Goal: Task Accomplishment & Management: Manage account settings

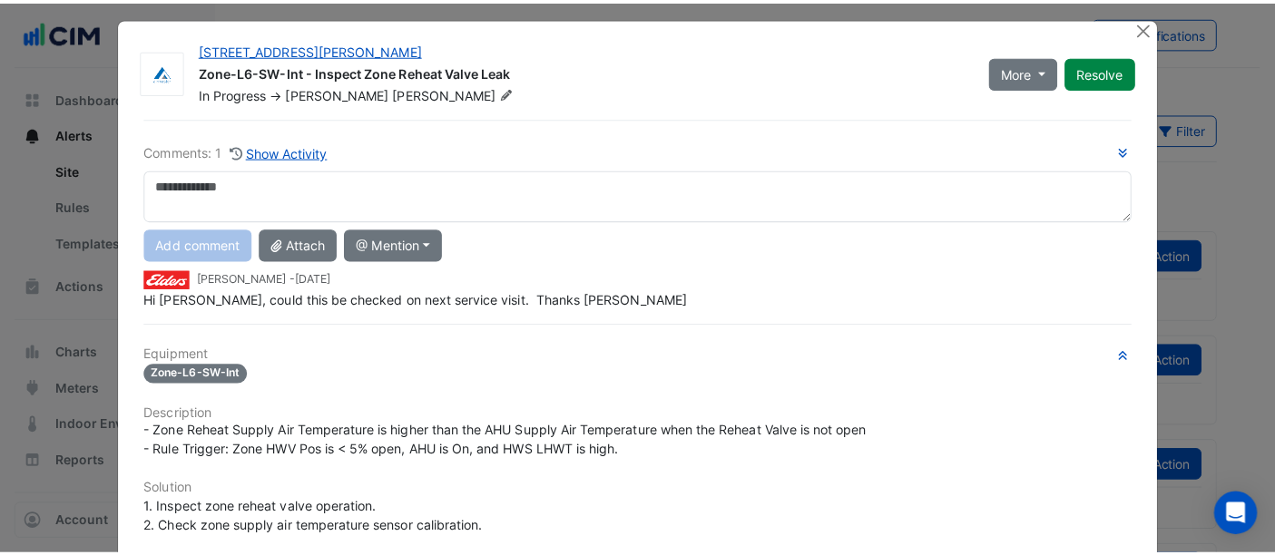
scroll to position [134, 0]
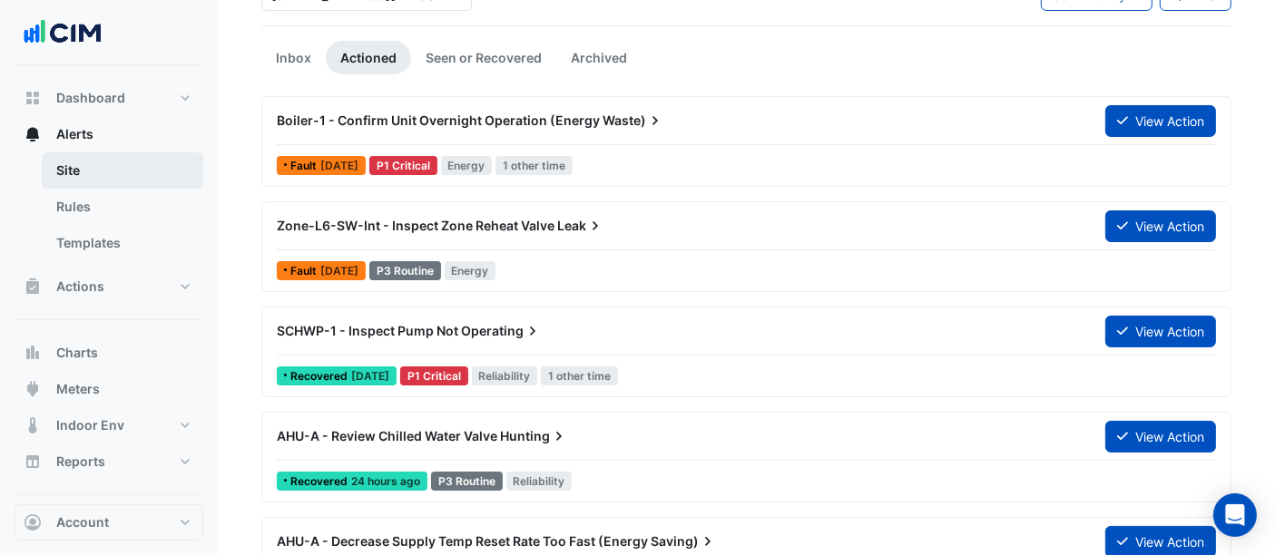
click at [94, 176] on link "Site" at bounding box center [122, 170] width 161 height 36
click at [108, 215] on link "Rules" at bounding box center [122, 207] width 161 height 36
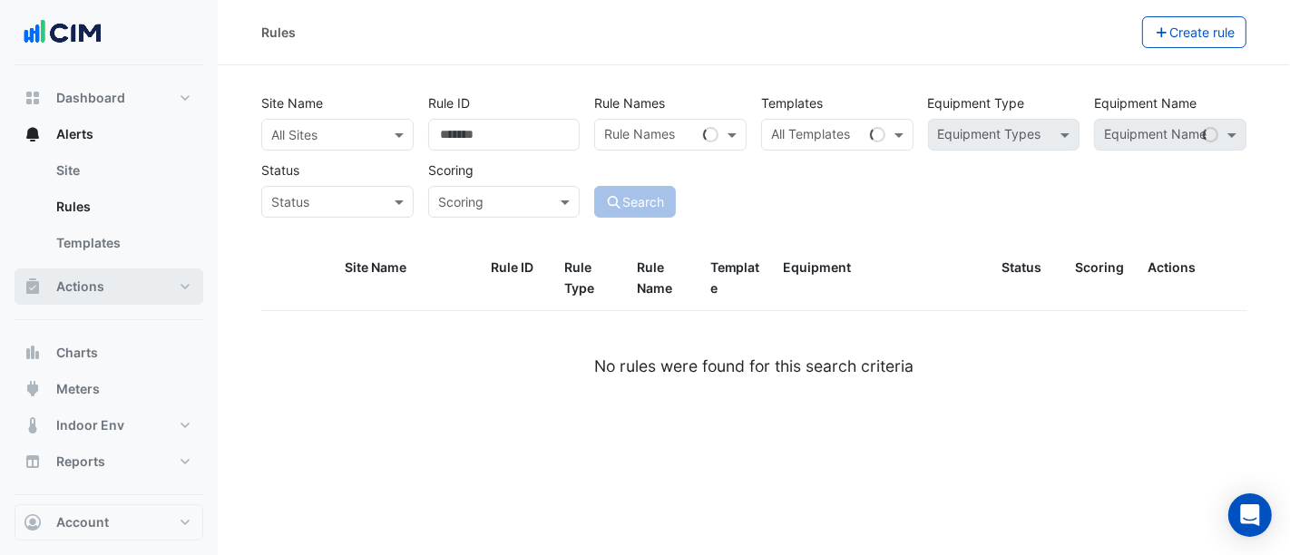
click at [137, 273] on button "Actions" at bounding box center [109, 287] width 189 height 36
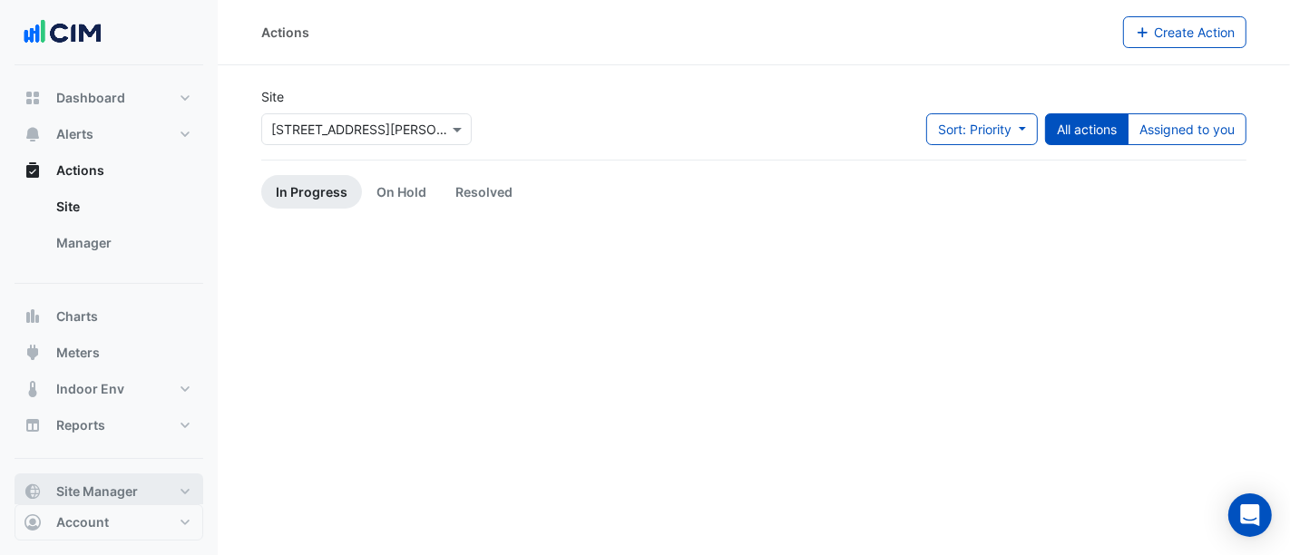
click at [107, 488] on span "Site Manager" at bounding box center [97, 492] width 82 height 18
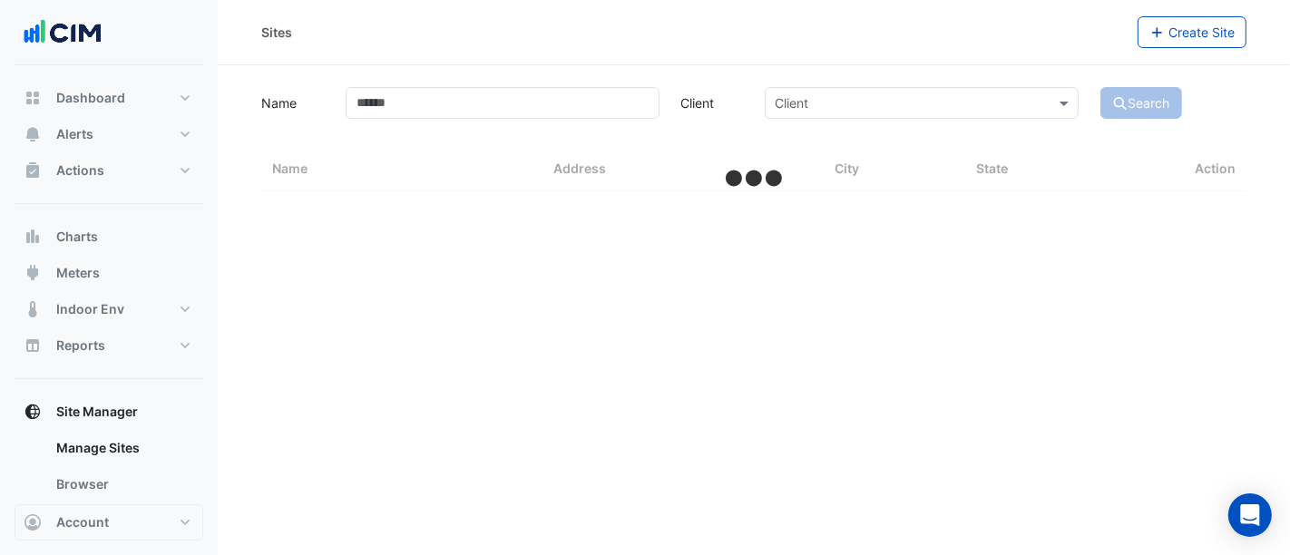
scroll to position [134, 0]
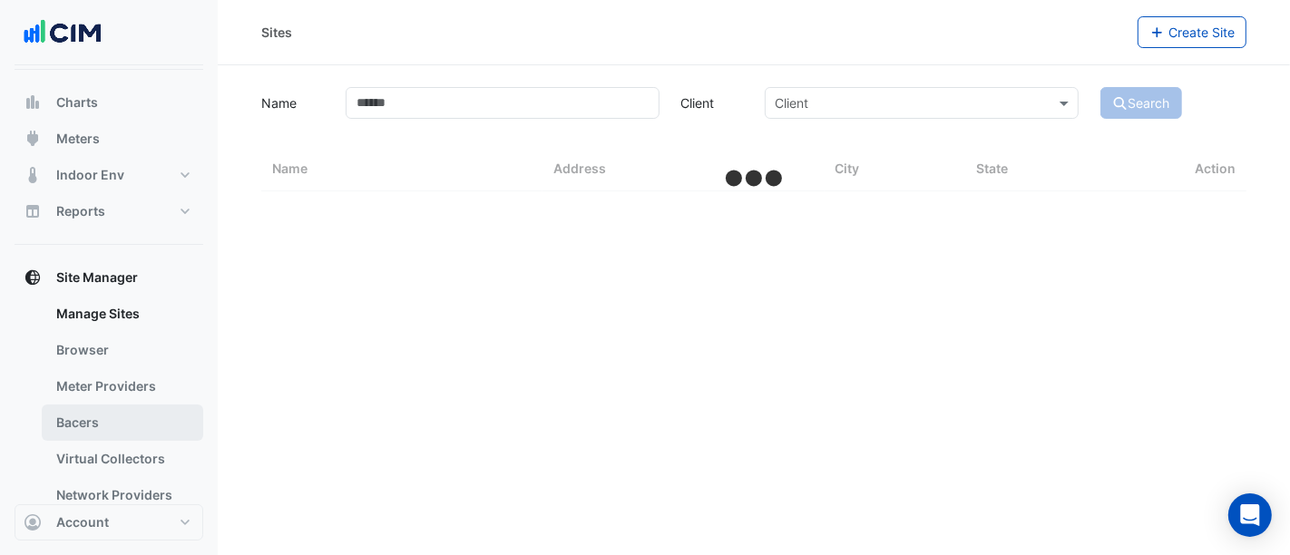
click at [150, 424] on link "Bacers" at bounding box center [122, 423] width 161 height 36
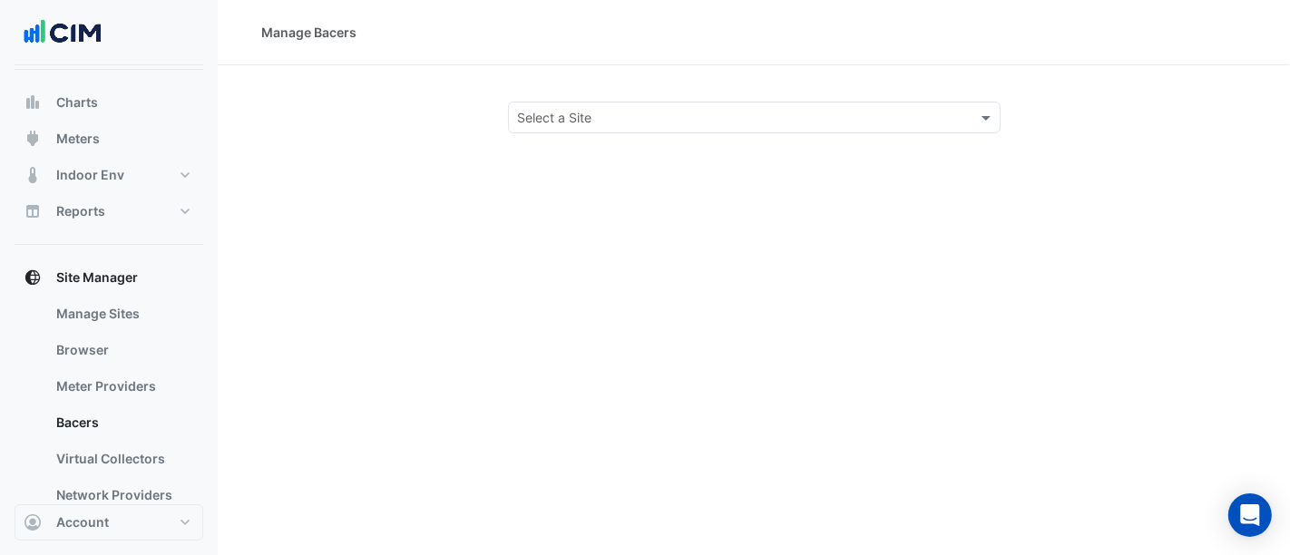
click at [551, 136] on div "Manage Bacers Select a Site" at bounding box center [754, 277] width 1072 height 555
click at [554, 112] on input "text" at bounding box center [736, 118] width 436 height 19
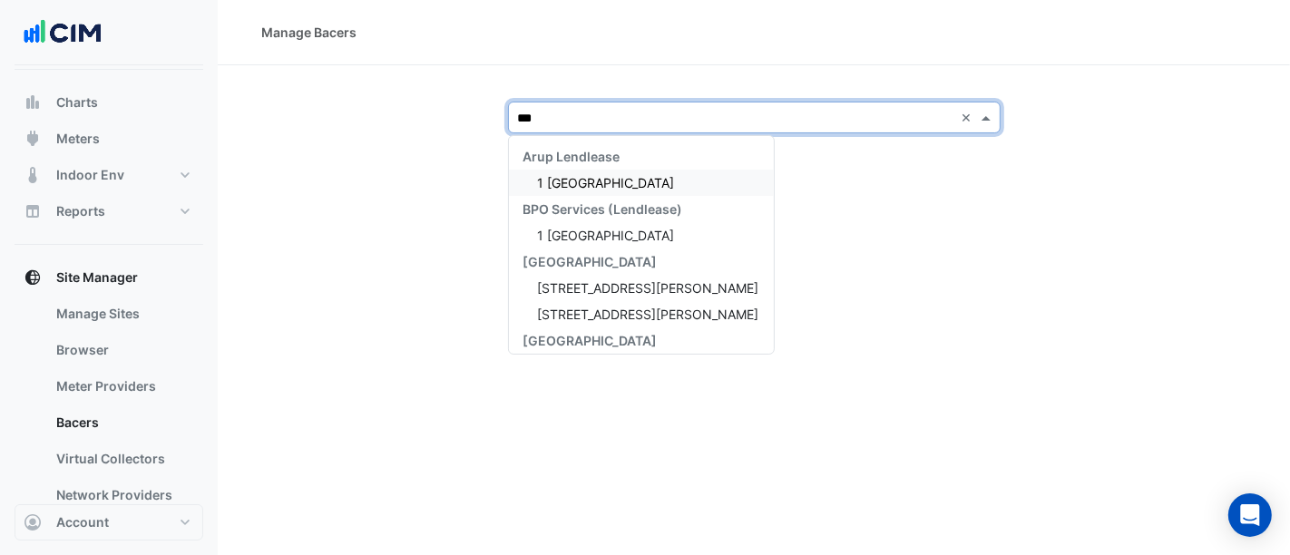
type input "****"
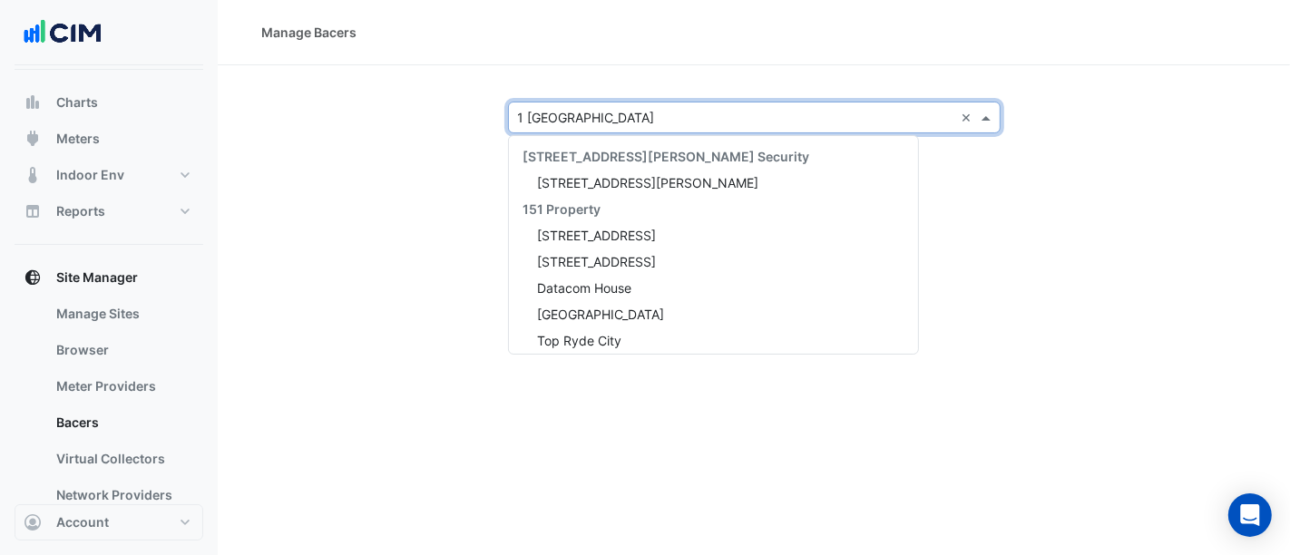
click at [685, 122] on input "text" at bounding box center [736, 118] width 436 height 19
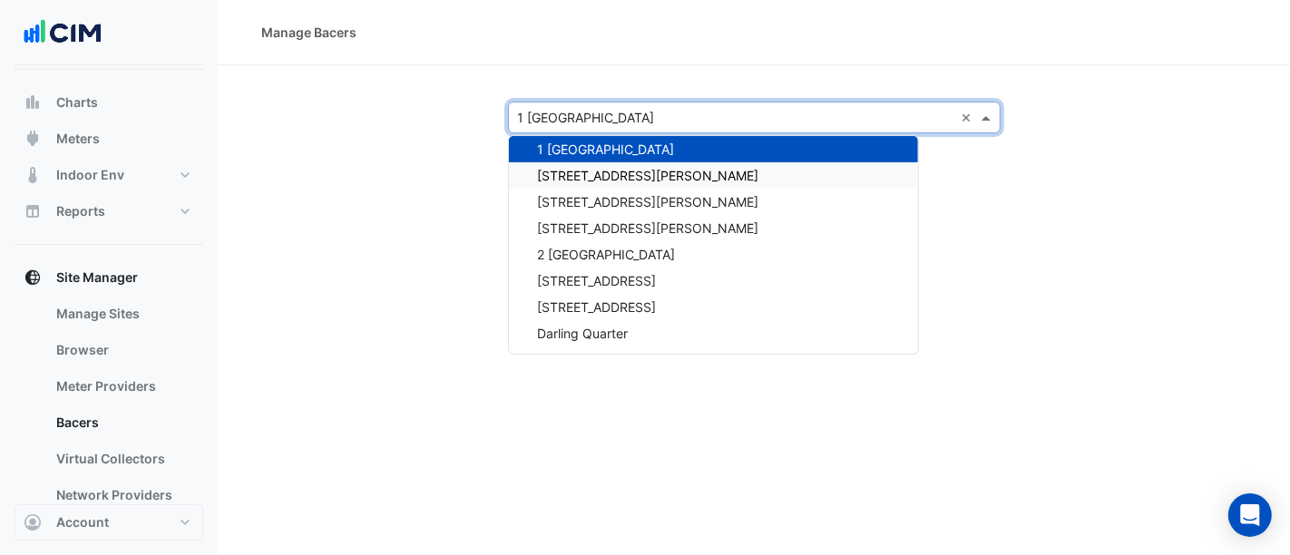
click at [1096, 295] on div "Manage Bacers Select a Site × 1 Melbourne Quarter × 141 Walker Street Security …" at bounding box center [754, 277] width 1072 height 555
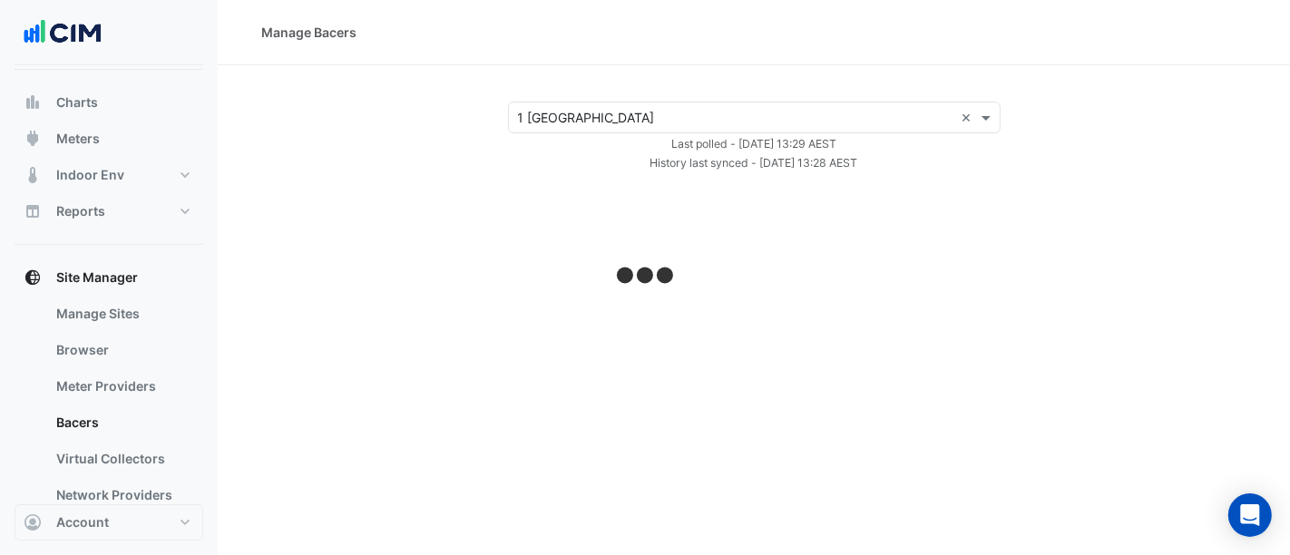
drag, startPoint x: 240, startPoint y: 146, endPoint x: 246, endPoint y: 133, distance: 13.8
click at [240, 146] on div "Select a Site × 1 Melbourne Quarter × Last polled - Tue 26-Aug-2025 13:29 AEST …" at bounding box center [753, 137] width 1029 height 71
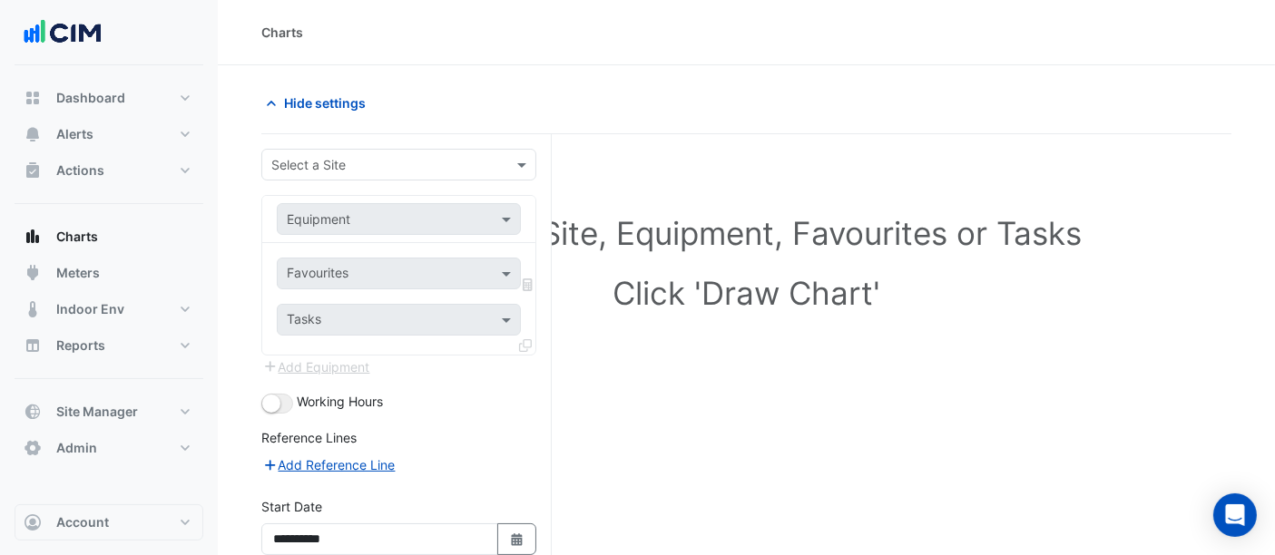
click at [241, 292] on section "**********" at bounding box center [746, 394] width 1057 height 659
click at [373, 162] on input "text" at bounding box center [380, 165] width 219 height 19
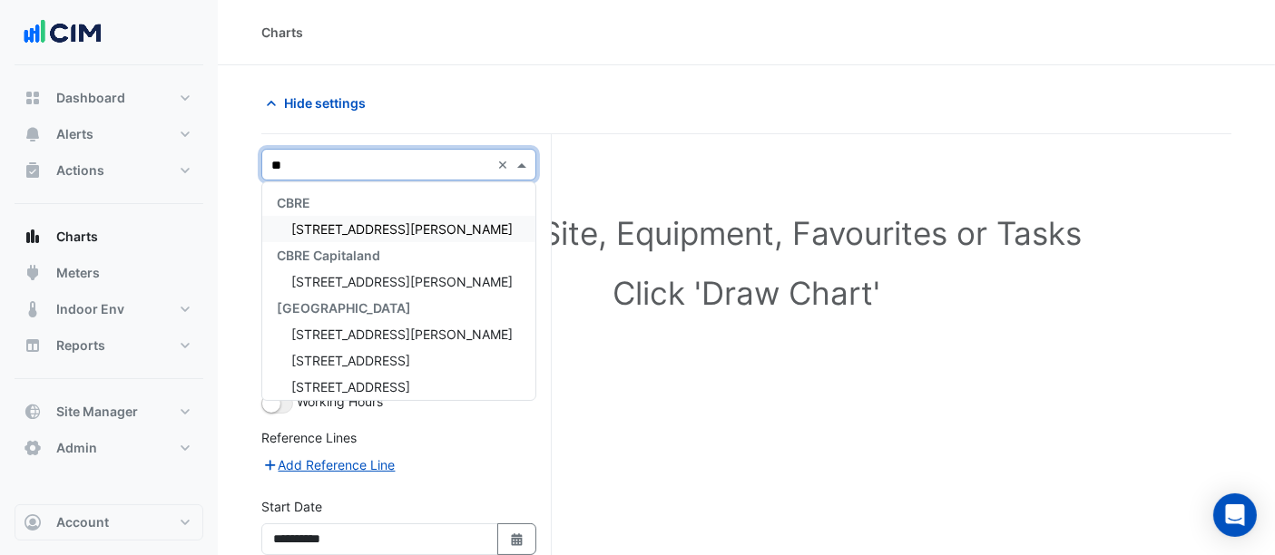
type input "**"
click at [907, 210] on div "Select a Site, Equipment, Favourites or Tasks Click 'Draw Chart'" at bounding box center [746, 266] width 948 height 221
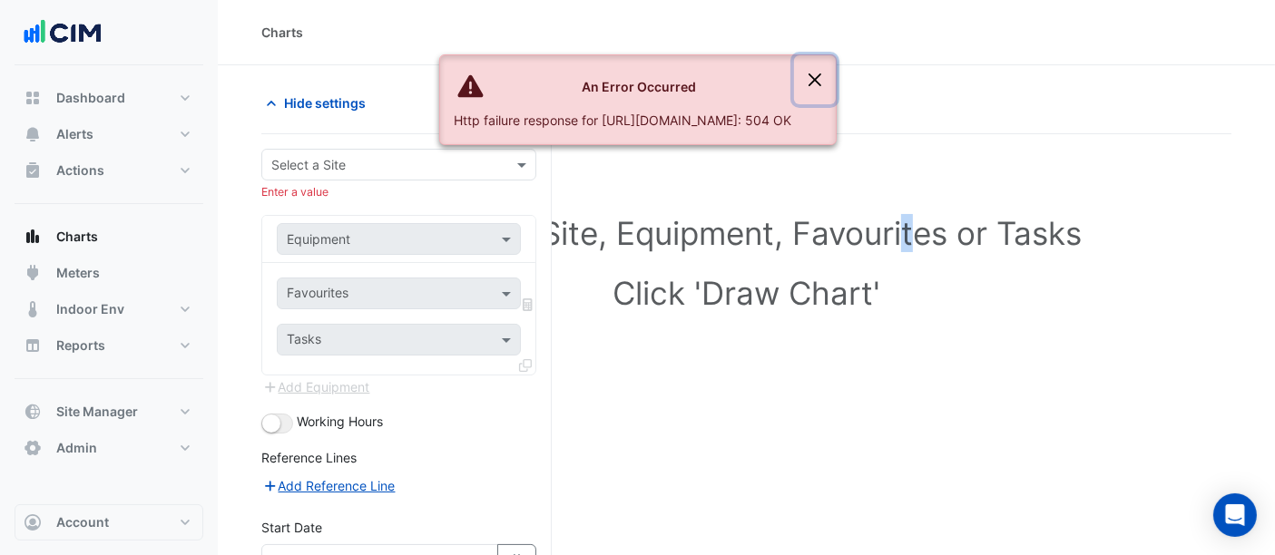
click at [835, 59] on button "Close" at bounding box center [815, 79] width 42 height 49
click at [836, 61] on ngb-alert "An Error Occurred Http failure response for https://ace.cimenviro.com/api/graph…" at bounding box center [637, 99] width 397 height 91
click at [835, 66] on button "Close" at bounding box center [815, 79] width 42 height 49
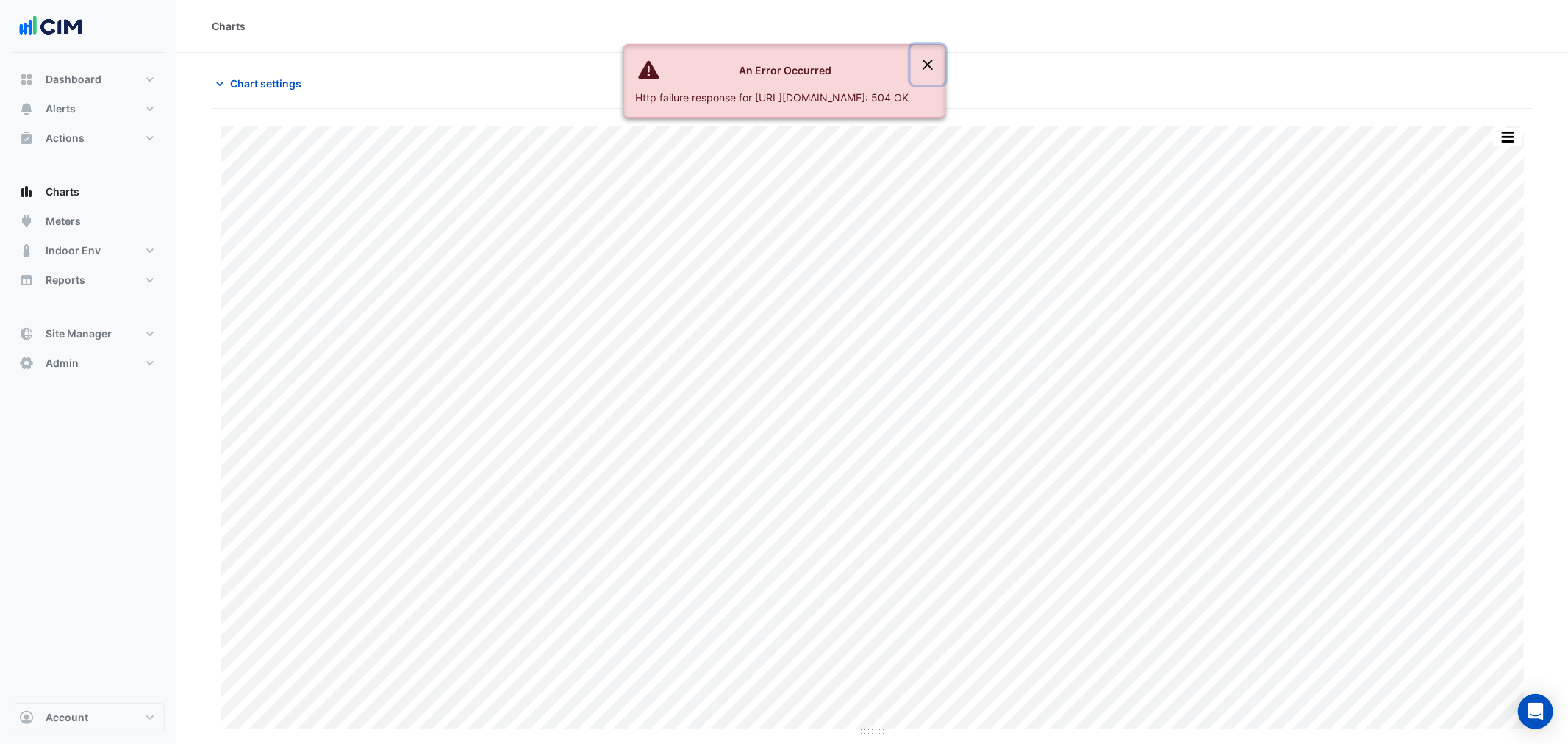
click at [945, 62] on button "Close" at bounding box center [928, 64] width 34 height 40
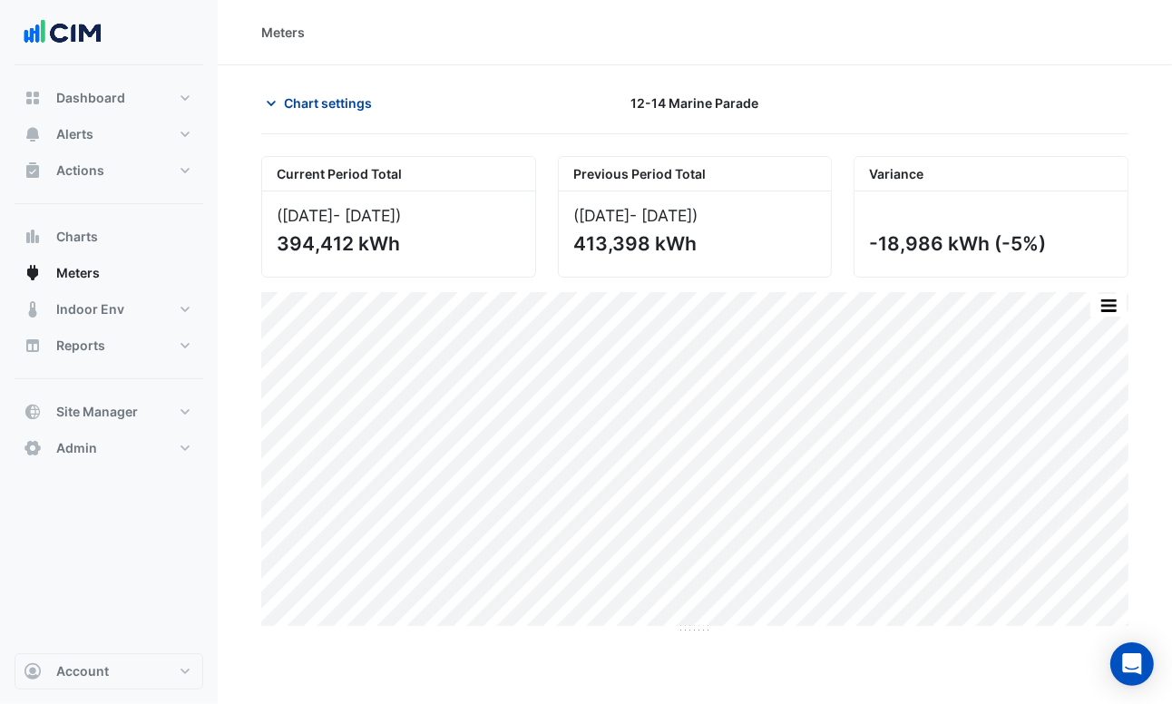
click at [291, 94] on span "Chart settings" at bounding box center [328, 102] width 88 height 19
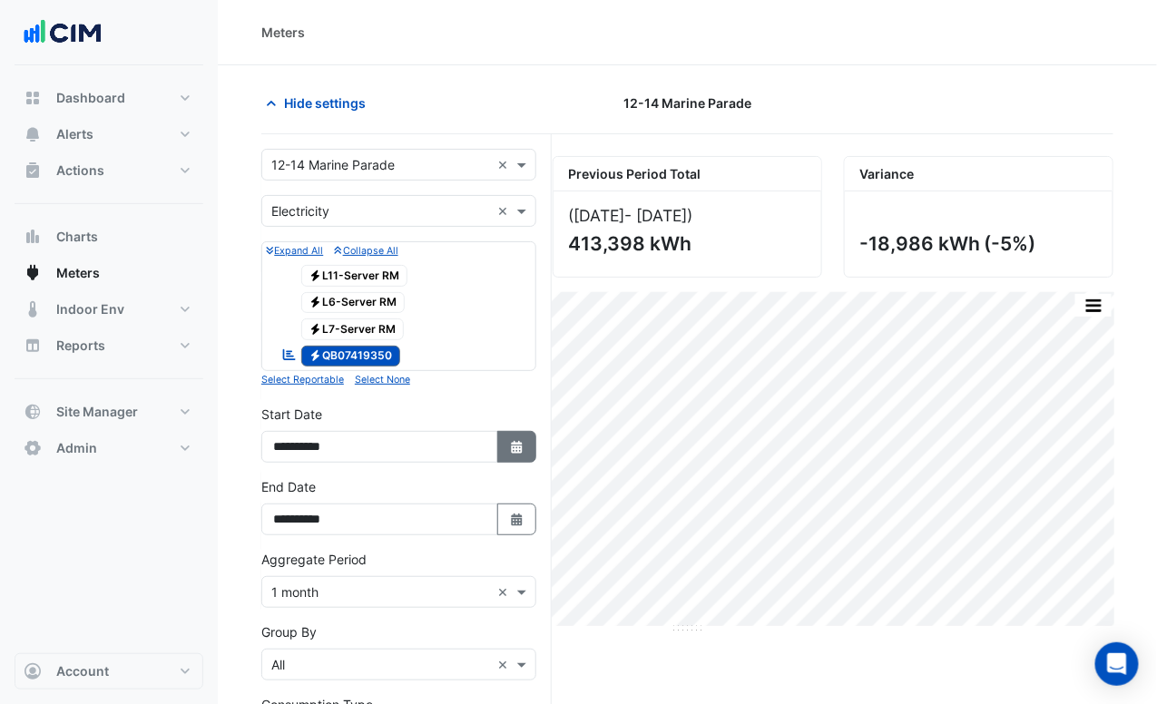
click at [530, 448] on button "Select Date" at bounding box center [517, 447] width 40 height 32
select select "*"
select select "****"
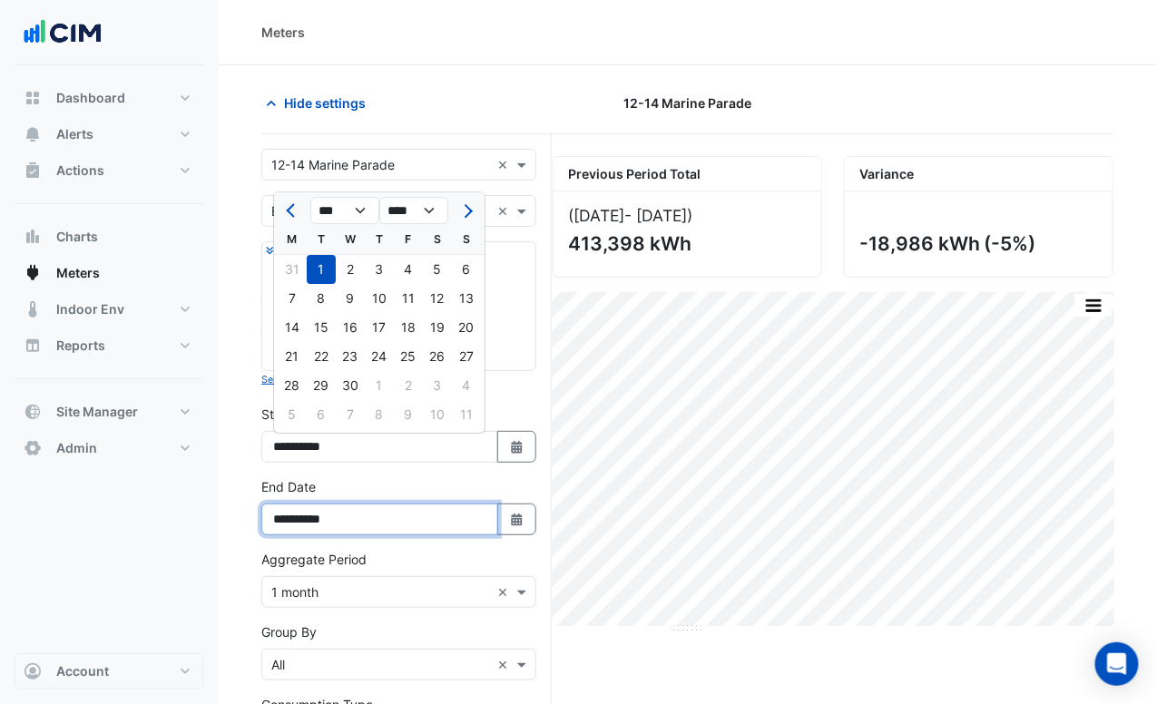
drag, startPoint x: 252, startPoint y: 519, endPoint x: 266, endPoint y: 504, distance: 19.9
click at [165, 520] on div "Meters Hide settings 12-14 Marine Parade Current Period Total (Apr 25 - Jul 25 …" at bounding box center [578, 471] width 1157 height 942
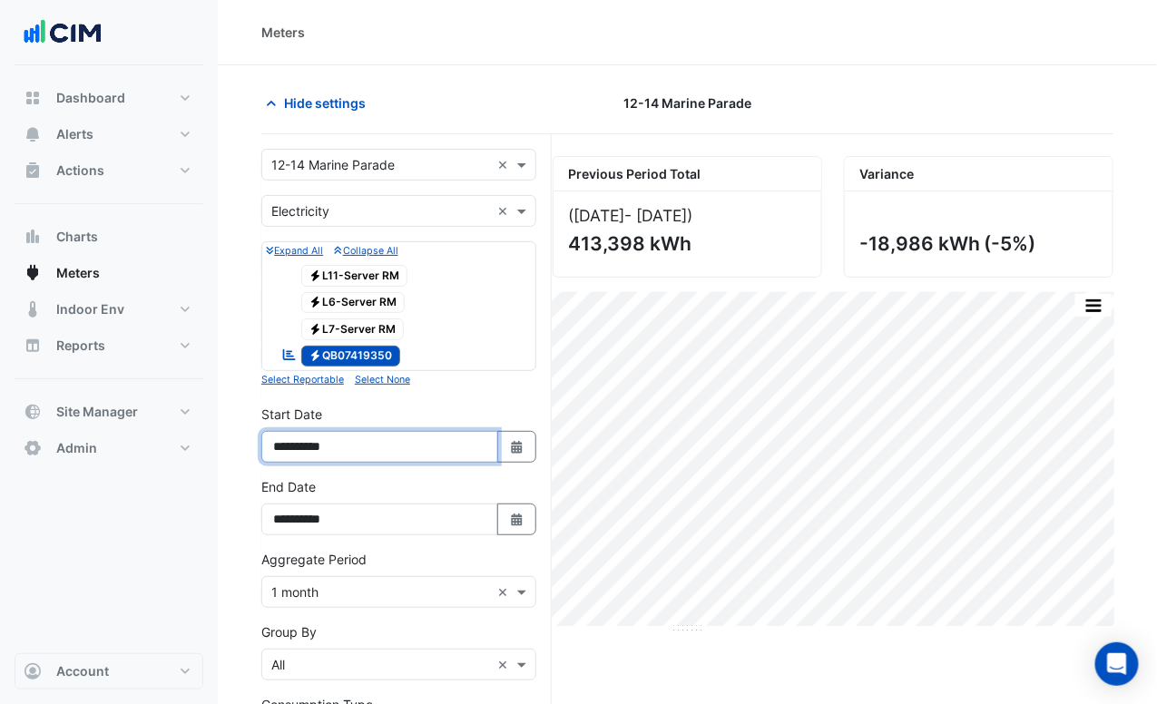
drag, startPoint x: 390, startPoint y: 446, endPoint x: 228, endPoint y: 450, distance: 162.4
click at [177, 446] on div "Meters Hide settings 12-14 Marine Parade Current Period Total (Apr 25 - Jul 25 …" at bounding box center [578, 471] width 1157 height 942
paste input
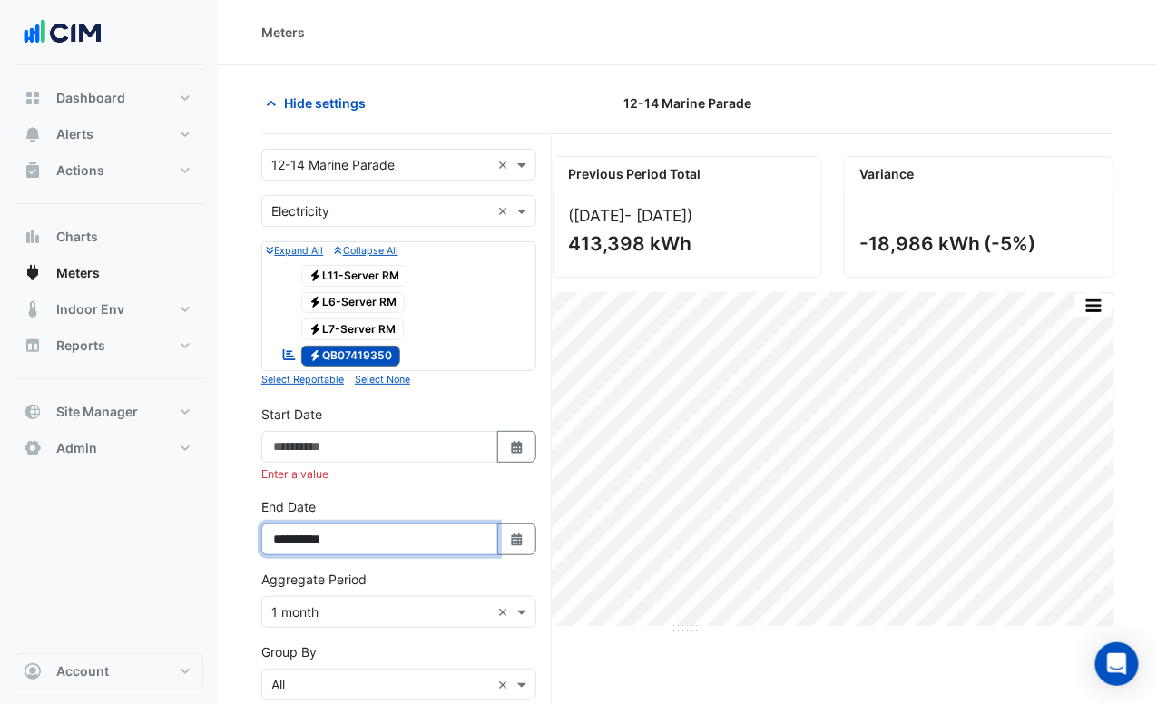
drag, startPoint x: 252, startPoint y: 541, endPoint x: 259, endPoint y: 517, distance: 24.4
click at [186, 542] on div "Meters Hide settings 12-14 Marine Parade Current Period Total (Apr 25 - Jul 25 …" at bounding box center [578, 481] width 1157 height 962
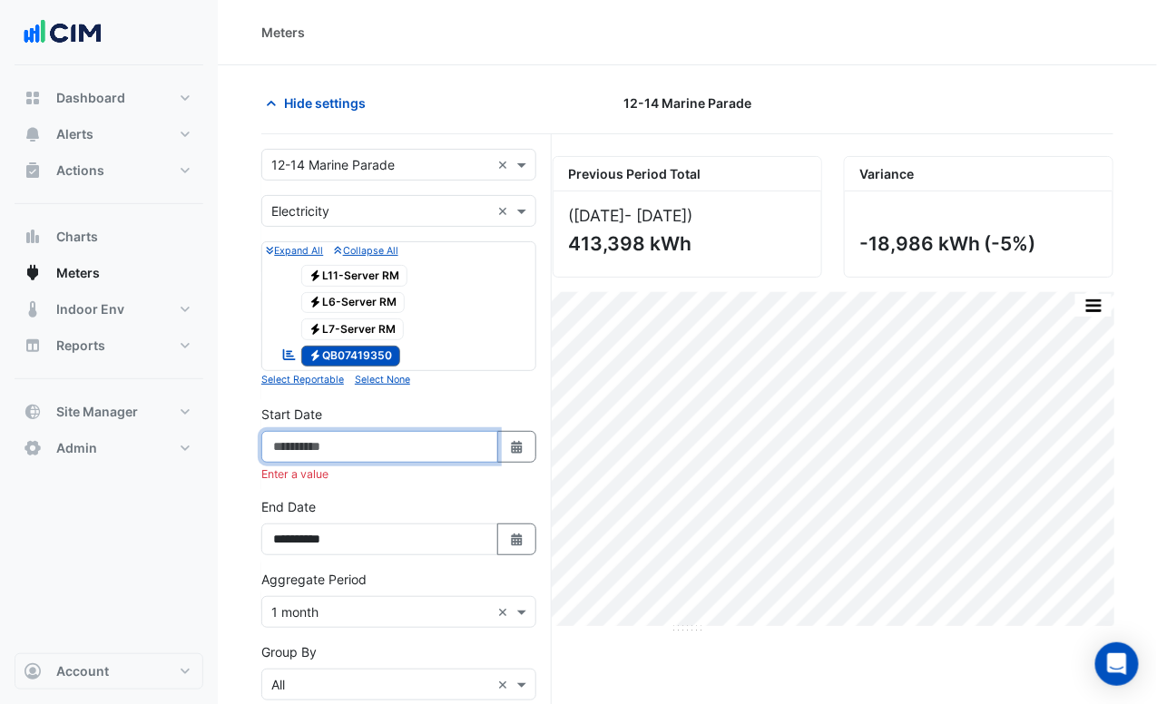
click at [390, 444] on input "Start Date" at bounding box center [379, 447] width 237 height 32
paste input "**********"
click at [303, 451] on input "**********" at bounding box center [379, 447] width 237 height 32
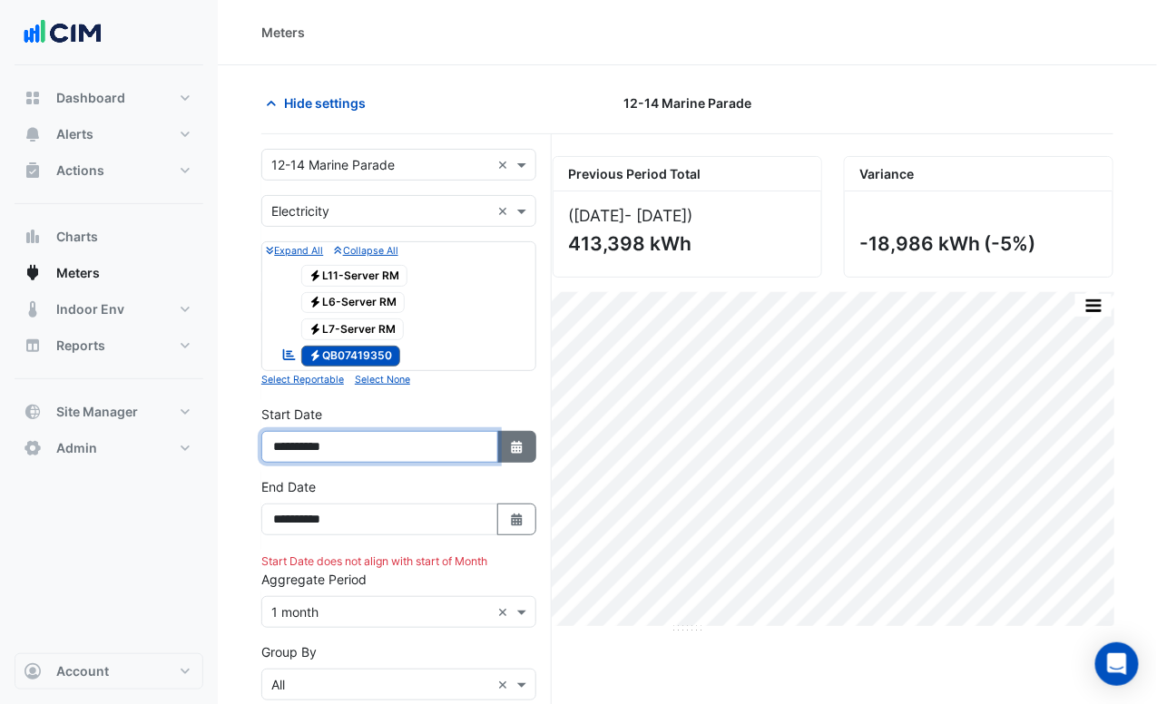
type input "**********"
click at [527, 460] on button "Select Date" at bounding box center [517, 447] width 40 height 32
select select "*"
select select "****"
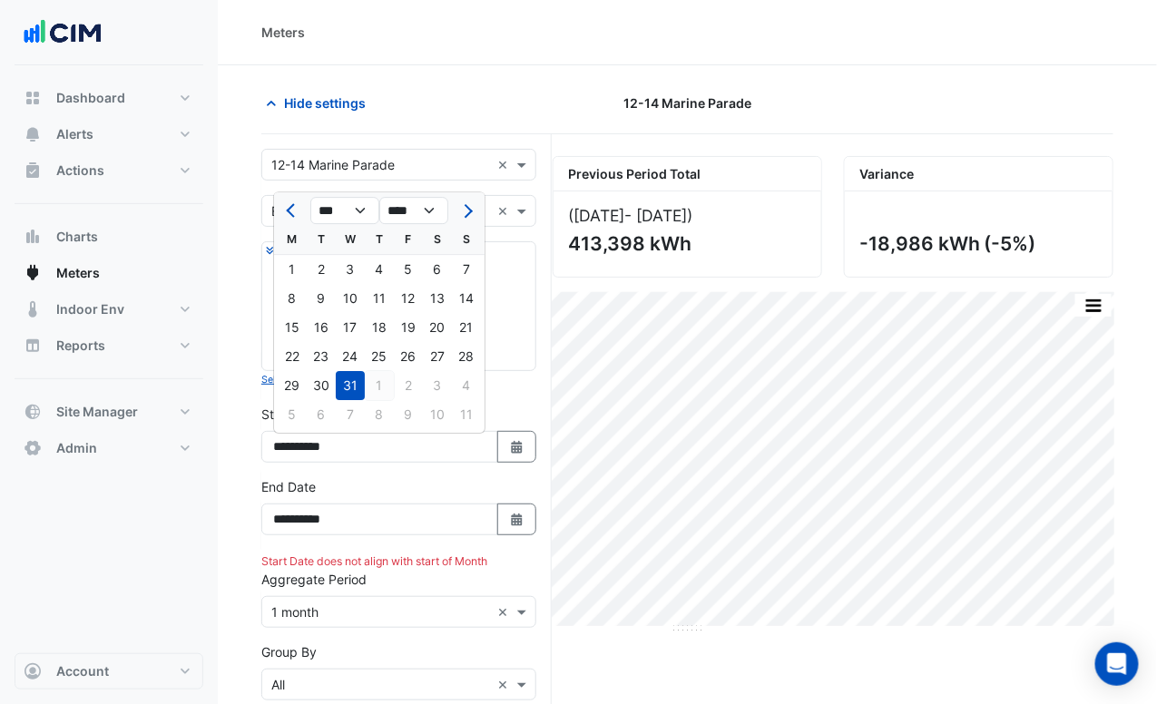
click at [375, 379] on div "1" at bounding box center [379, 385] width 29 height 29
type input "**********"
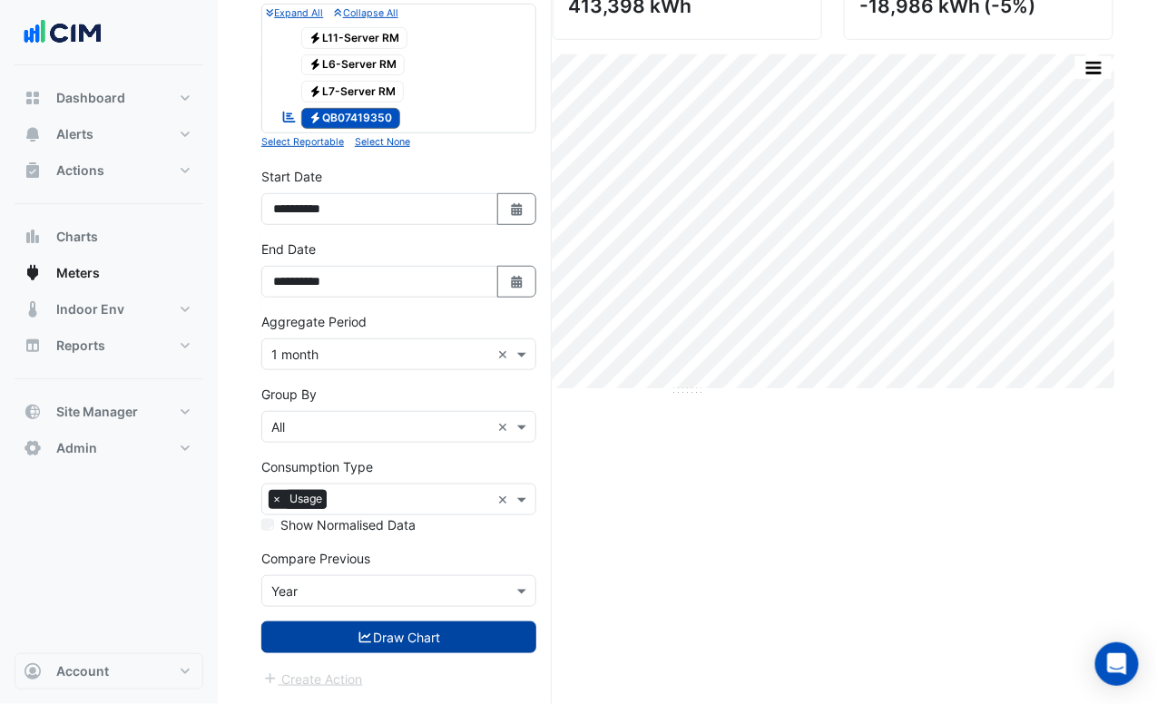
click at [460, 653] on button "Draw Chart" at bounding box center [398, 637] width 275 height 32
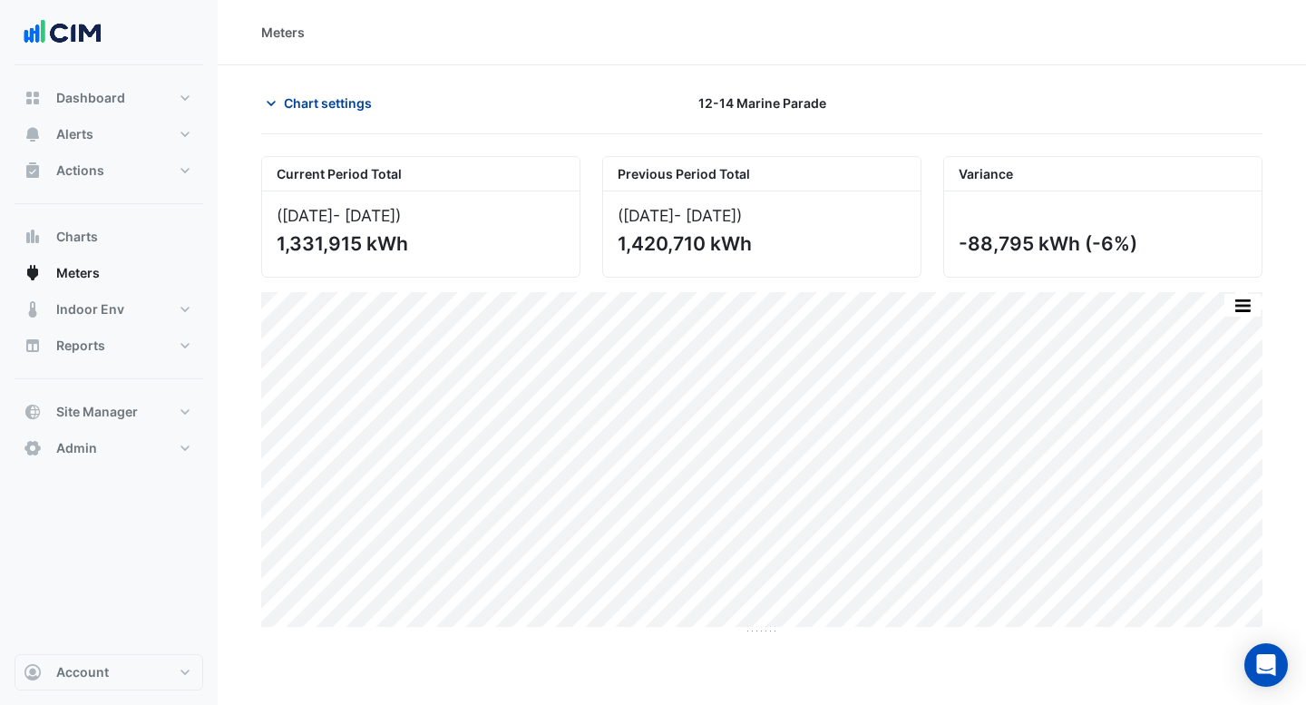
click at [296, 103] on span "Chart settings" at bounding box center [328, 102] width 88 height 19
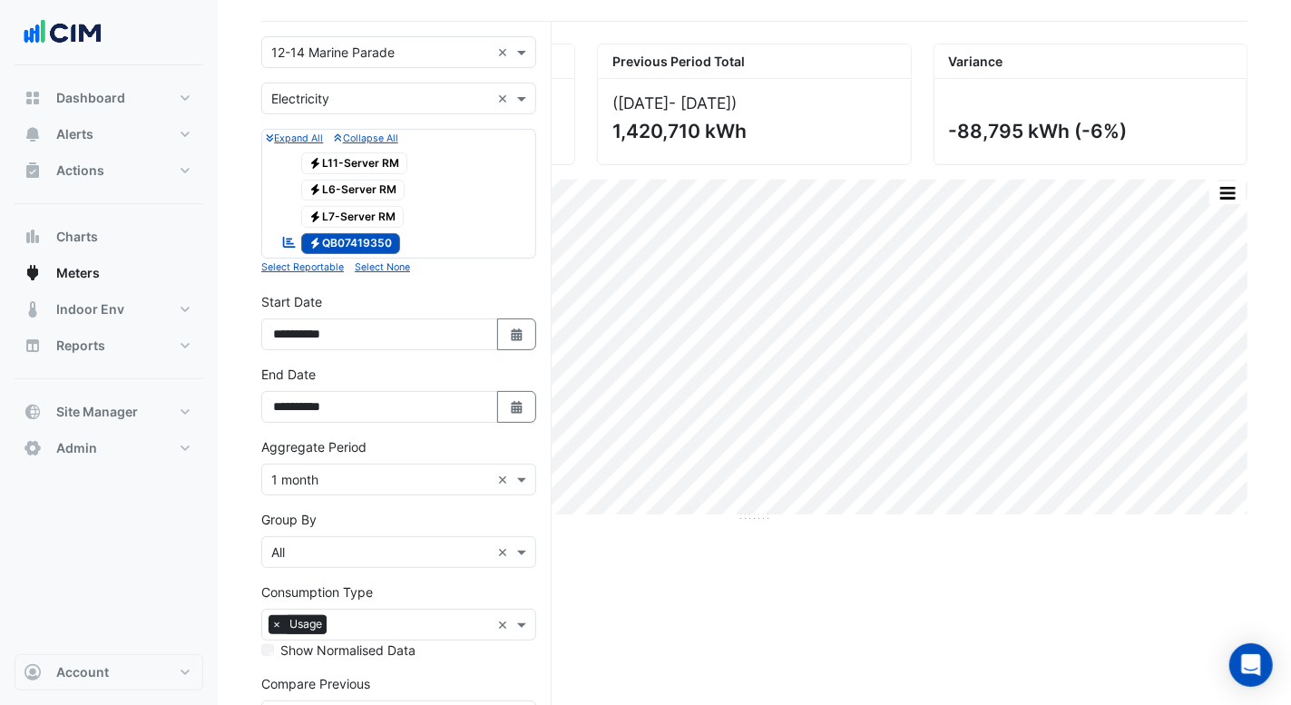
scroll to position [240, 0]
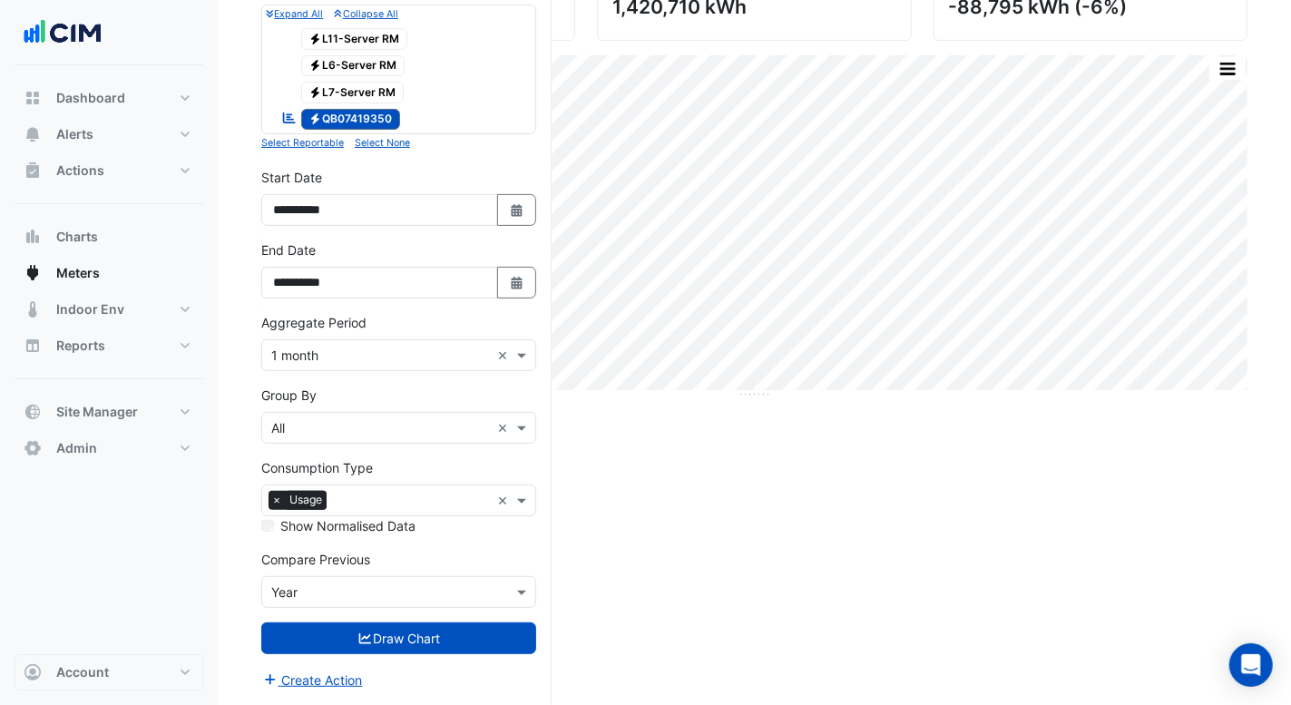
drag, startPoint x: 337, startPoint y: 411, endPoint x: 338, endPoint y: 445, distance: 34.5
click at [337, 412] on div "Group By Group By × All ×" at bounding box center [398, 415] width 275 height 58
click at [316, 419] on input "text" at bounding box center [380, 428] width 219 height 19
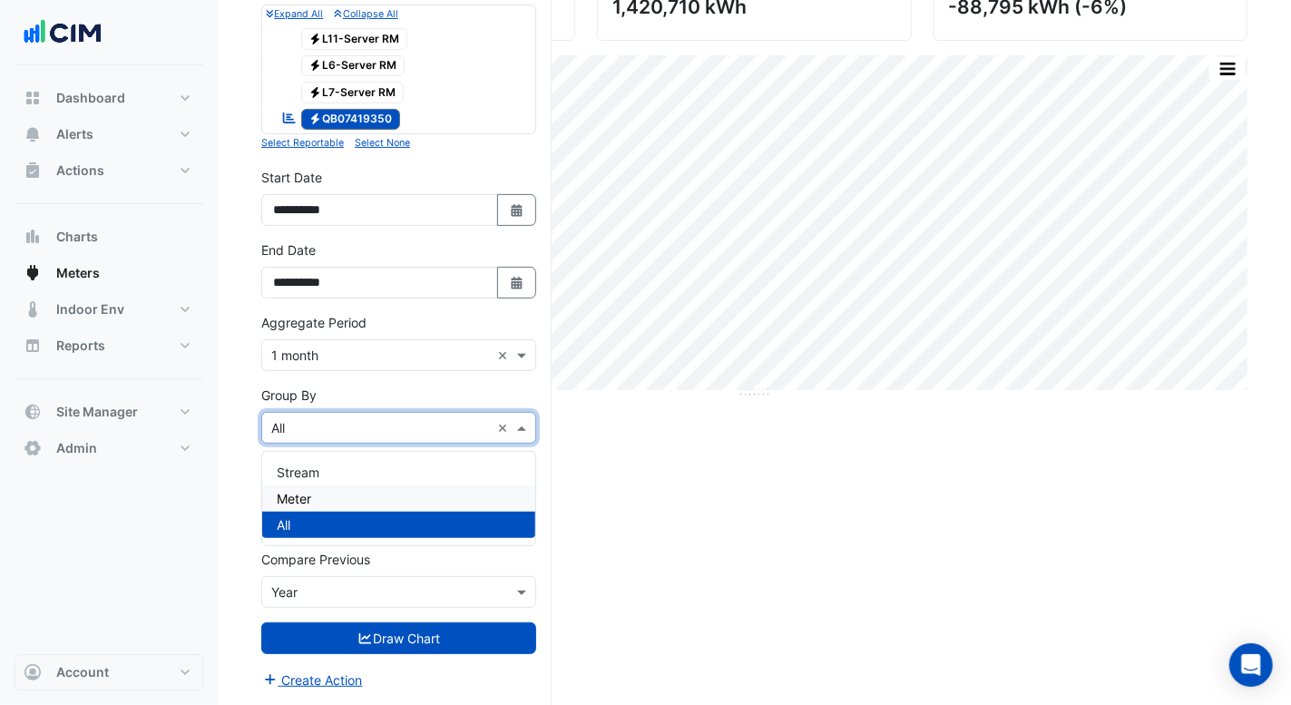
click at [236, 503] on section "Hide settings 12-14 Marine Parade Current Period Total (Aug 24 - Jul 25 ) 1,331…" at bounding box center [754, 267] width 1073 height 876
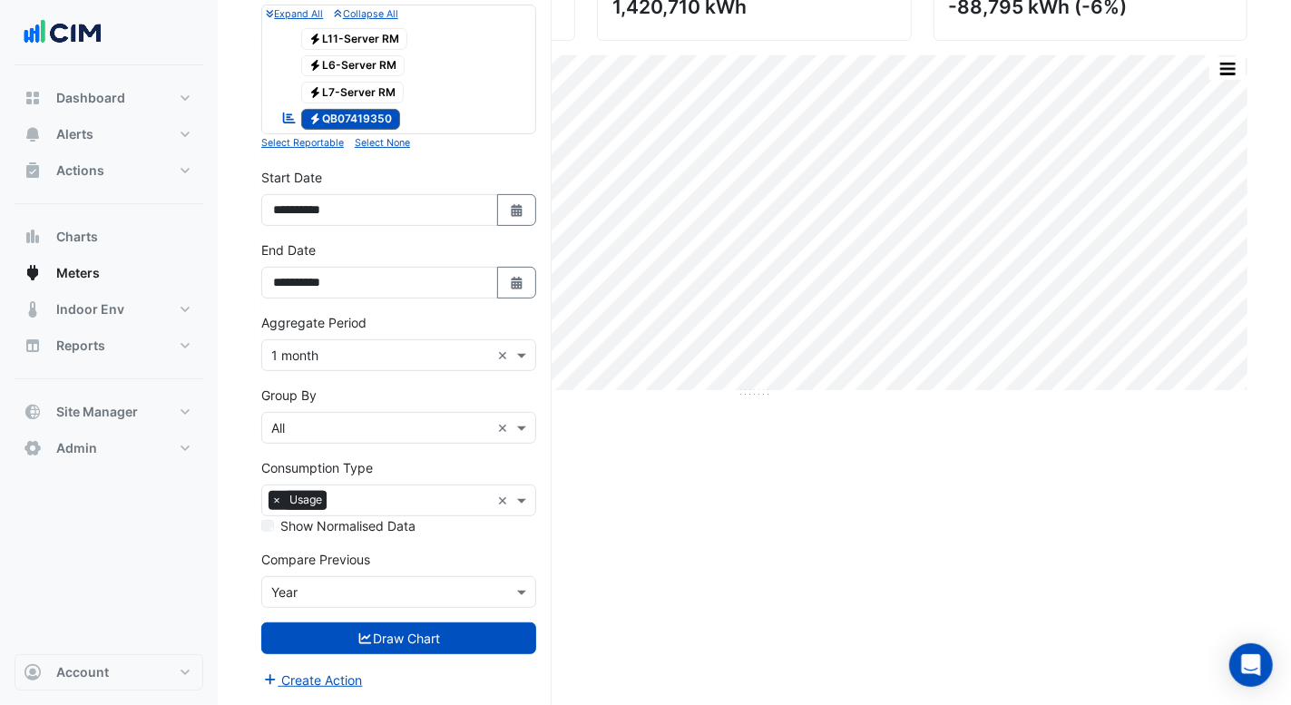
click at [386, 503] on input "text" at bounding box center [412, 502] width 156 height 19
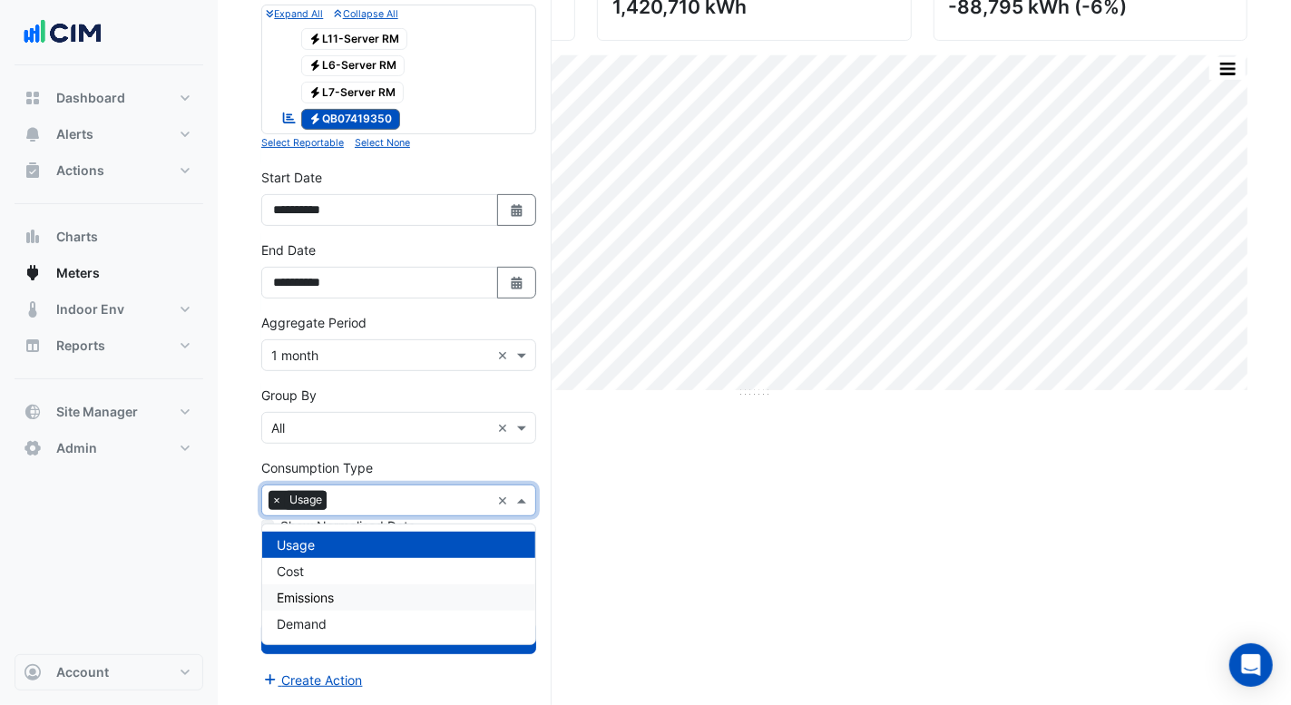
click at [307, 569] on div "Cost" at bounding box center [398, 571] width 273 height 26
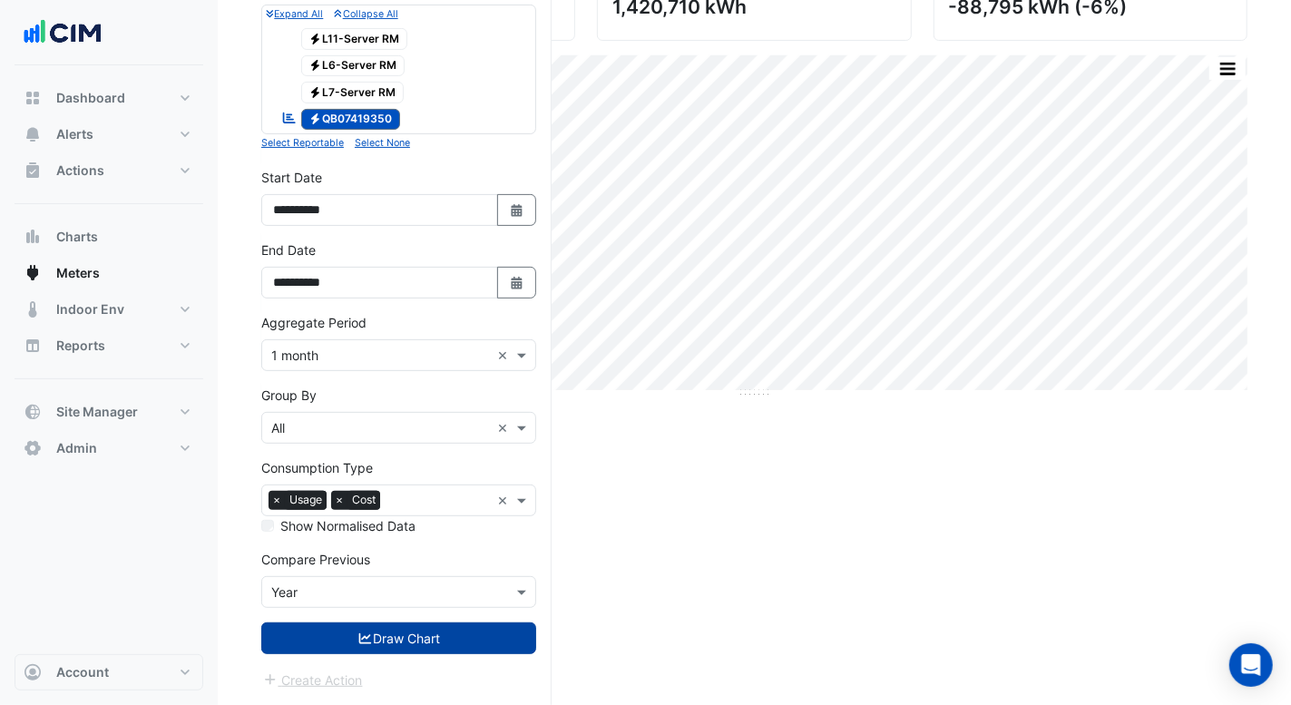
click at [367, 647] on button "Draw Chart" at bounding box center [398, 638] width 275 height 32
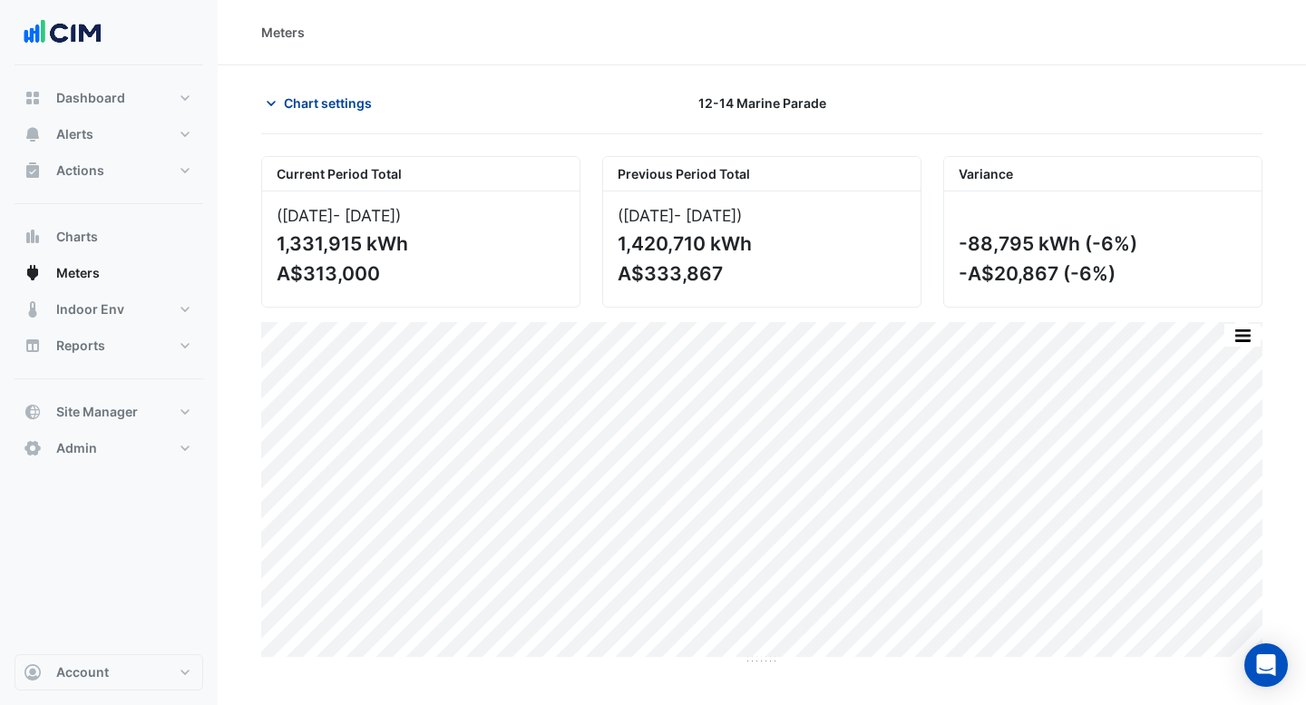
click at [329, 100] on span "Chart settings" at bounding box center [328, 102] width 88 height 19
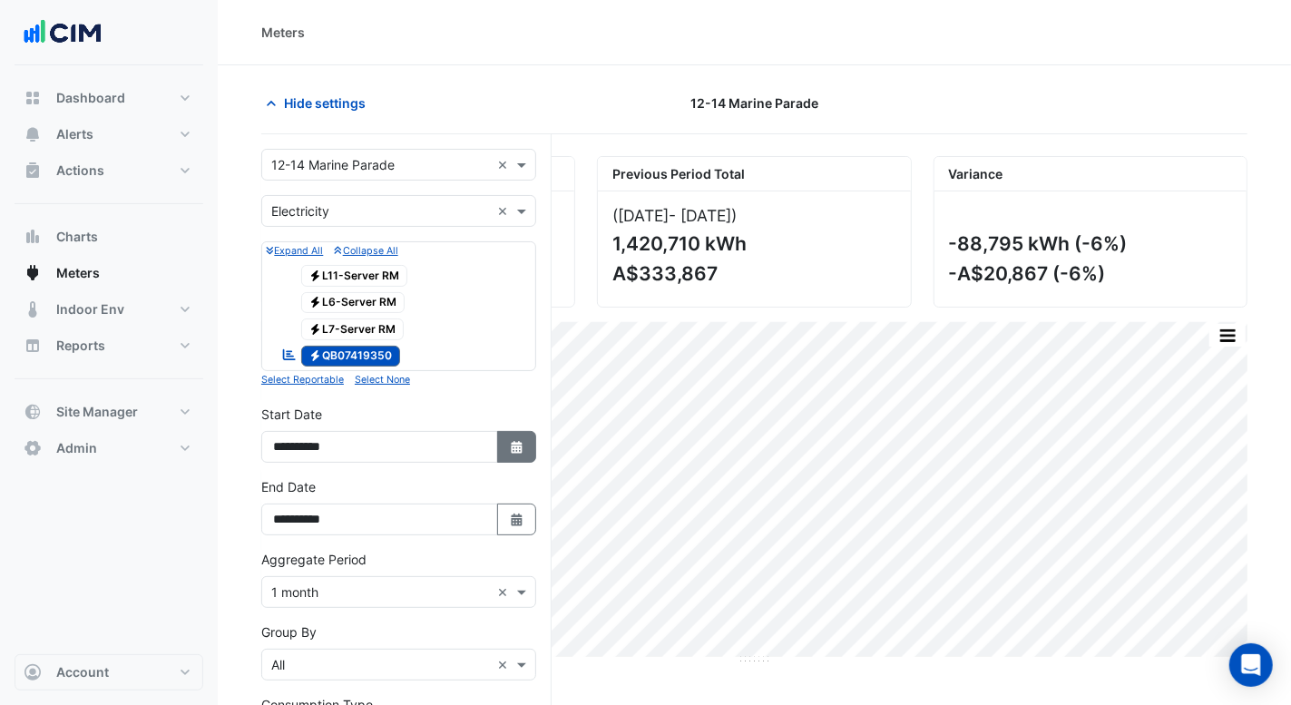
click at [523, 449] on icon "Select Date" at bounding box center [517, 447] width 16 height 13
select select "*"
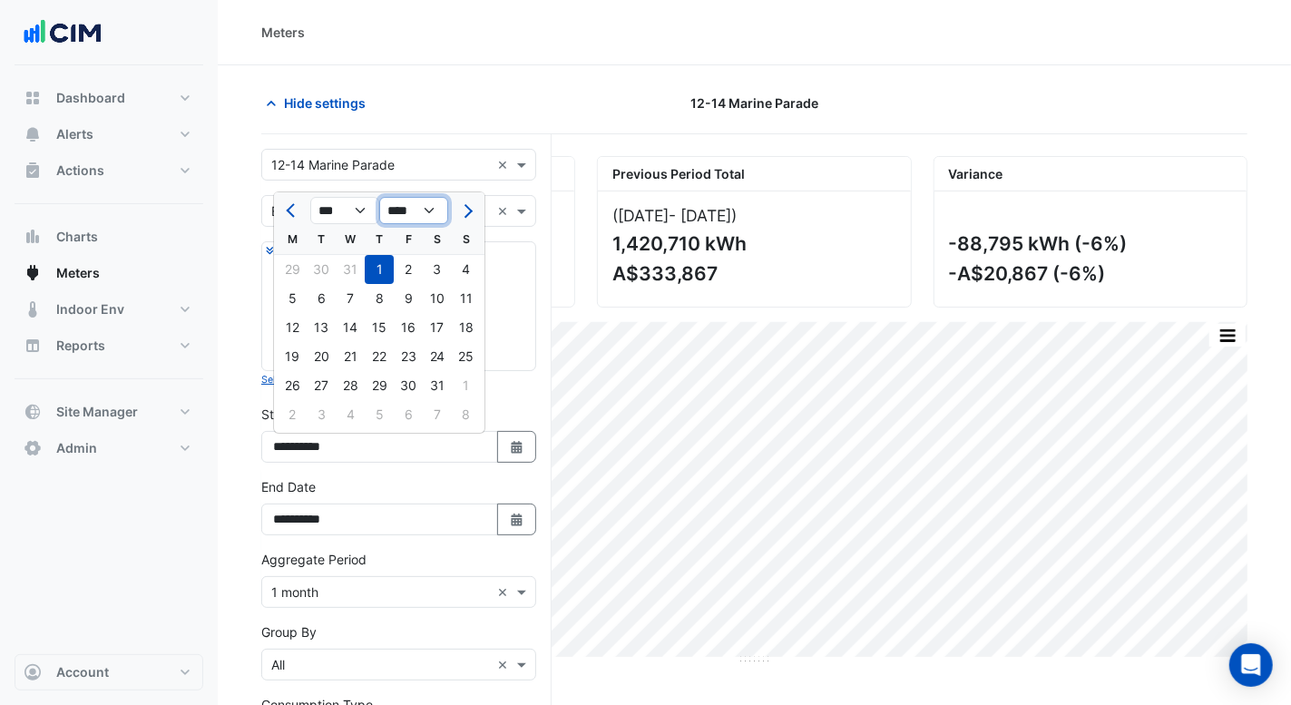
click at [429, 213] on select "**** **** **** **** **** **** **** **** **** **** **** ****" at bounding box center [413, 210] width 69 height 27
select select "****"
click at [379, 197] on select "**** **** **** **** **** **** **** **** **** **** **** ****" at bounding box center [413, 210] width 69 height 27
click at [346, 203] on select "*** *** *** *** *** *** ***" at bounding box center [344, 210] width 69 height 27
select select "*"
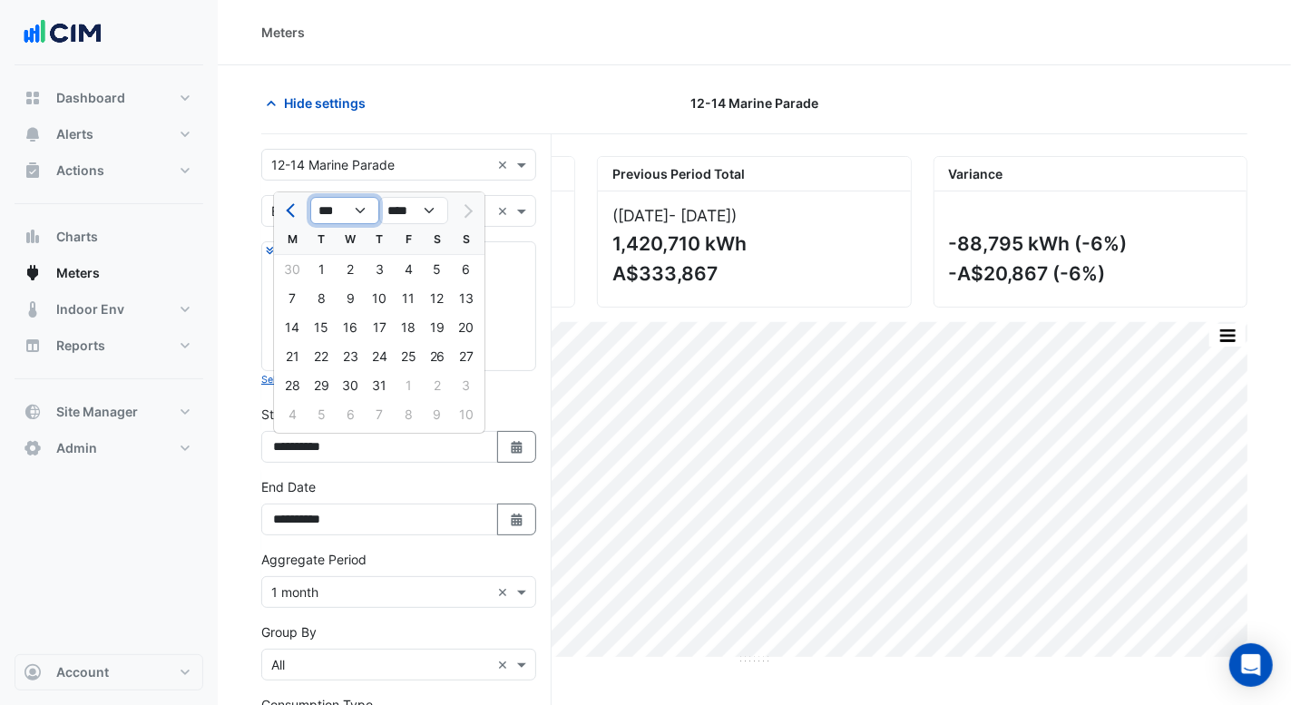
click at [310, 197] on select "*** *** *** *** *** *** ***" at bounding box center [344, 210] width 69 height 27
click at [377, 270] on div "1" at bounding box center [379, 269] width 29 height 29
type input "**********"
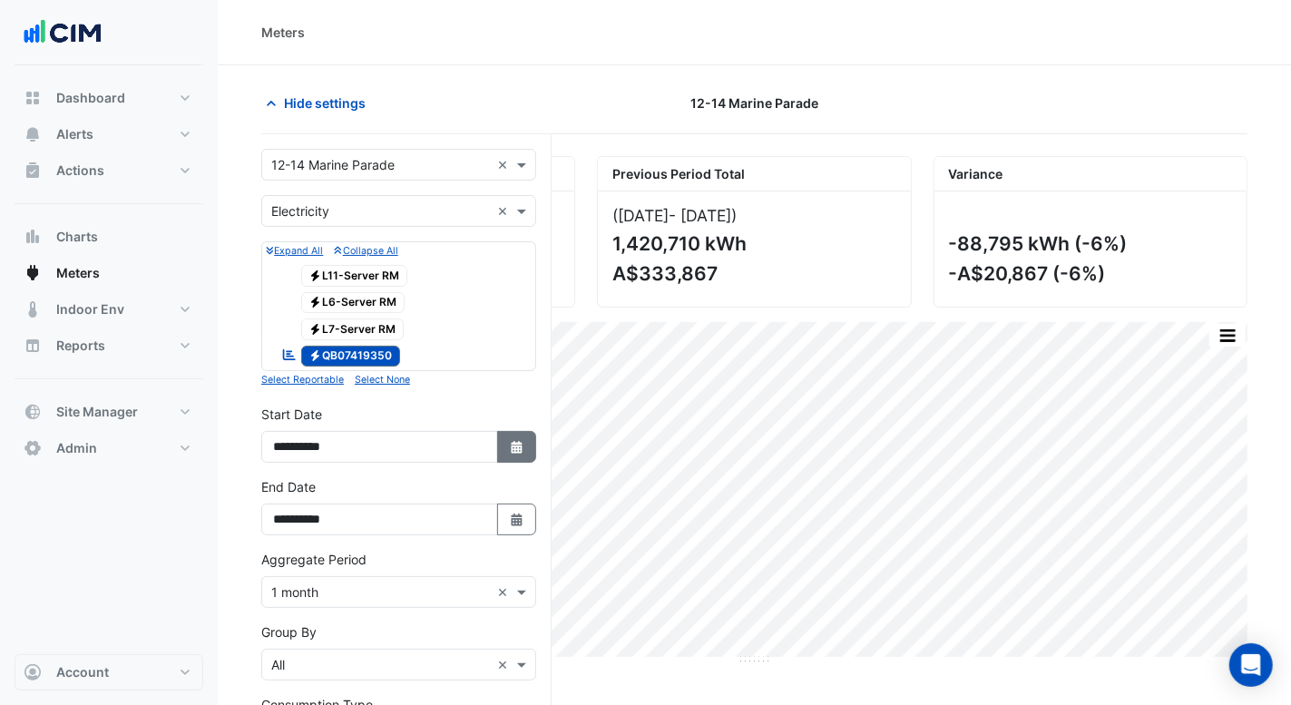
click at [517, 447] on icon "button" at bounding box center [516, 447] width 11 height 13
select select "*"
select select "****"
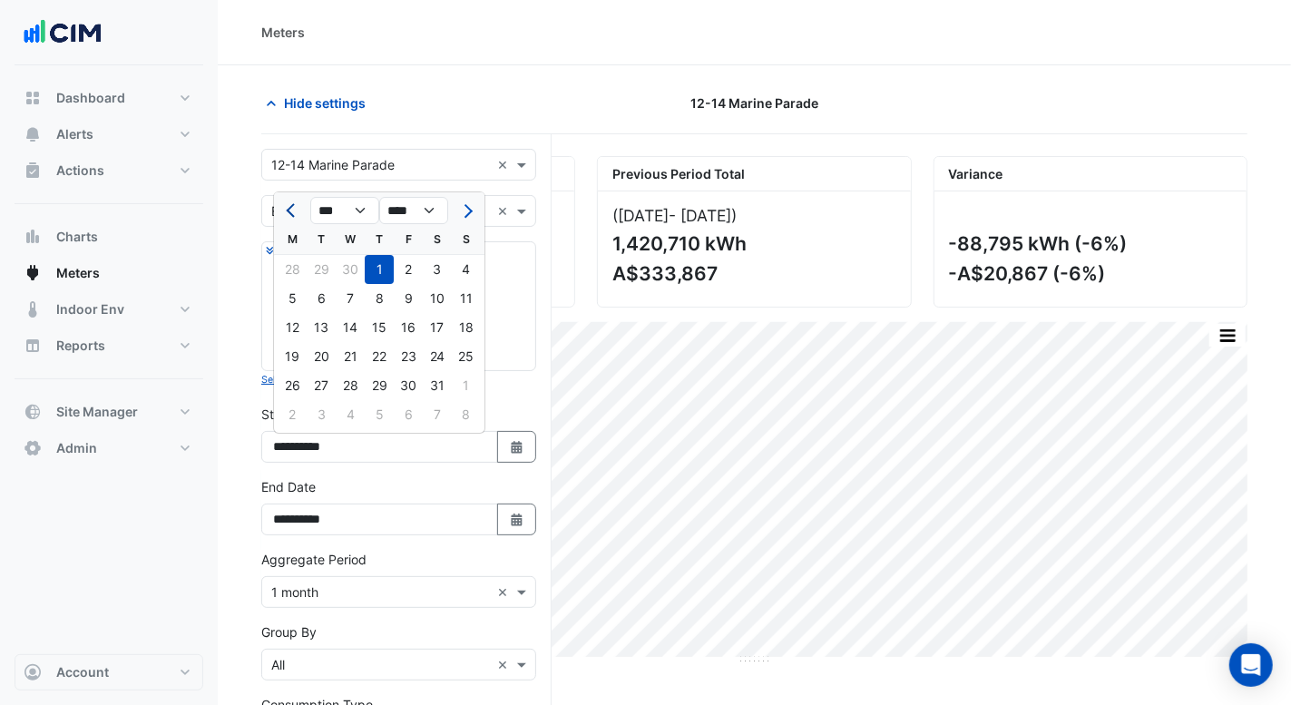
click at [283, 207] on button "Previous month" at bounding box center [292, 210] width 22 height 29
select select "*"
click at [327, 270] on div "1" at bounding box center [321, 269] width 29 height 29
type input "**********"
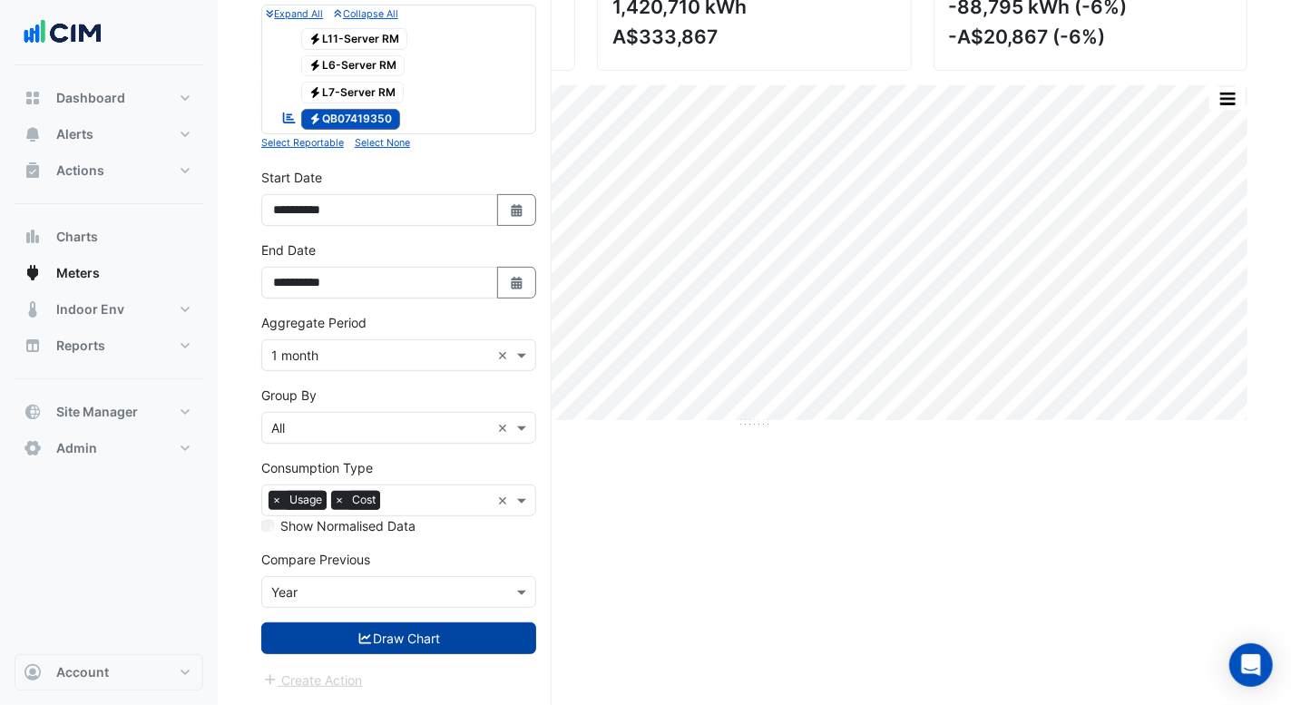
click at [338, 623] on button "Draw Chart" at bounding box center [398, 638] width 275 height 32
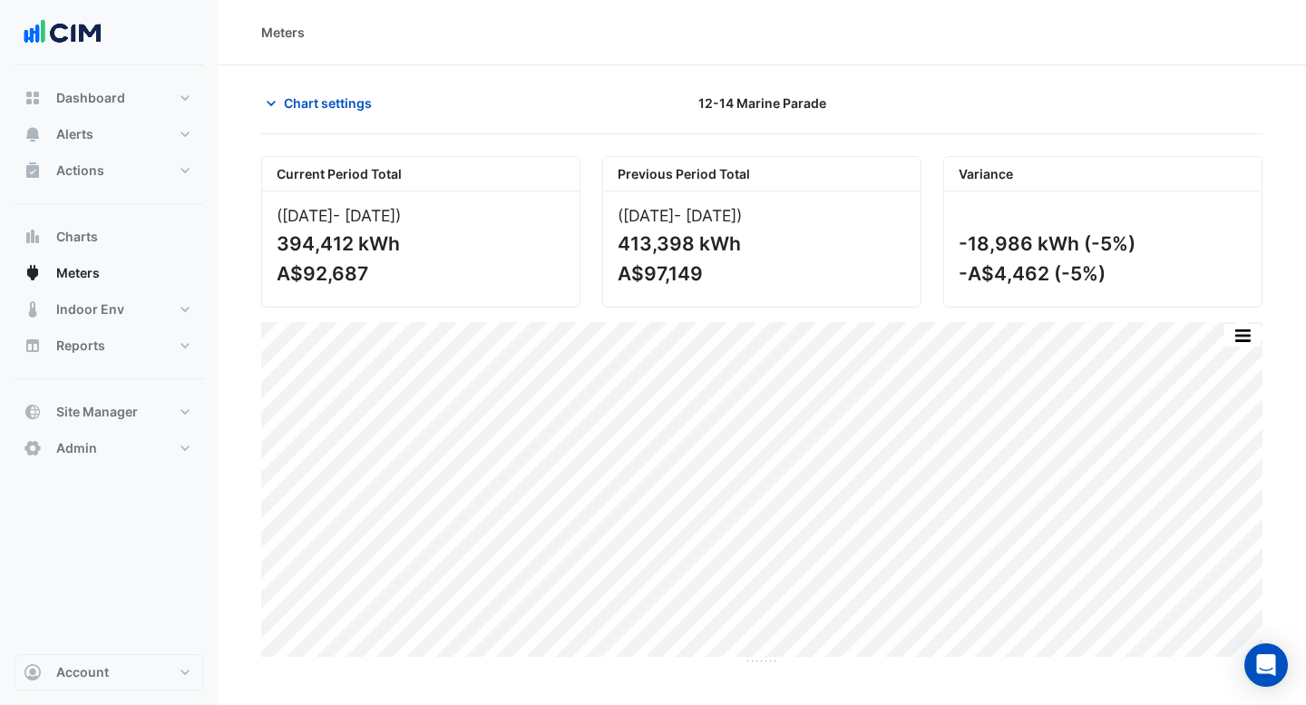
click at [994, 234] on div "-18,986 kWh (-5%)" at bounding box center [1101, 243] width 285 height 23
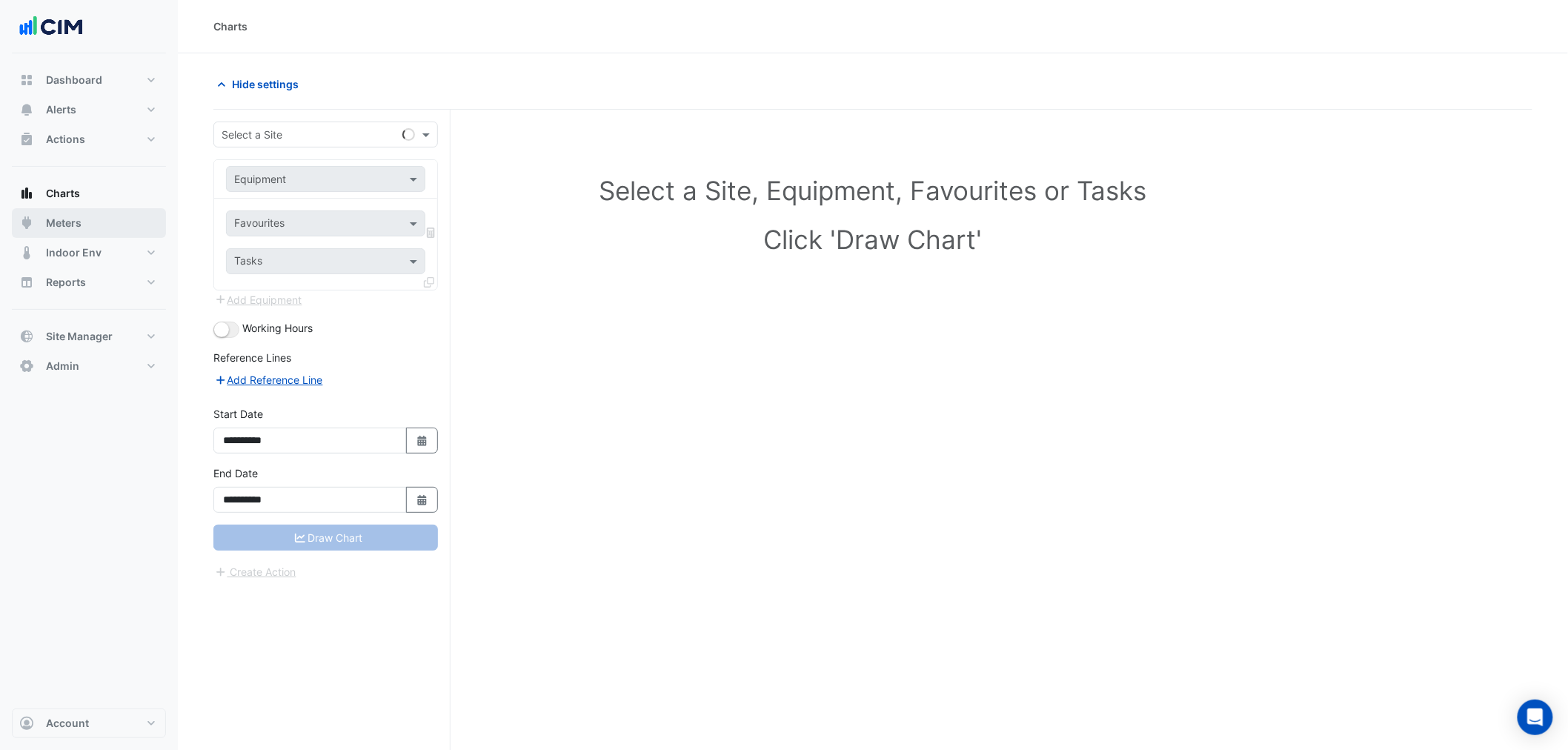
click at [71, 212] on button "Meters" at bounding box center [89, 223] width 154 height 29
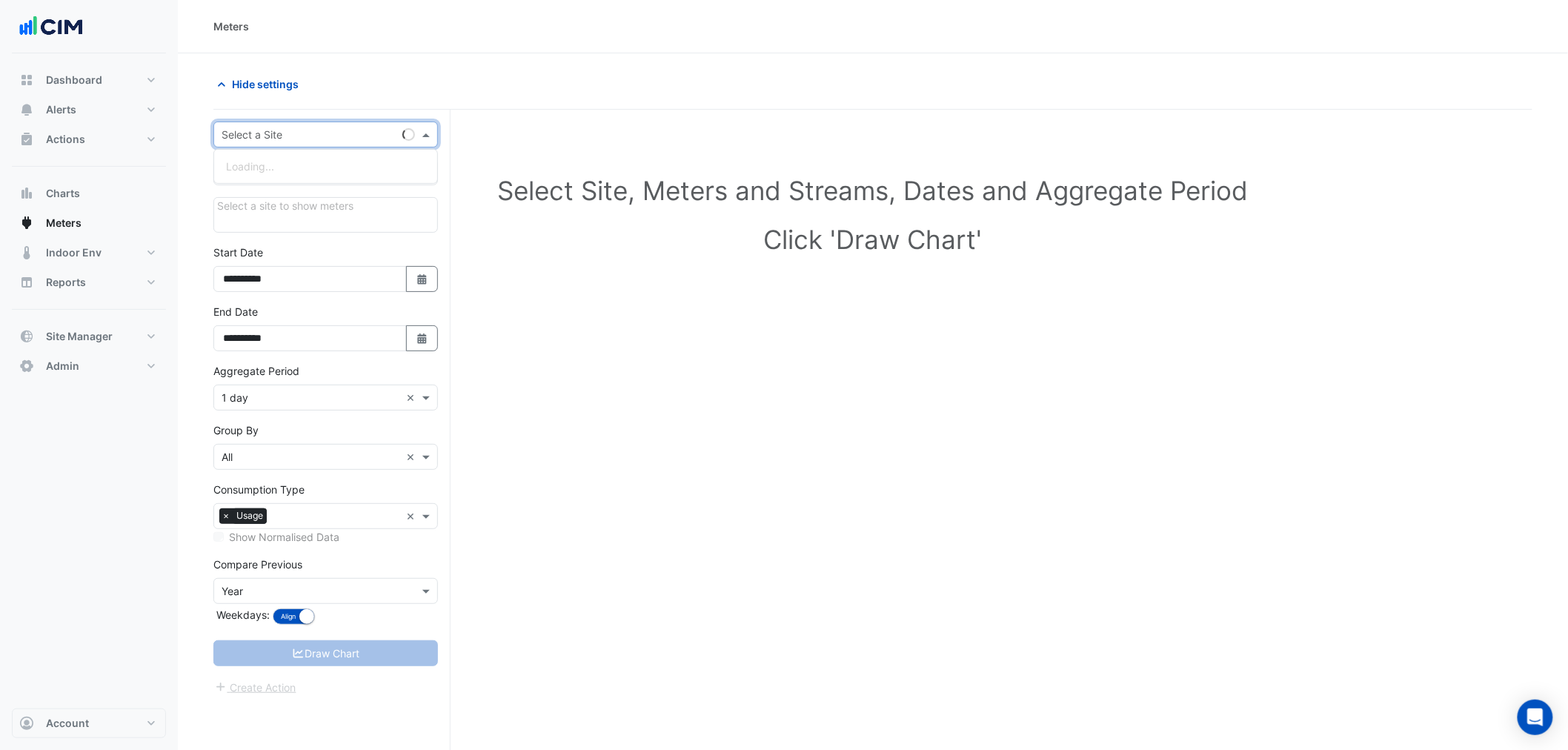
click at [299, 132] on input "text" at bounding box center [310, 135] width 179 height 16
click at [641, 498] on div "Select Site, Meters and Streams, Dates and Aggregate Period Click 'Draw Chart'" at bounding box center [873, 467] width 1320 height 679
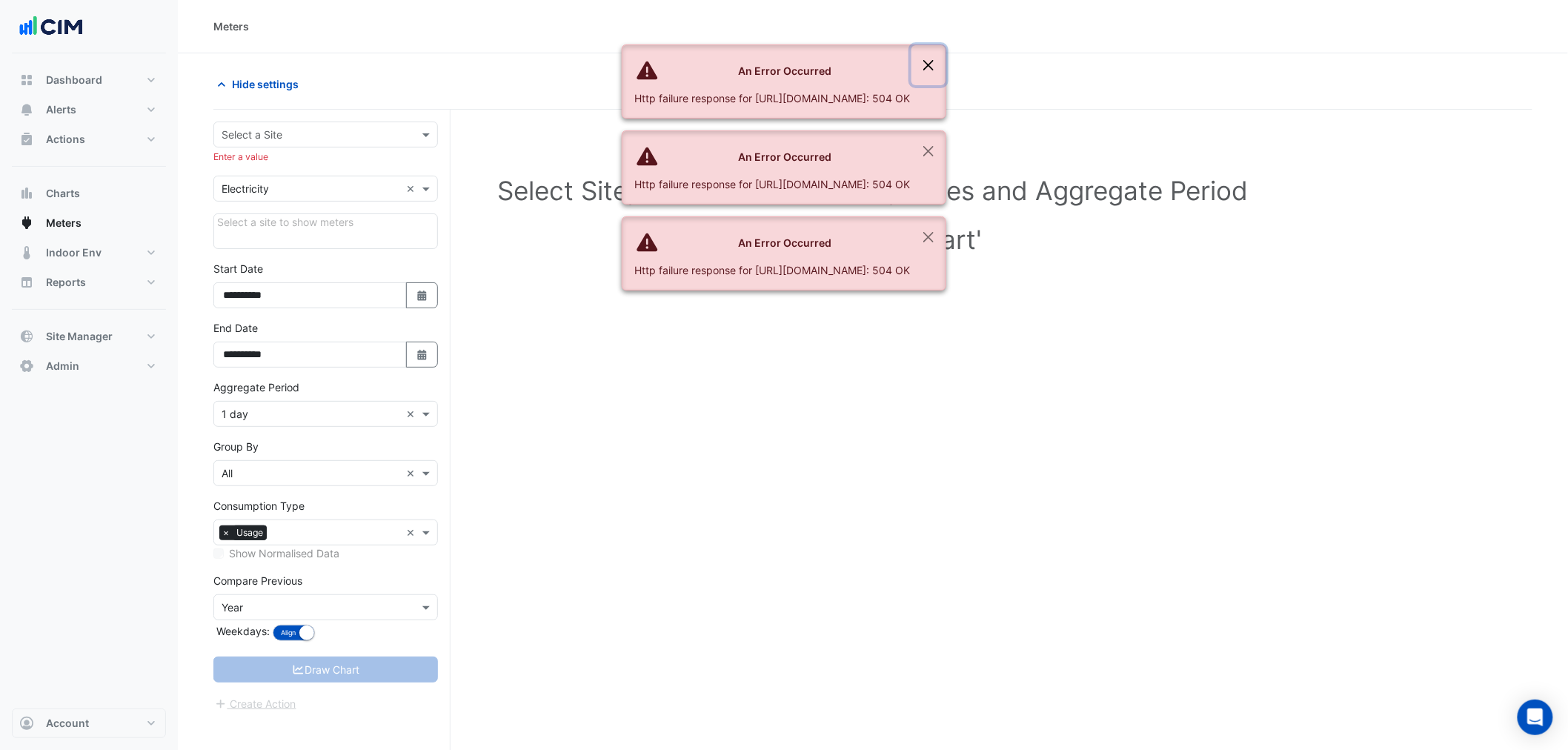
click at [945, 71] on button "Close" at bounding box center [929, 65] width 34 height 40
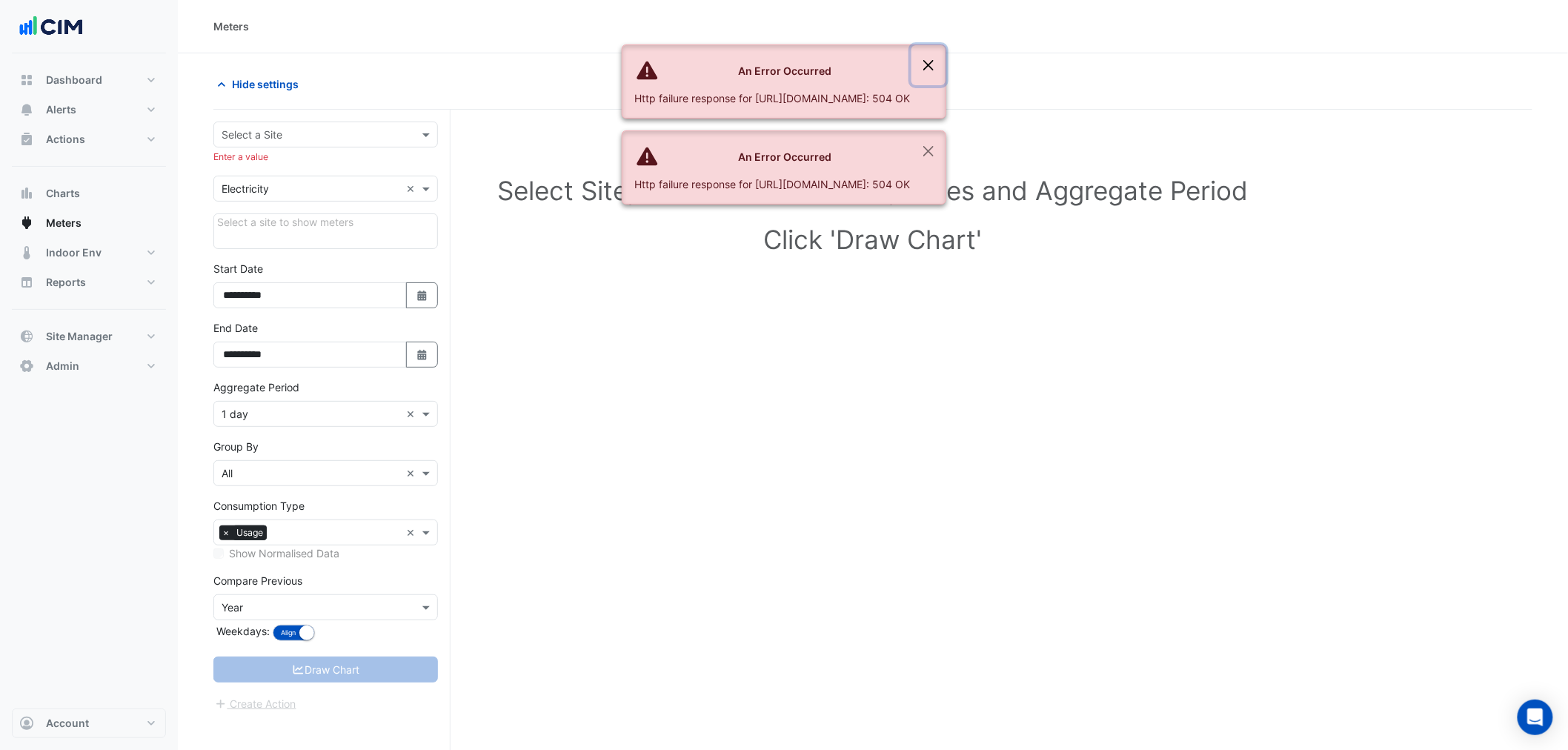
click at [945, 71] on button "Close" at bounding box center [929, 65] width 34 height 40
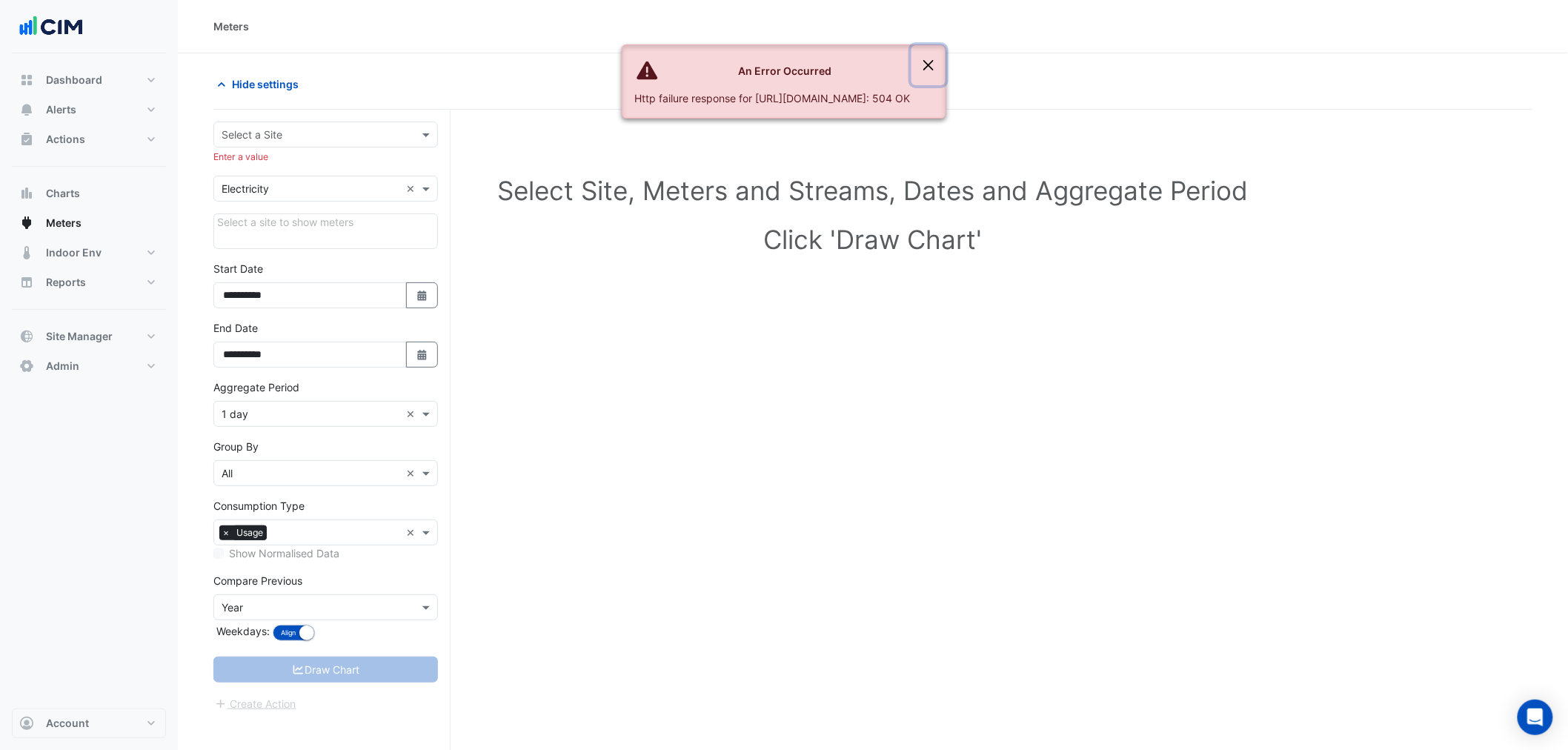
click at [945, 71] on button "Close" at bounding box center [929, 65] width 34 height 40
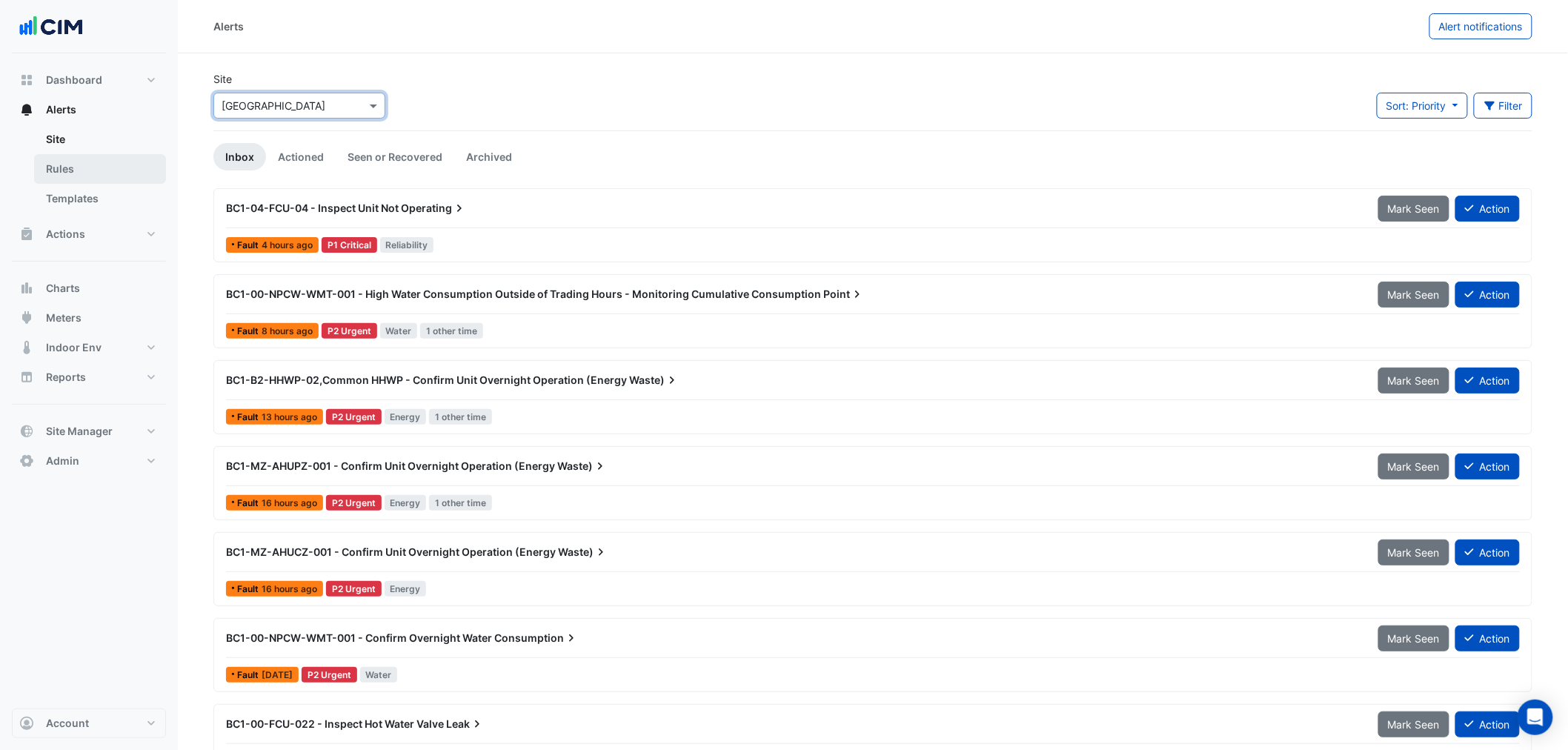
click at [102, 168] on link "Rules" at bounding box center [100, 169] width 132 height 29
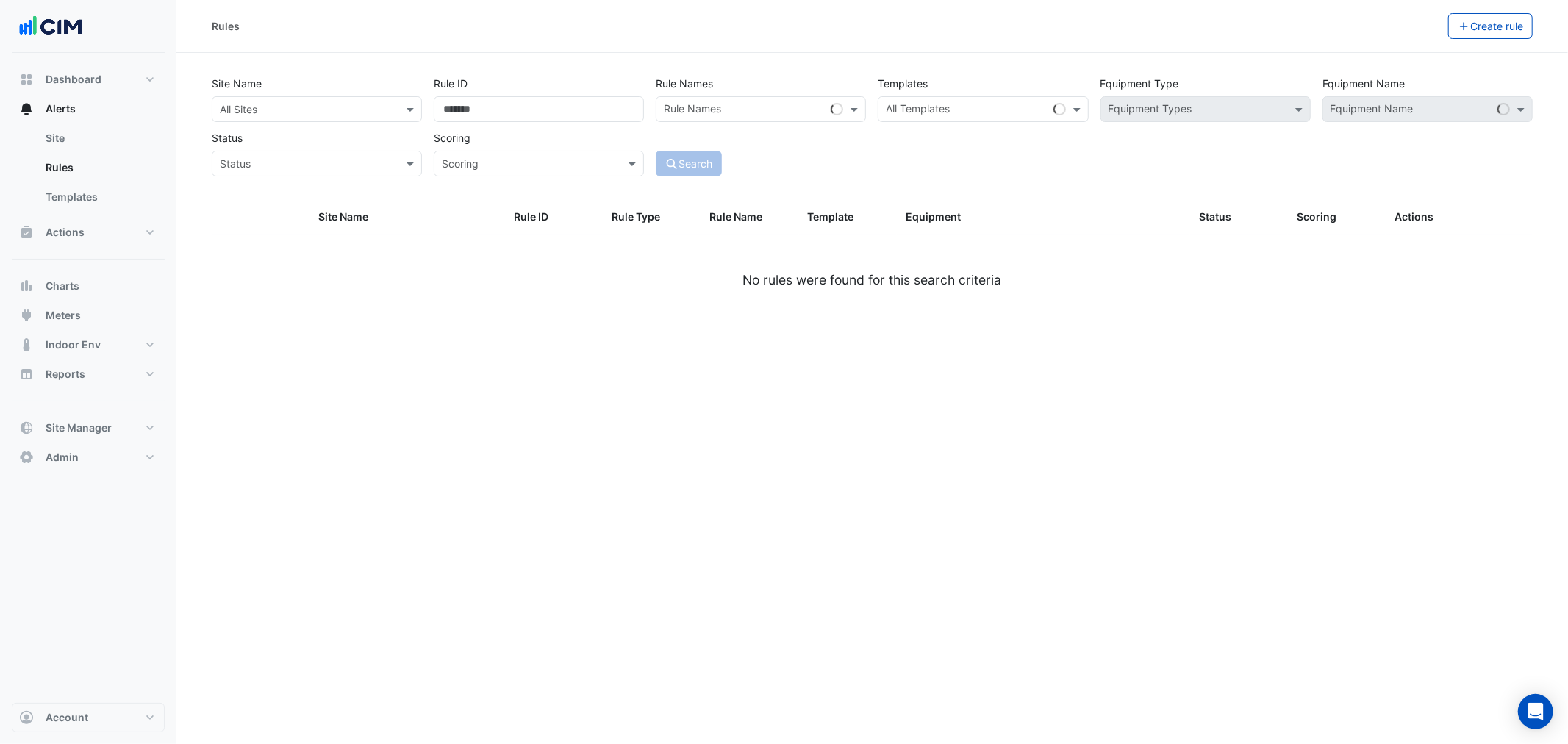
click at [283, 112] on input "text" at bounding box center [301, 109] width 164 height 15
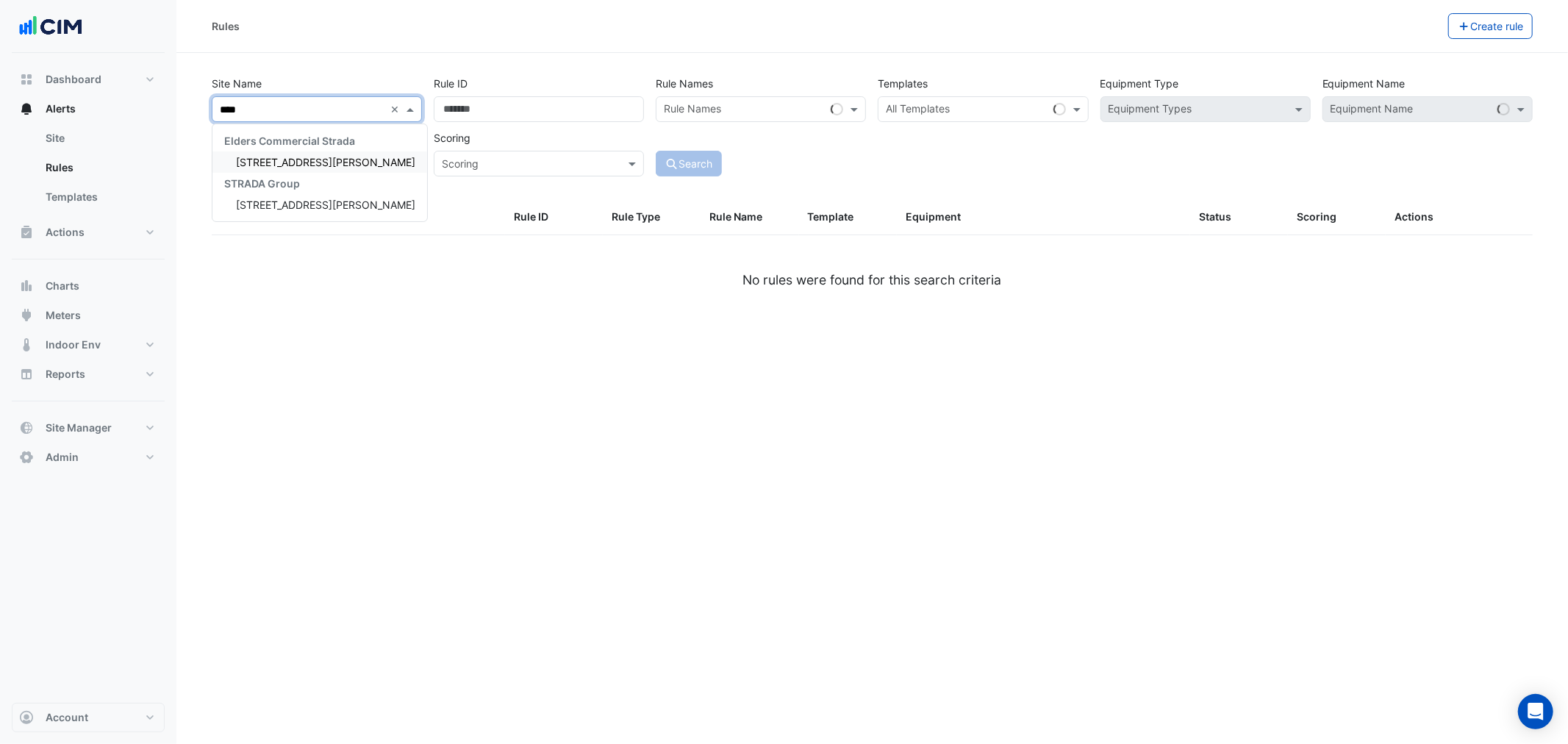
type input "*****"
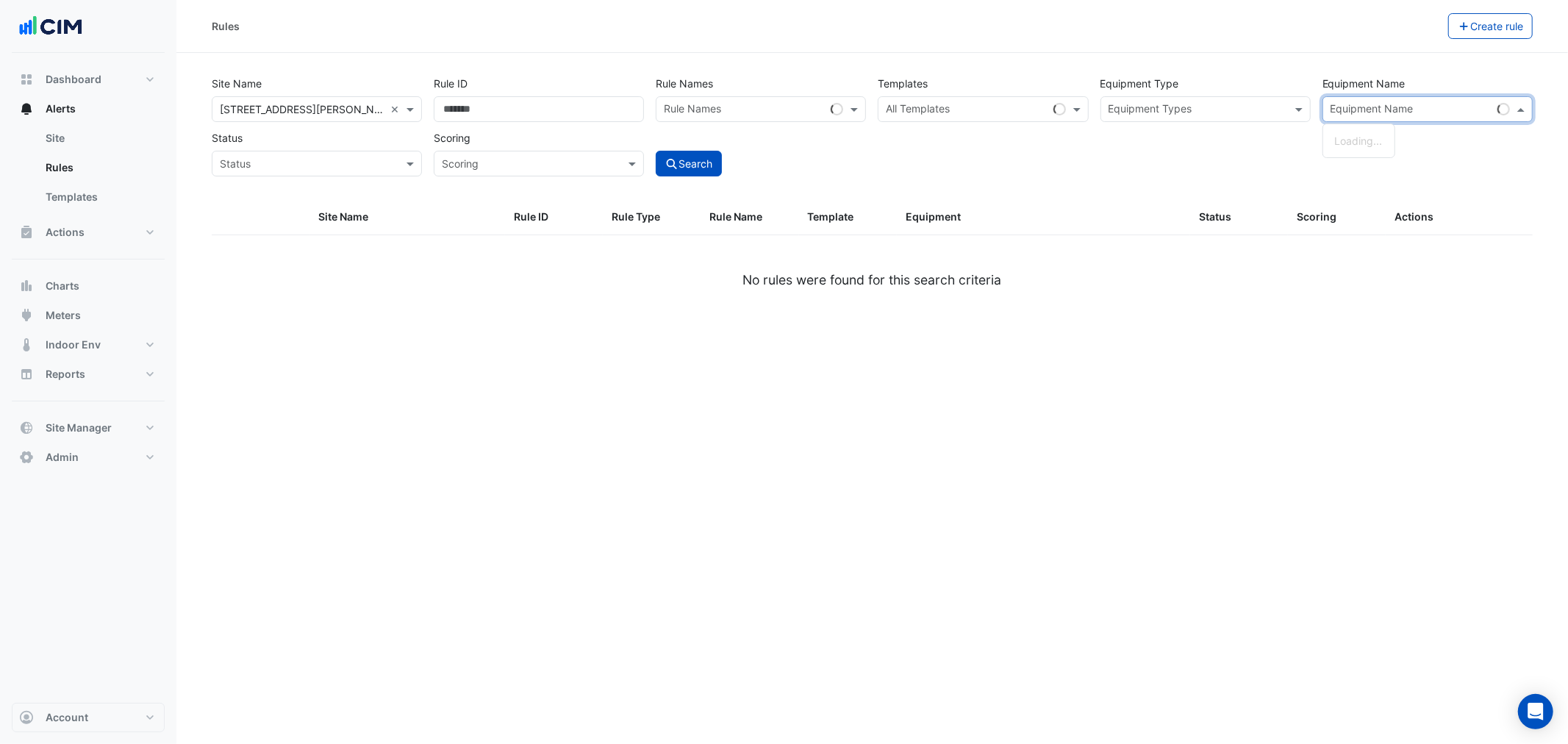
click at [1392, 108] on input "text" at bounding box center [1411, 110] width 161 height 15
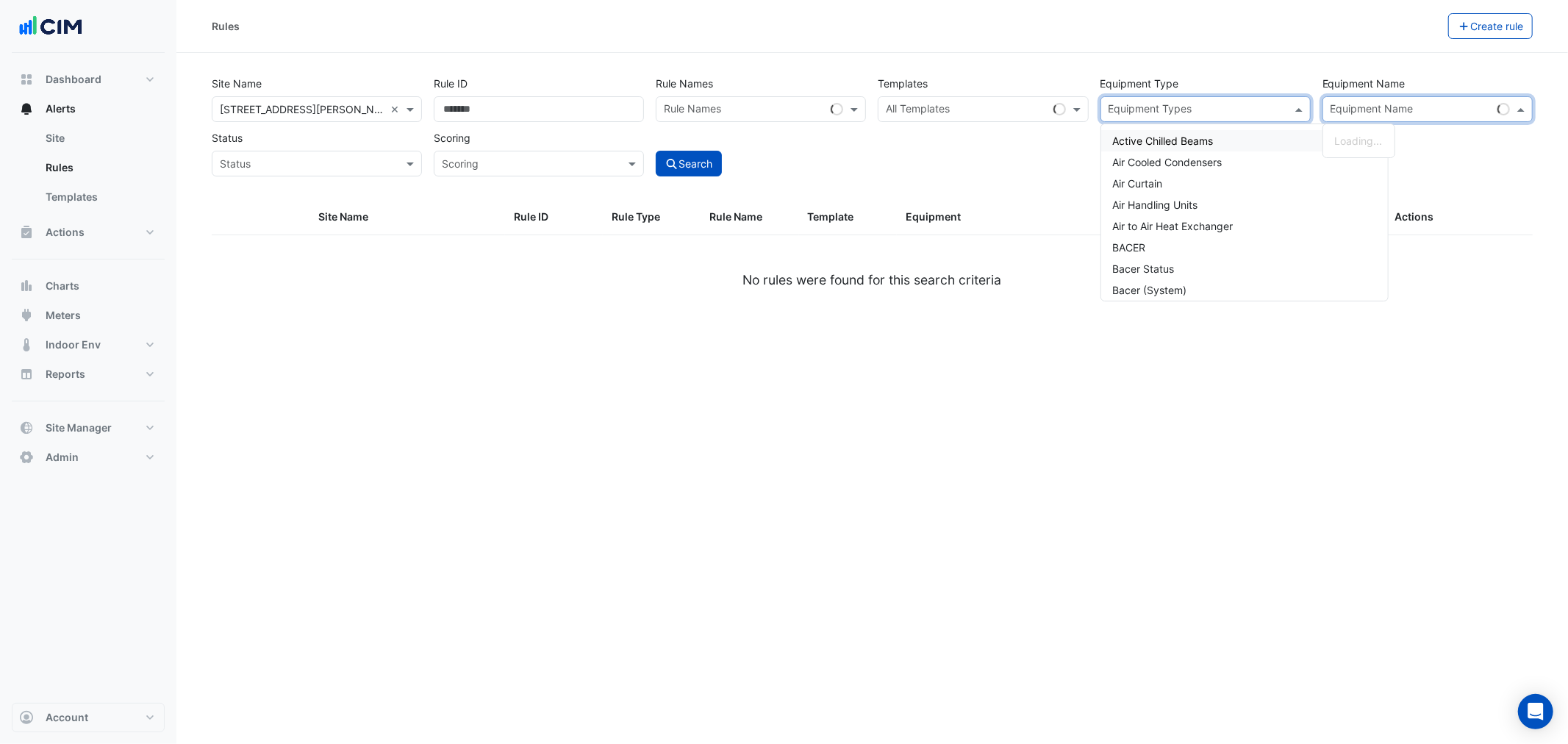
click at [1246, 110] on input "text" at bounding box center [1197, 110] width 177 height 15
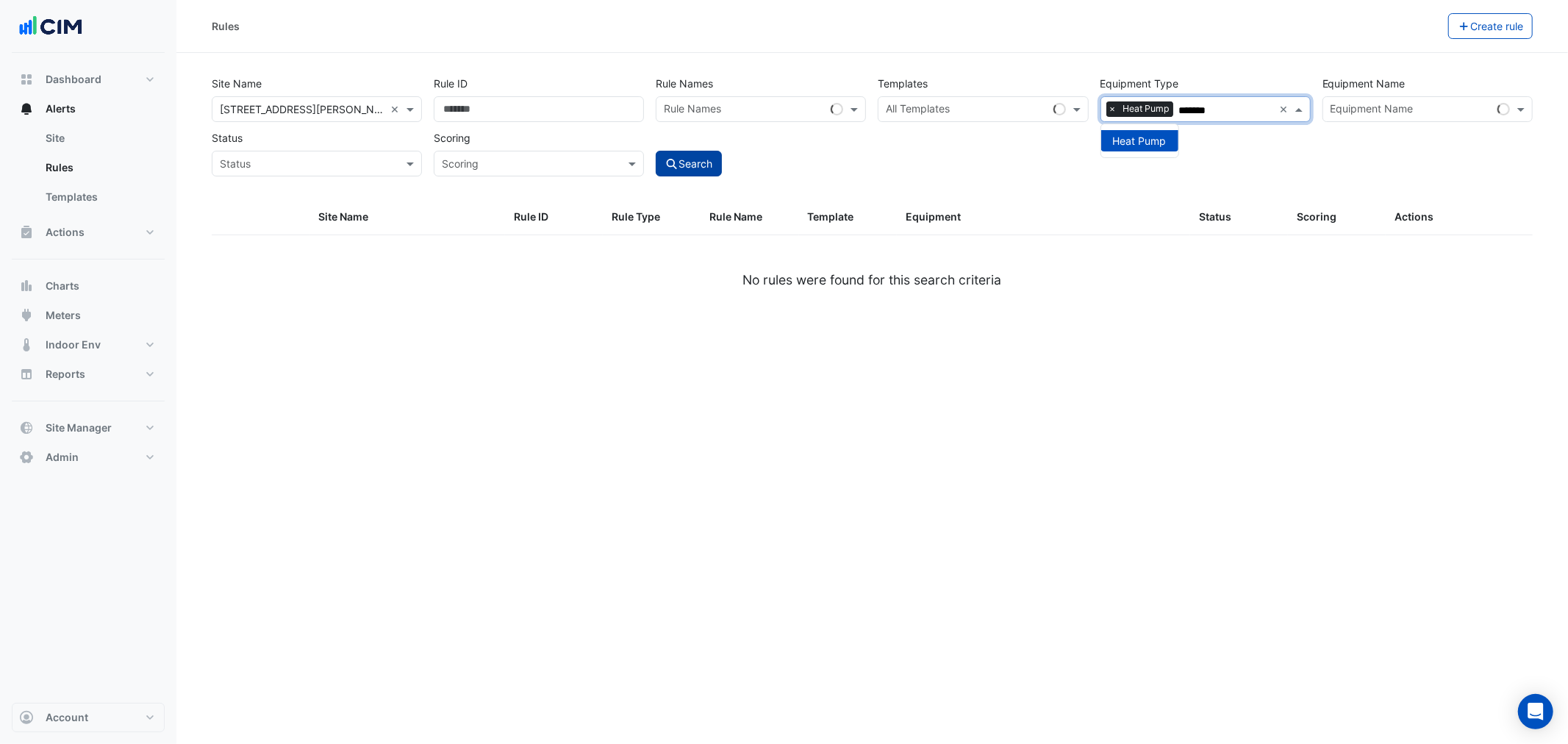
type input "*******"
click at [692, 173] on button "Search" at bounding box center [689, 164] width 66 height 26
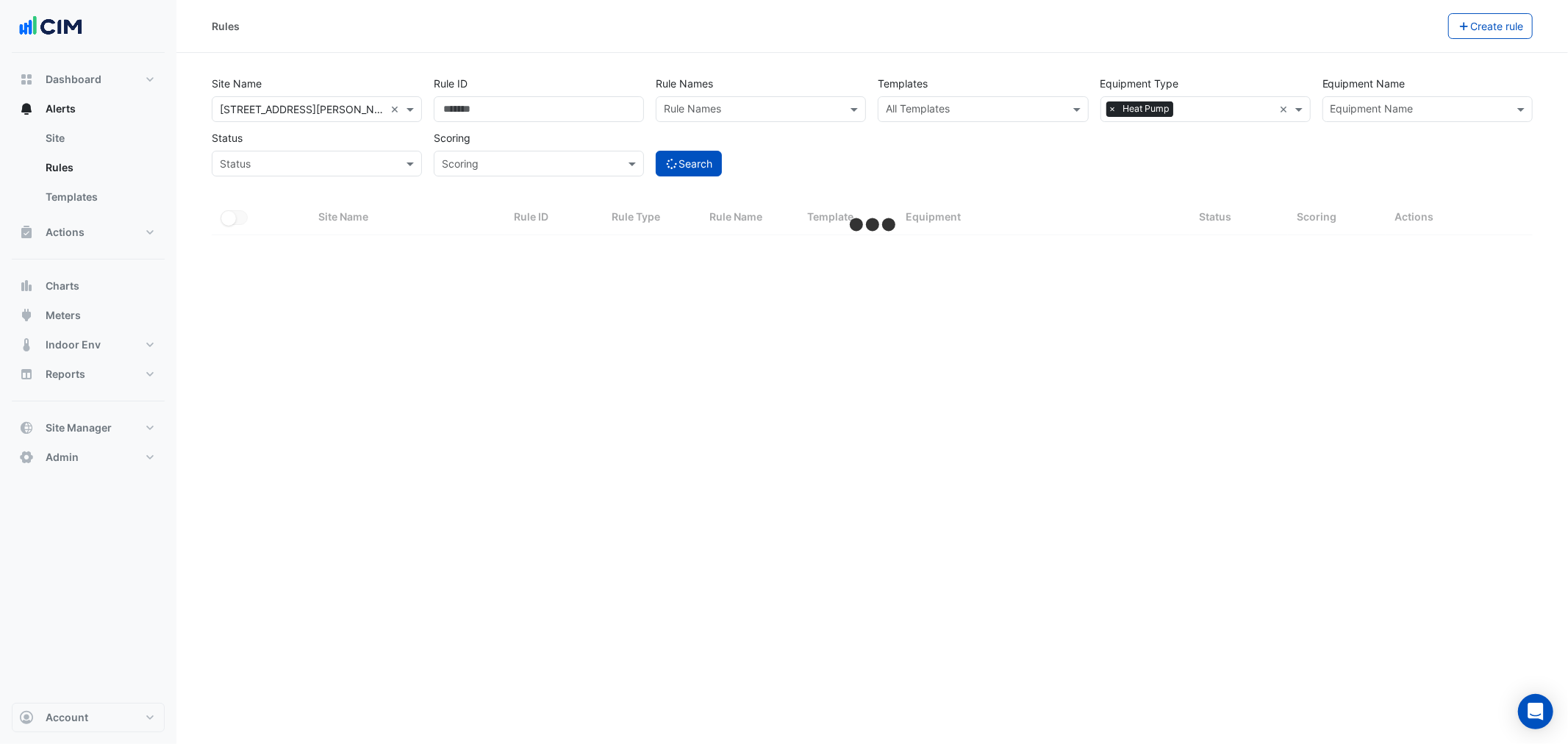
select select "**"
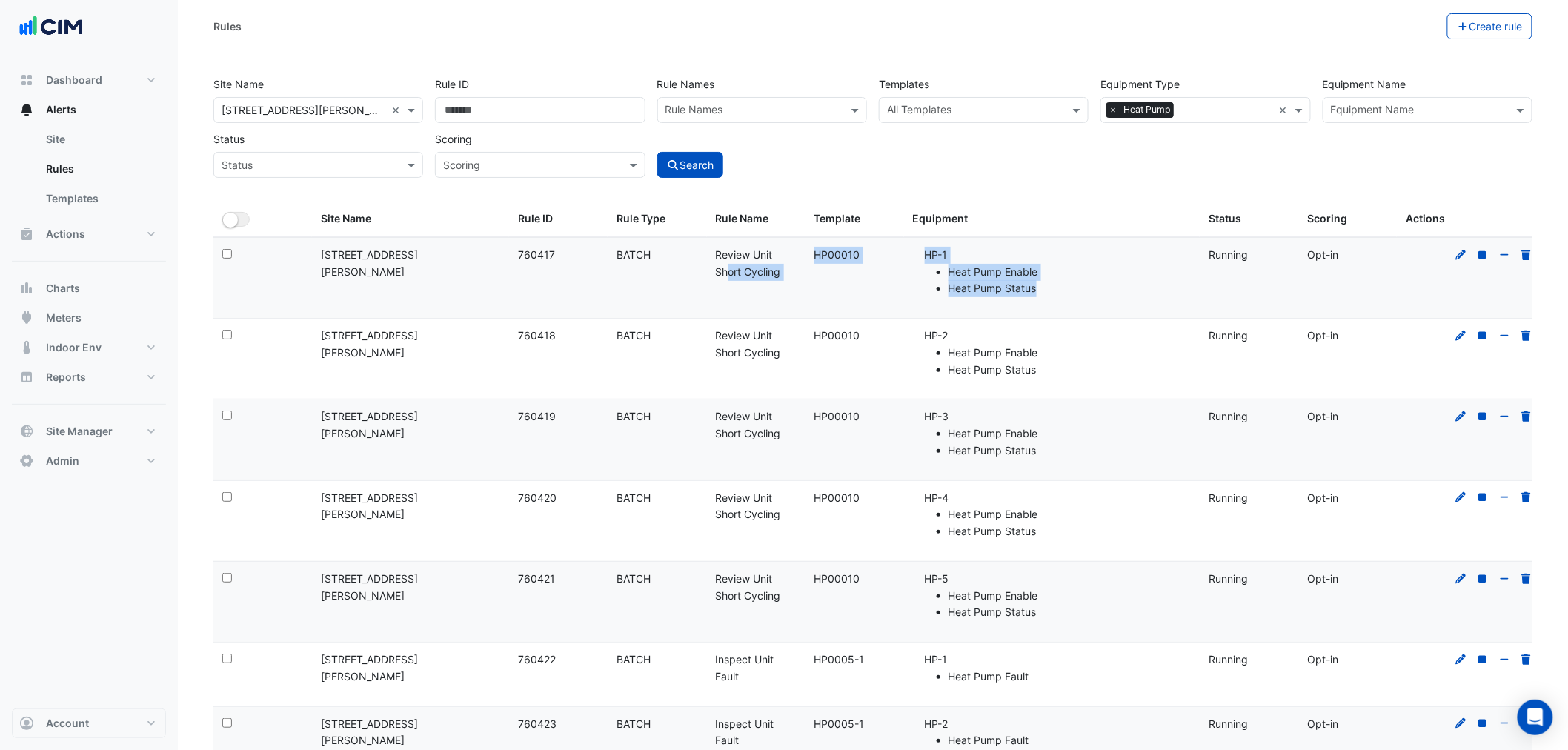
drag, startPoint x: 786, startPoint y: 239, endPoint x: 1098, endPoint y: 283, distance: 315.1
click at [1098, 283] on div "Select: Site Name: 39 Murray St Rule ID: 760417 Rule Type: BATCH Rule Name: Rev…" at bounding box center [879, 278] width 1332 height 80
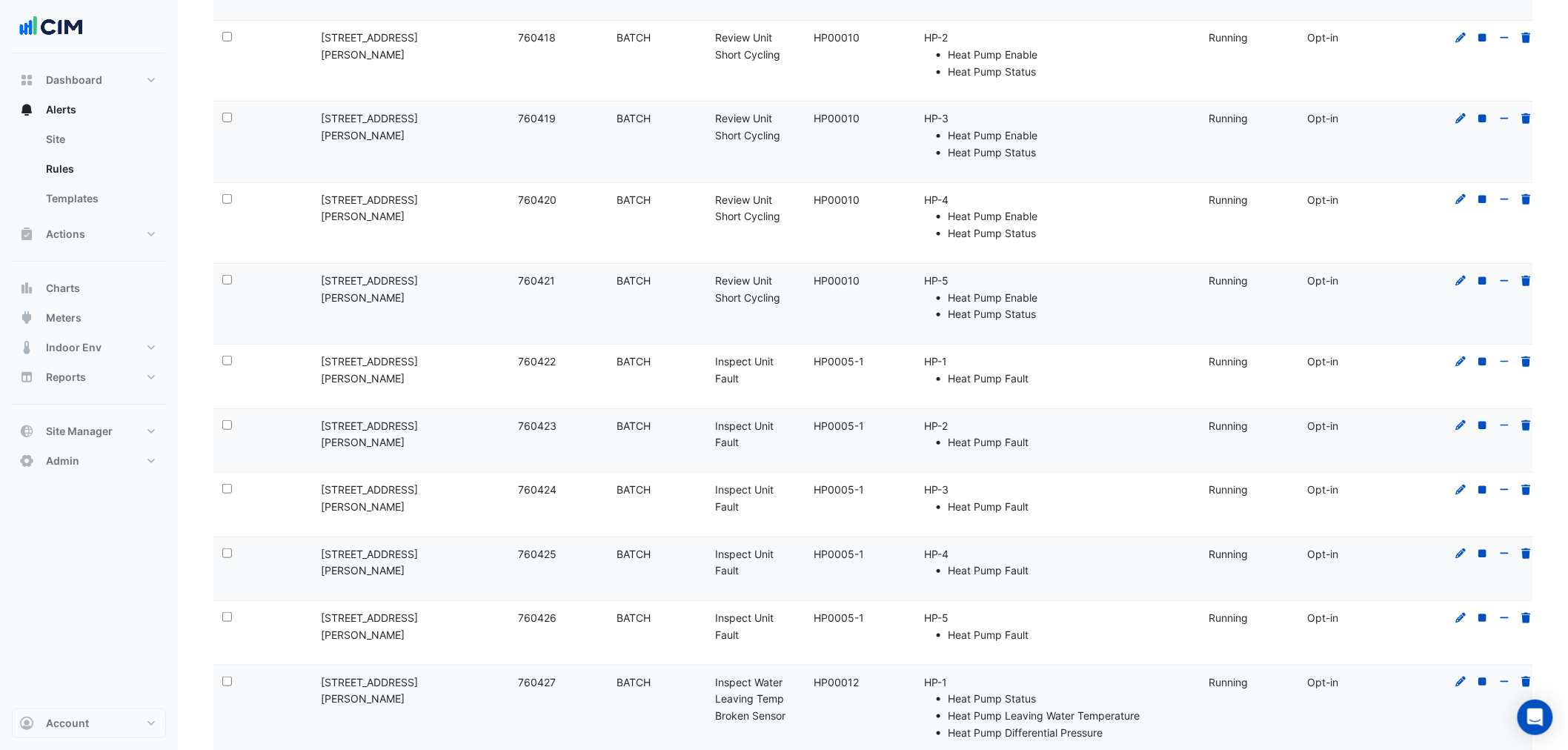
scroll to position [329, 0]
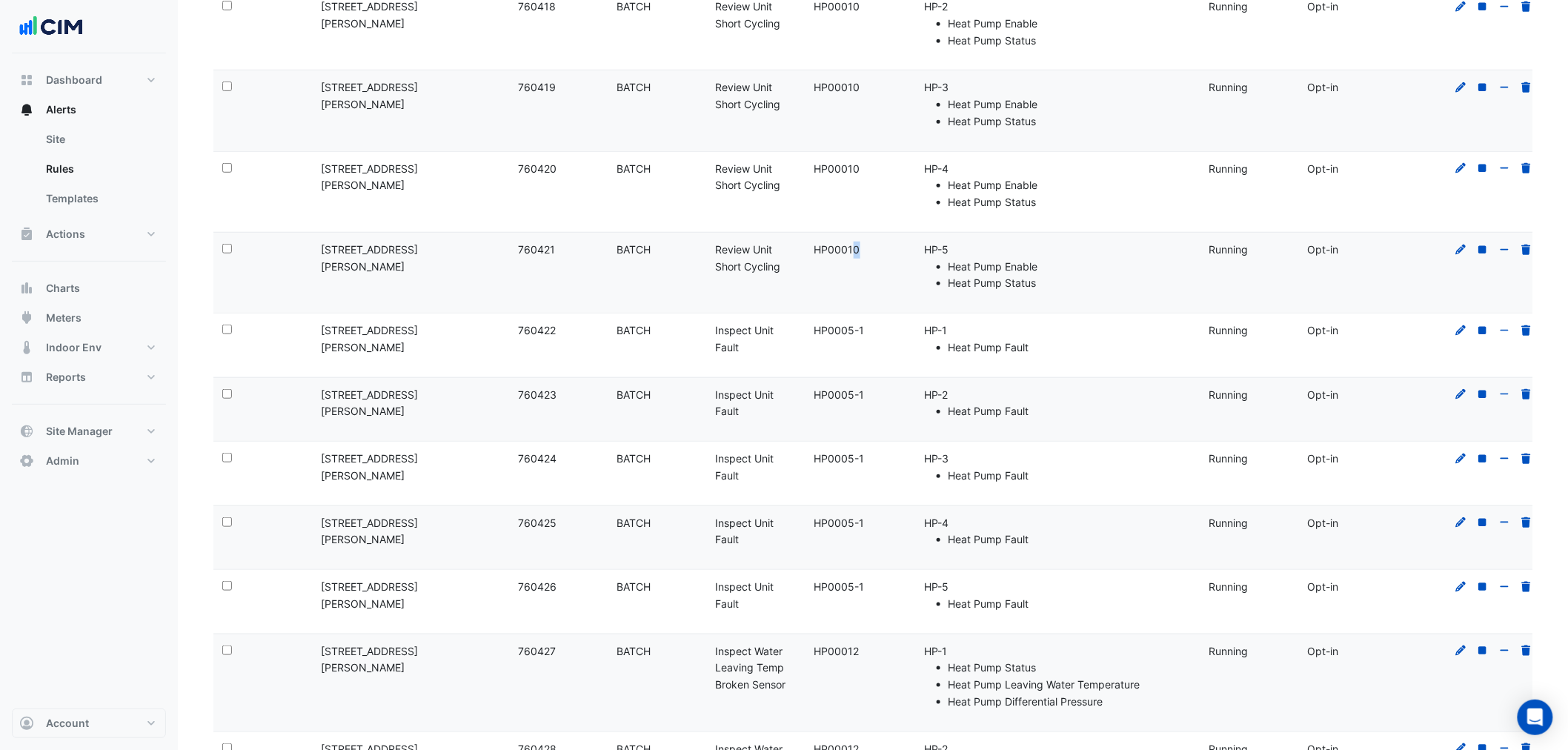
drag, startPoint x: 836, startPoint y: 306, endPoint x: 936, endPoint y: 413, distance: 146.5
click at [849, 400] on div "Template: HP0005-1" at bounding box center [855, 395] width 81 height 17
drag, startPoint x: 882, startPoint y: 400, endPoint x: 938, endPoint y: 427, distance: 62.2
click at [915, 410] on div "Select: Site Name: 39 Murray St Rule ID: 760423 Rule Type: BATCH Rule Name: Ins…" at bounding box center [879, 410] width 1332 height 64
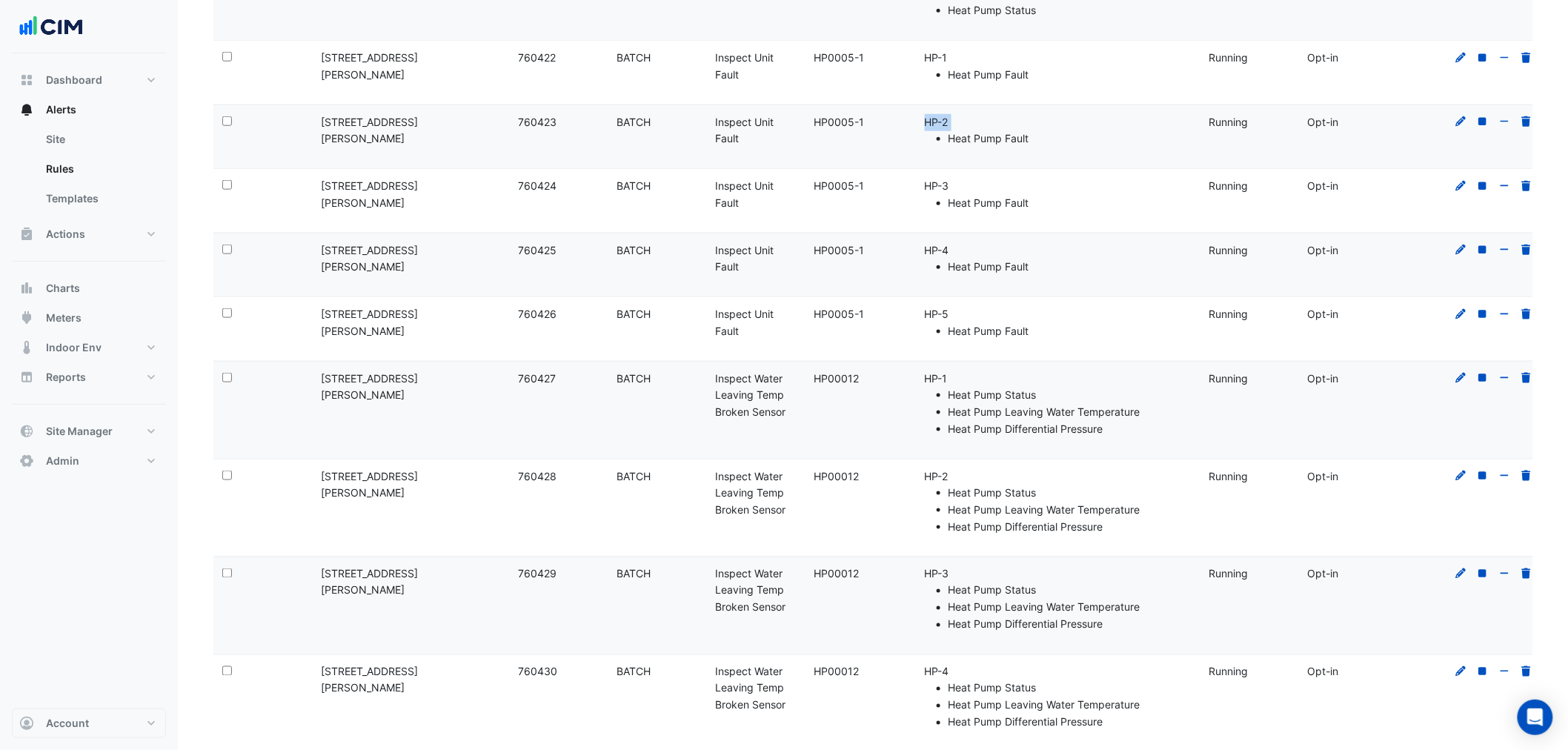
scroll to position [878, 0]
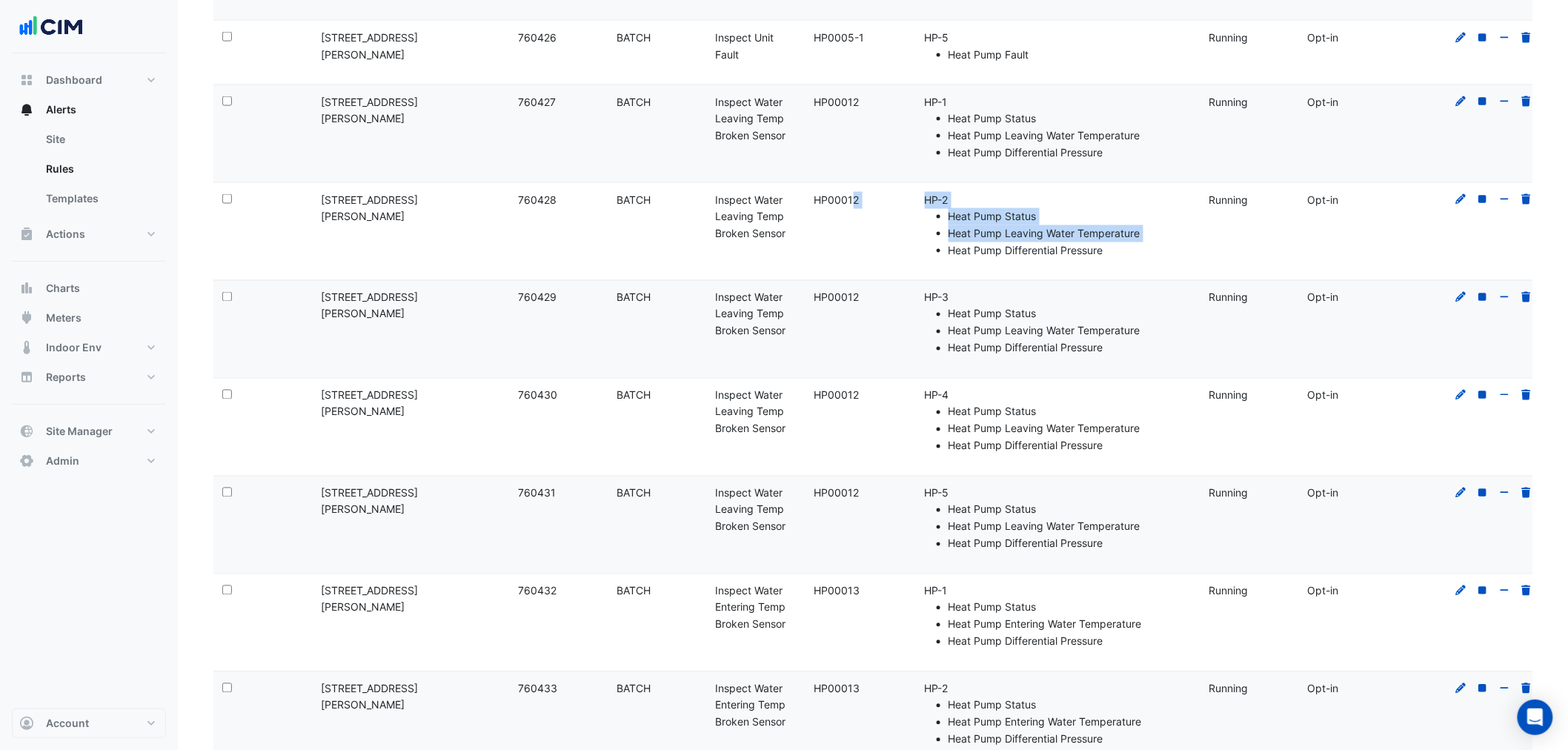
drag, startPoint x: 855, startPoint y: 261, endPoint x: 901, endPoint y: 379, distance: 126.6
click at [909, 277] on div "Select: Site Name: 39 Murray St Rule ID: 760428 Rule Type: BATCH Rule Name: Ins…" at bounding box center [879, 231] width 1332 height 97
drag, startPoint x: 834, startPoint y: 413, endPoint x: 920, endPoint y: 417, distance: 86.1
click at [903, 411] on div "Select: Site Name: 39 Murray St Rule ID: 760430 Rule Type: BATCH Rule Name: Ins…" at bounding box center [879, 427] width 1332 height 97
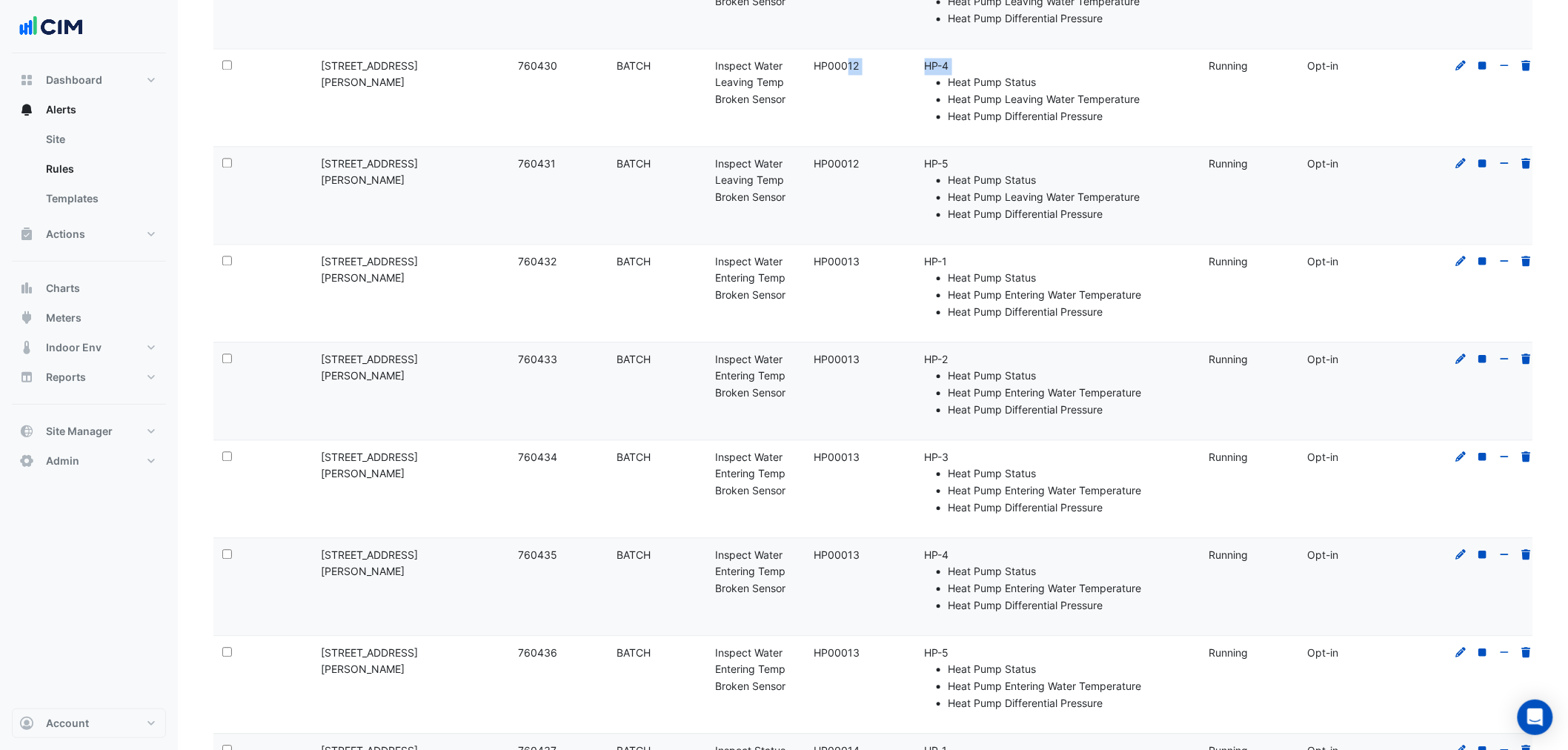
drag, startPoint x: 944, startPoint y: 419, endPoint x: 924, endPoint y: 485, distance: 69.0
click at [957, 419] on div "Select: Site Name: 39 Murray St Rule ID: 760433 Rule Type: BATCH Rule Name: Ins…" at bounding box center [879, 391] width 1332 height 97
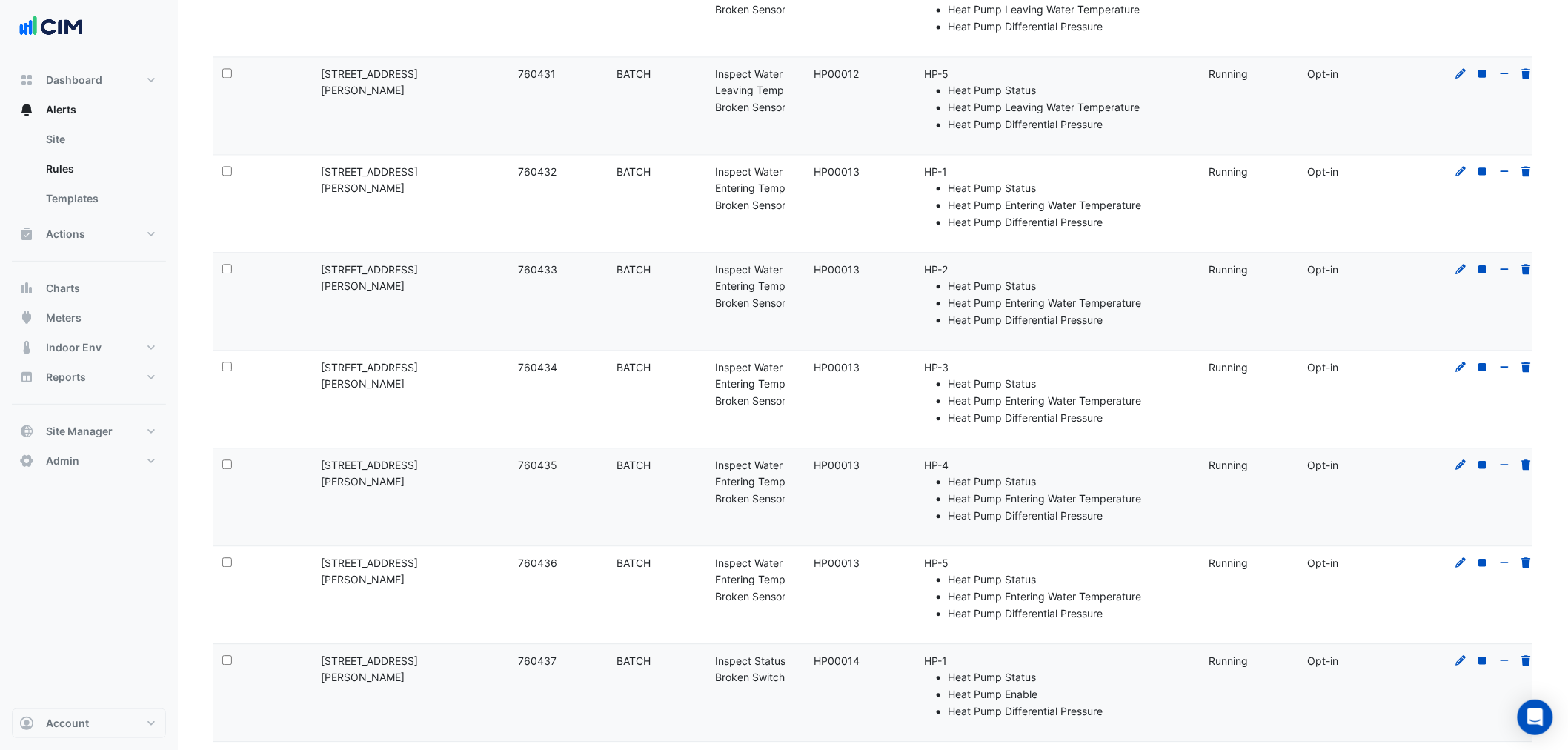
scroll to position [1426, 0]
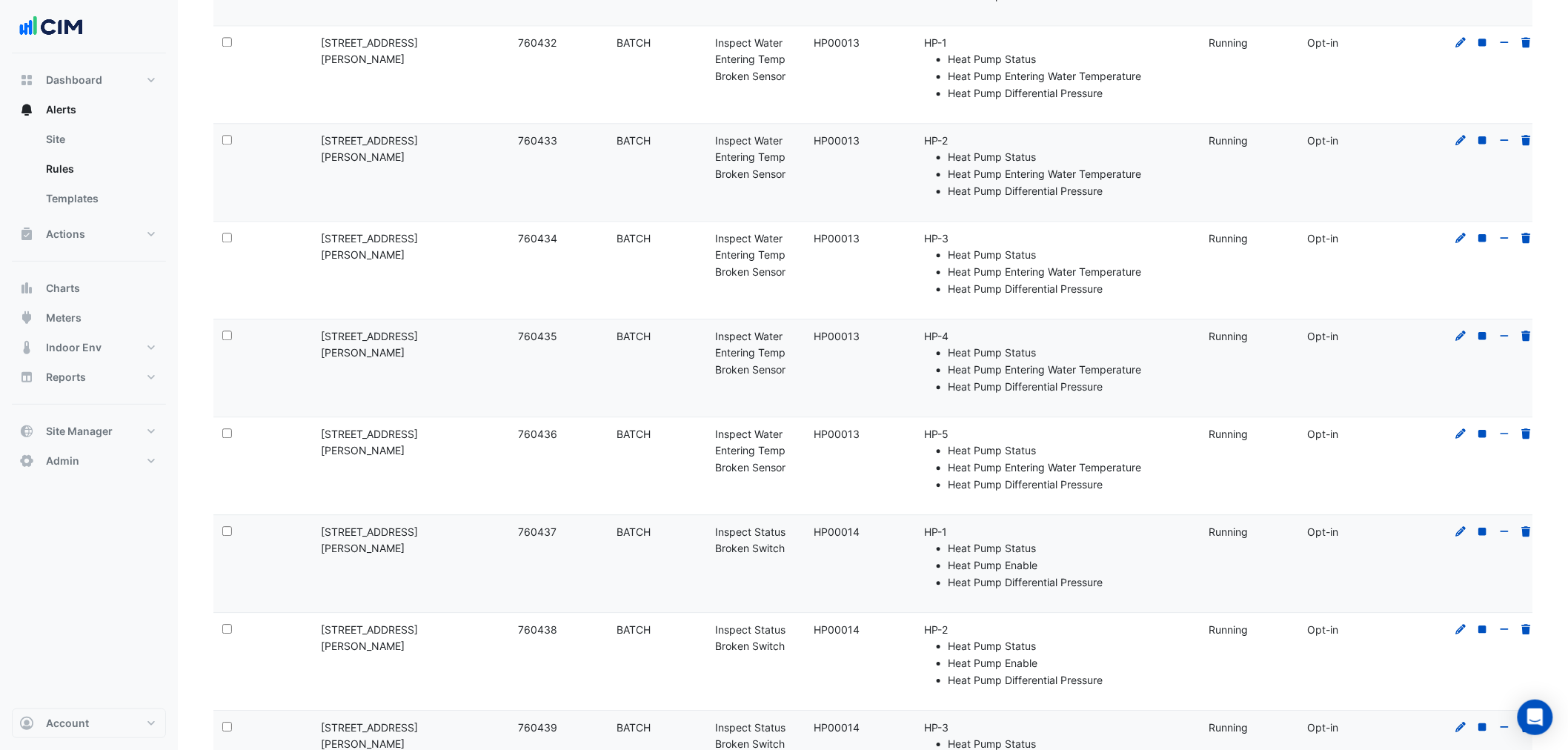
click at [1083, 188] on li "Heat Pump Differential Pressure" at bounding box center [1070, 191] width 243 height 17
drag, startPoint x: 775, startPoint y: 160, endPoint x: 858, endPoint y: 198, distance: 91.3
click at [838, 179] on div "Select: Site Name: 39 Murray St Rule ID: 760433 Rule Type: BATCH Rule Name: Ins…" at bounding box center [879, 172] width 1332 height 97
click at [852, 133] on div "Template: HP00013" at bounding box center [855, 141] width 81 height 17
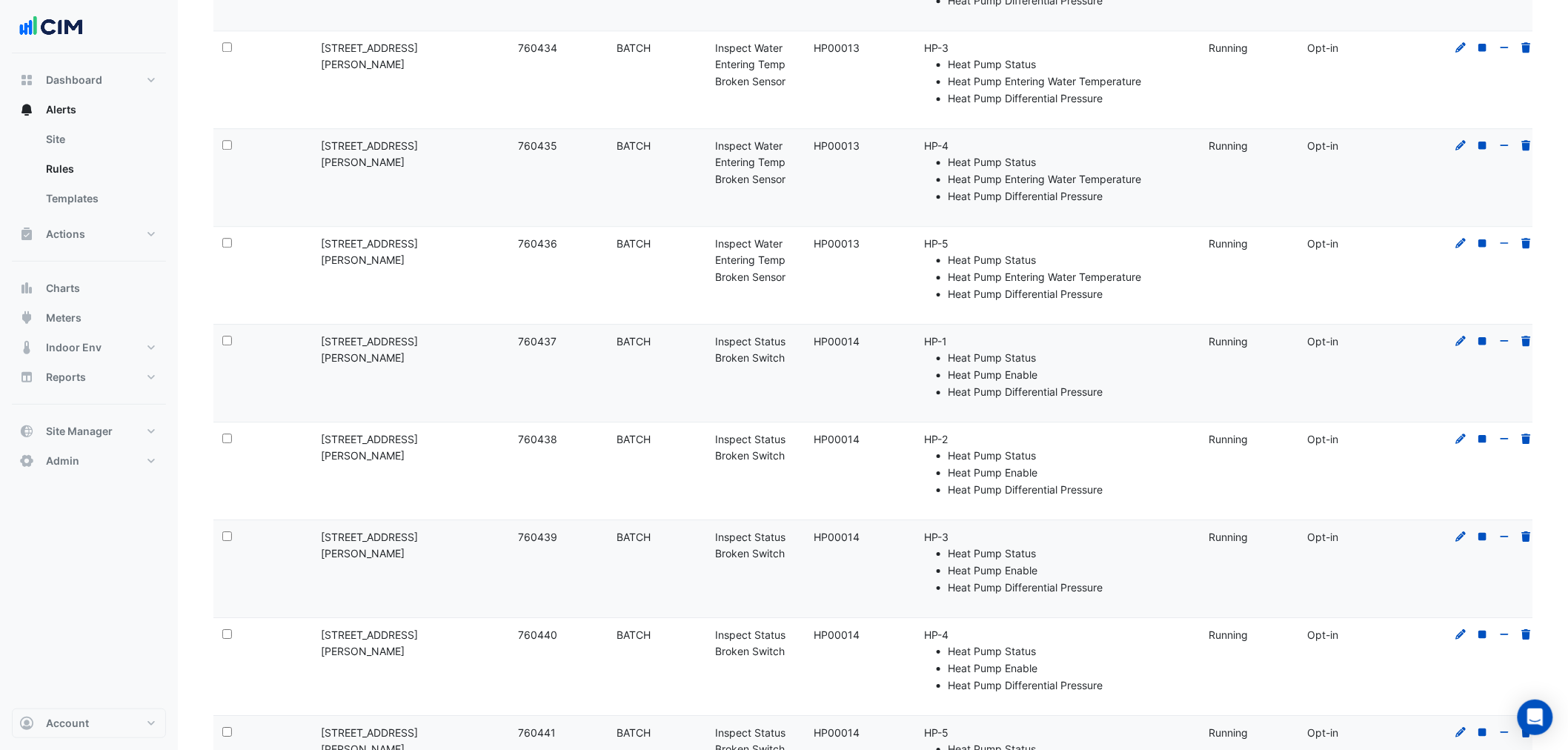
scroll to position [1757, 0]
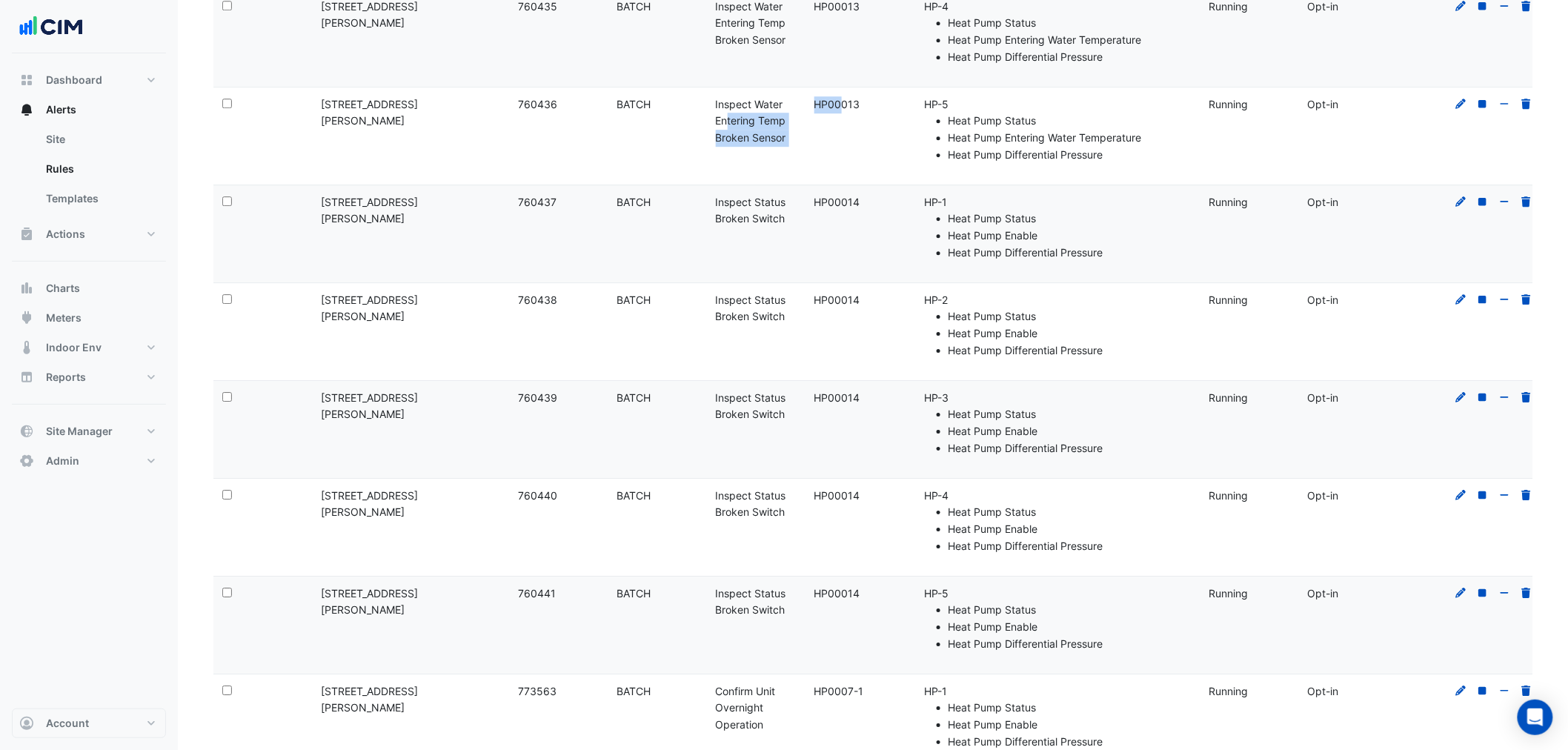
drag, startPoint x: 870, startPoint y: 127, endPoint x: 914, endPoint y: 181, distance: 69.7
click at [880, 136] on div "Select: Site Name: 39 Murray St Rule ID: 760436 Rule Type: BATCH Rule Name: Ins…" at bounding box center [879, 136] width 1332 height 97
drag, startPoint x: 801, startPoint y: 291, endPoint x: 982, endPoint y: 320, distance: 183.3
click at [950, 297] on div "Select: Site Name: 39 Murray St Rule ID: 760438 Rule Type: BATCH Rule Name: Ins…" at bounding box center [879, 332] width 1332 height 97
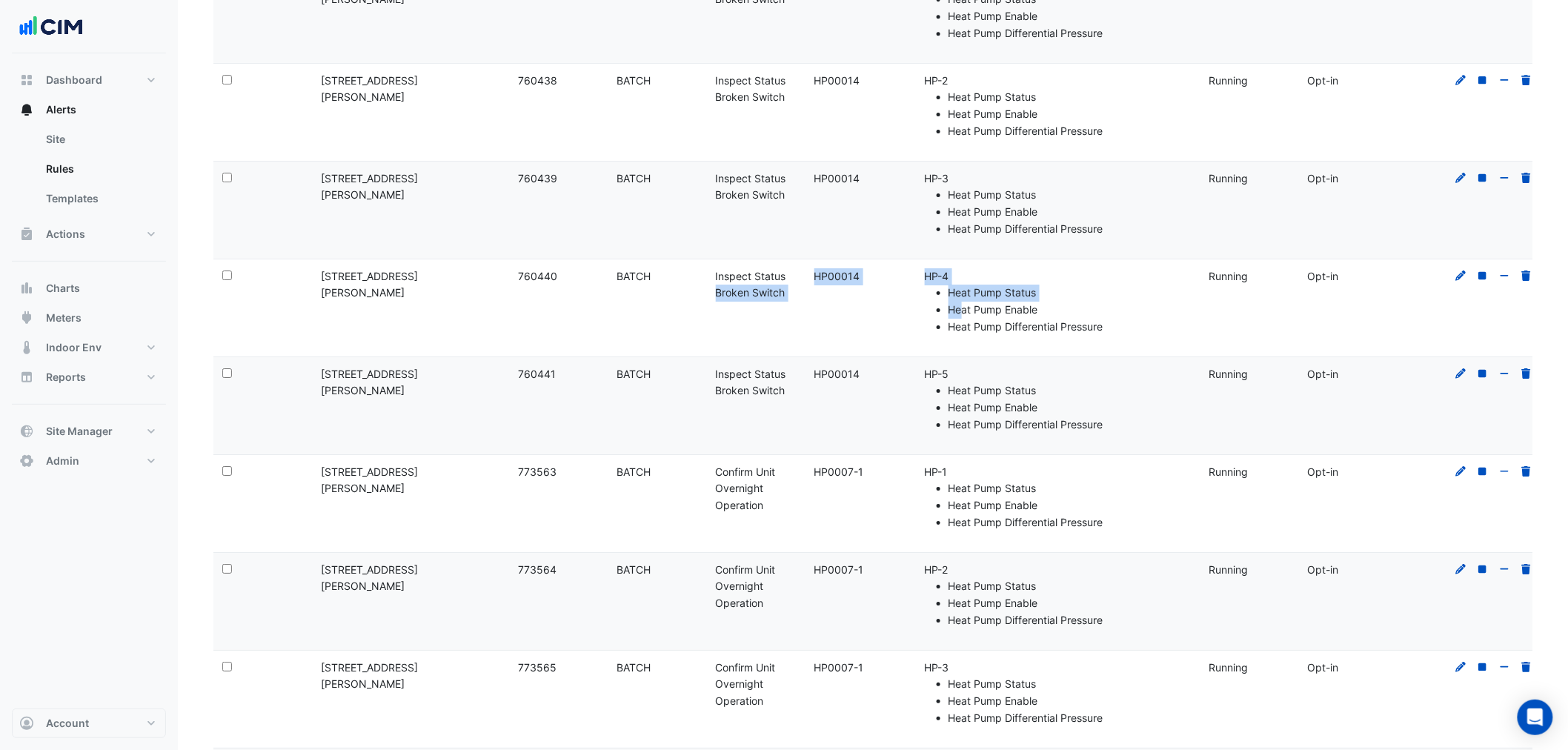
drag, startPoint x: 770, startPoint y: 282, endPoint x: 949, endPoint y: 389, distance: 208.5
click at [977, 315] on div "Select: Site Name: 39 Murray St Rule ID: 760440 Rule Type: BATCH Rule Name: Ins…" at bounding box center [879, 307] width 1332 height 97
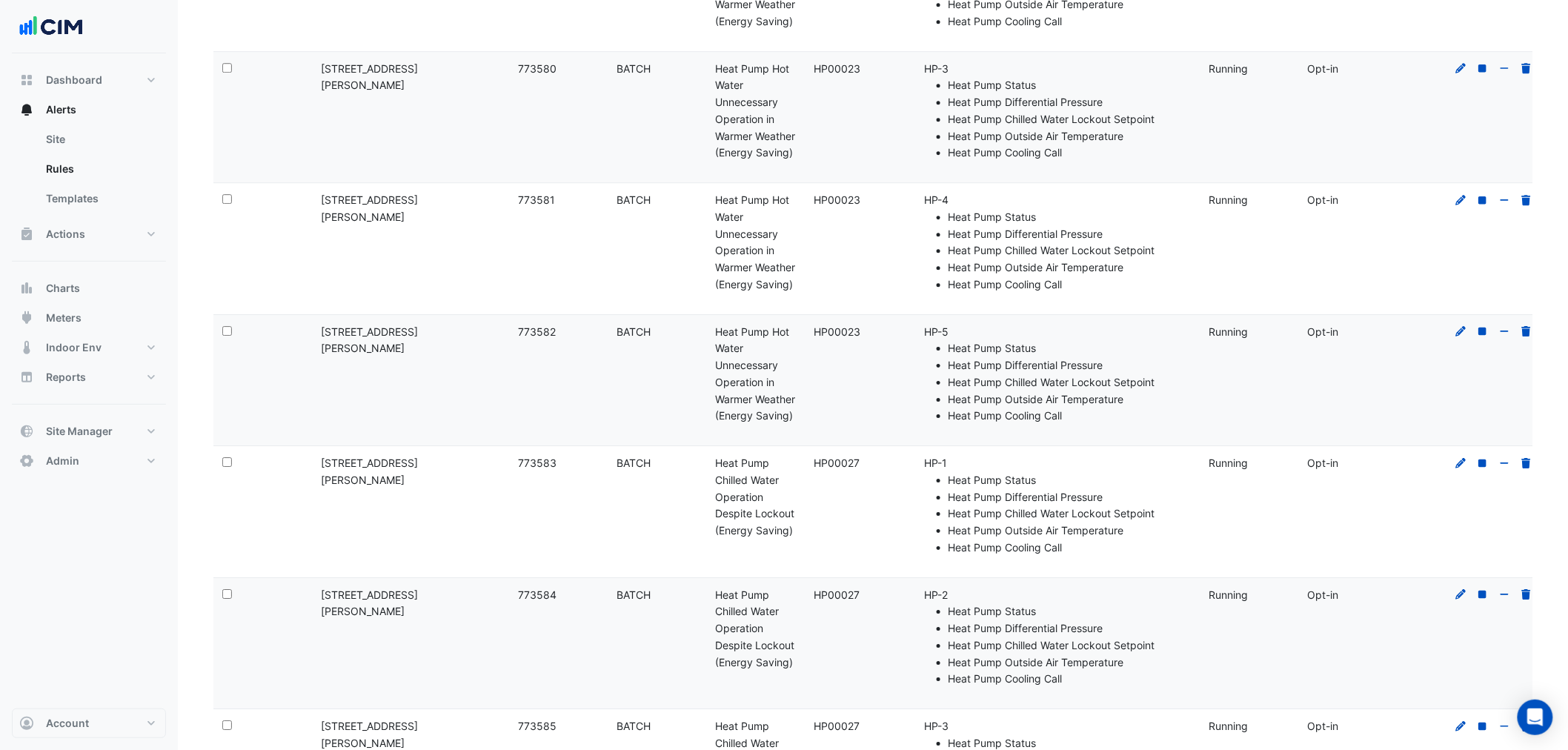
scroll to position [0, 0]
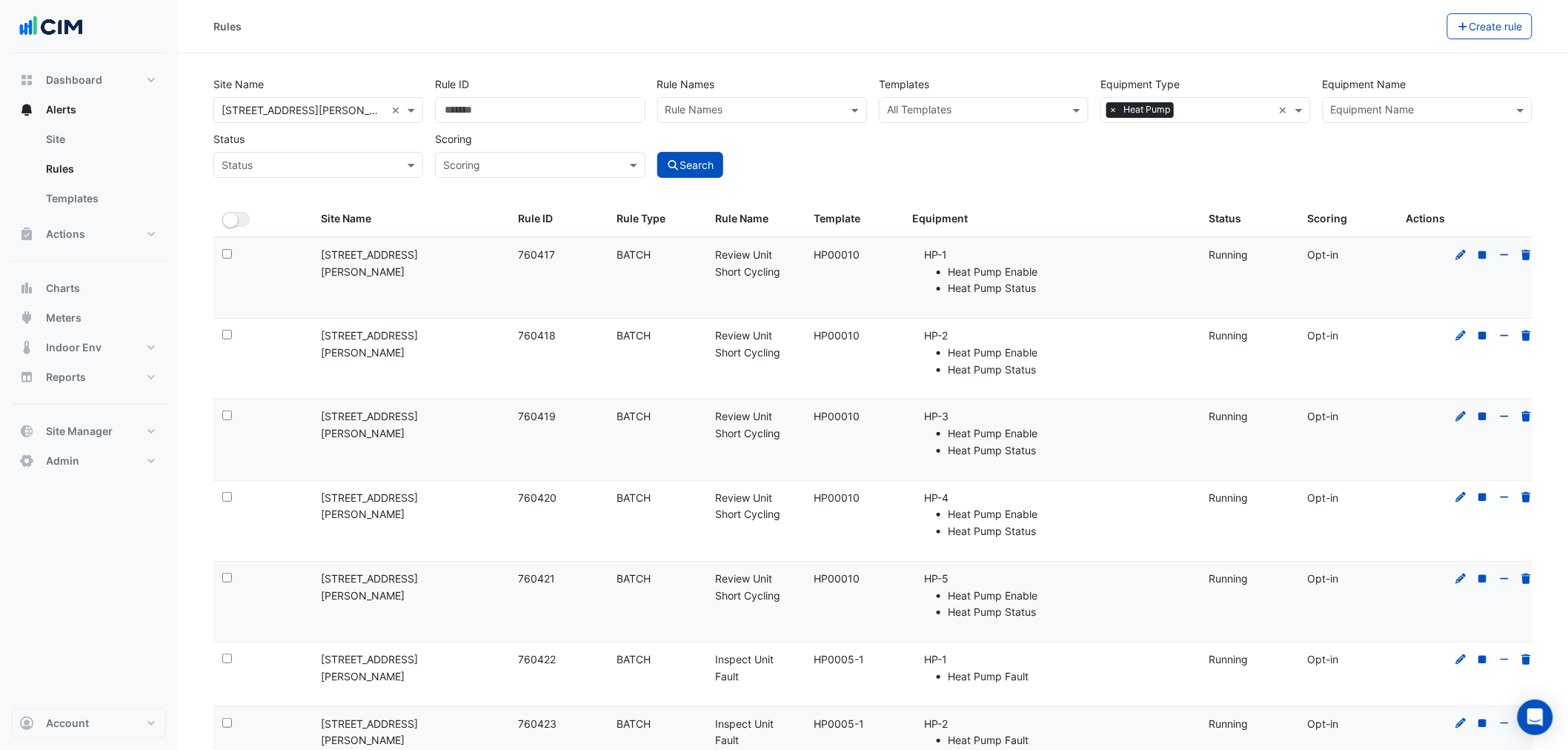
click at [1426, 87] on div "Equipment Name Equipment Name" at bounding box center [1427, 96] width 221 height 51
click at [1426, 100] on div "Equipment Name" at bounding box center [1415, 110] width 184 height 23
type input "*"
click at [1352, 162] on span "HP-1" at bounding box center [1347, 163] width 23 height 12
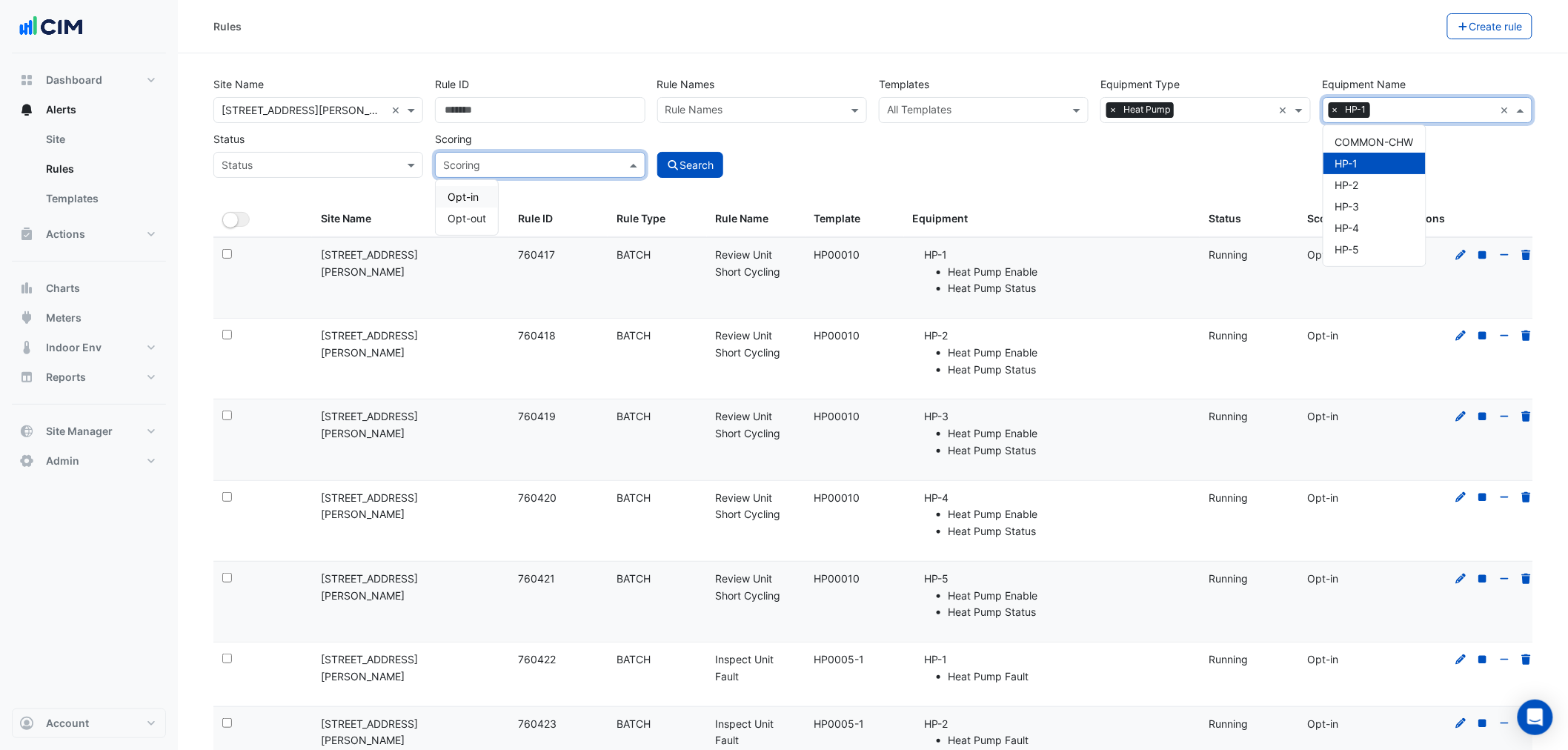
click at [638, 172] on div "Scoring" at bounding box center [539, 165] width 210 height 26
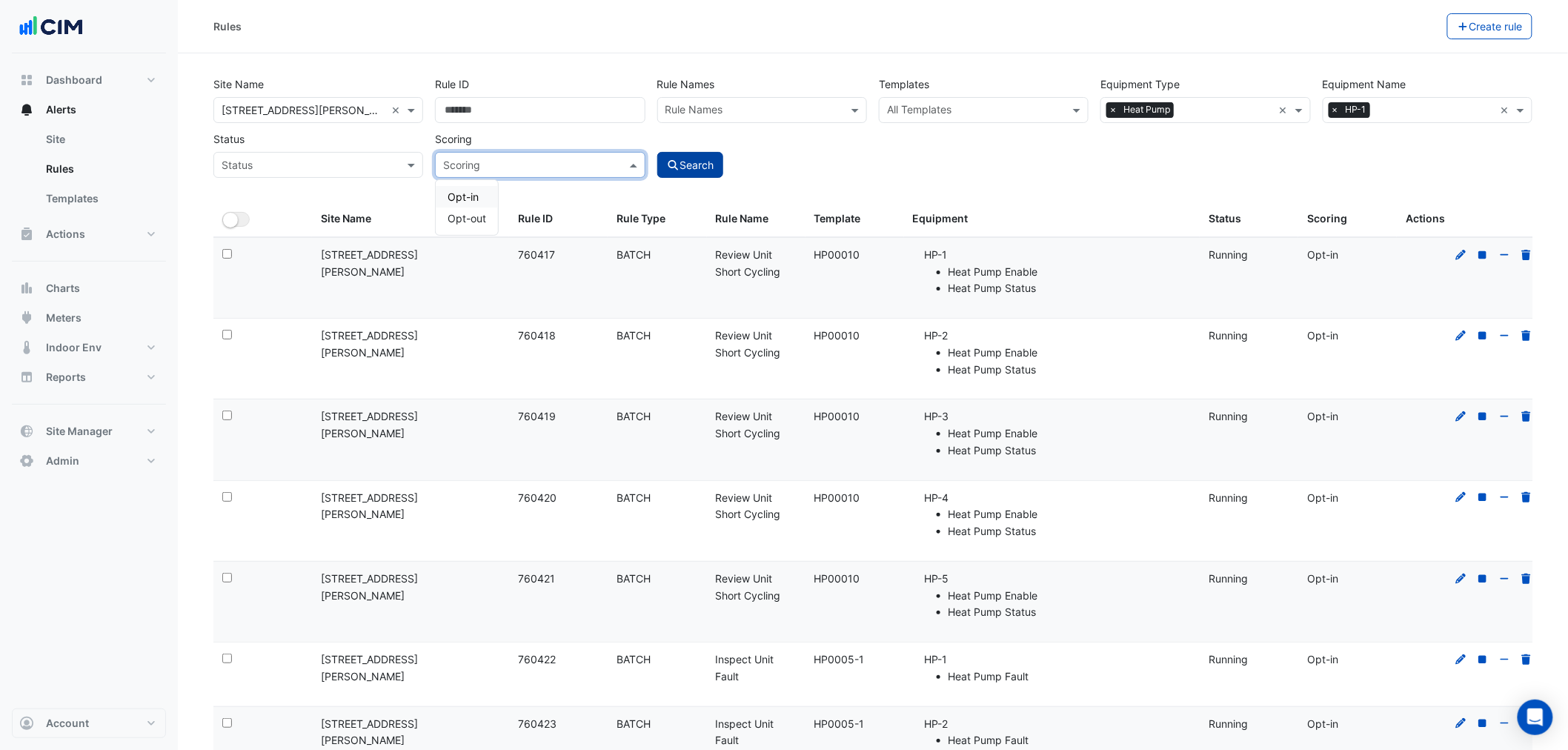
click at [707, 154] on button "Search" at bounding box center [691, 165] width 67 height 26
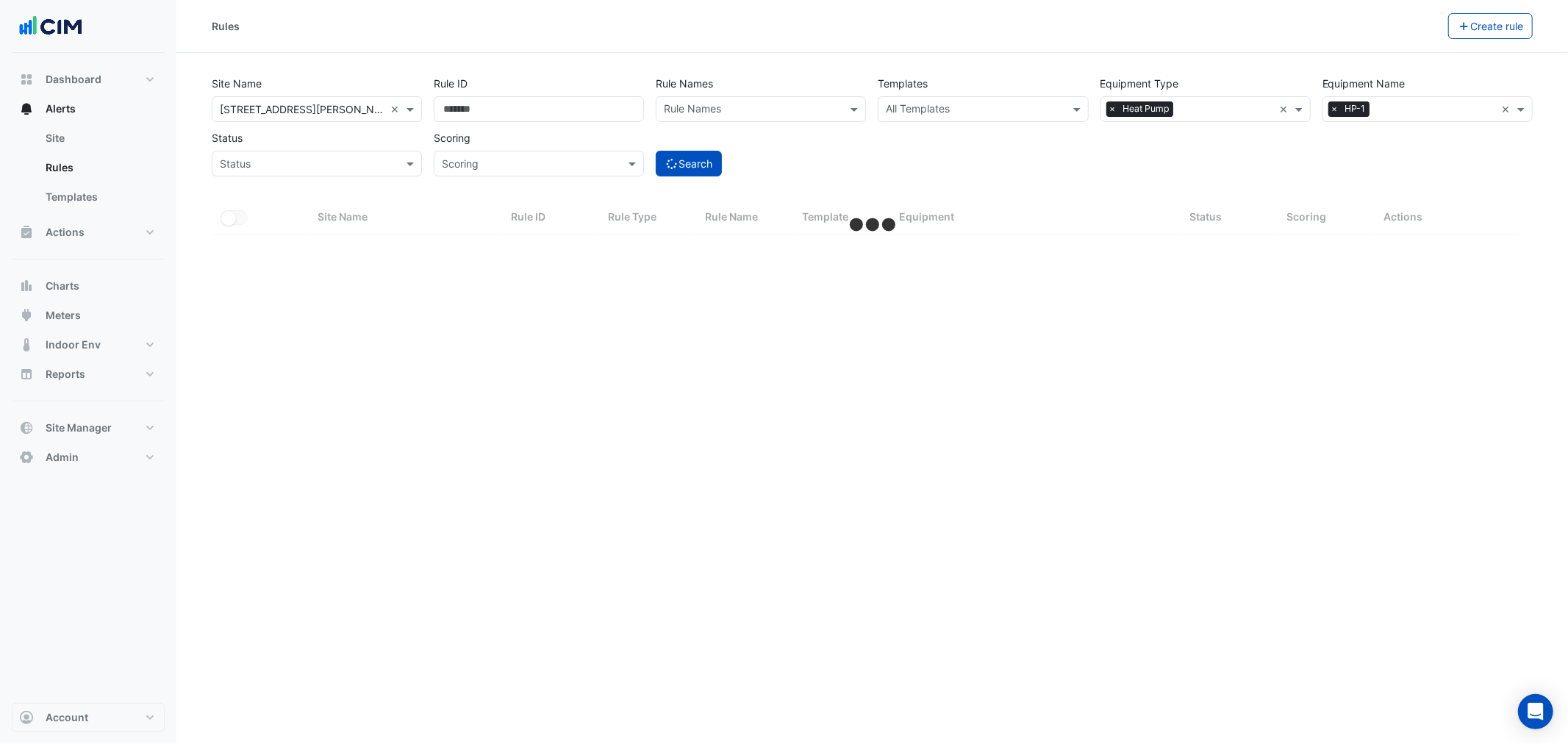
select select "**"
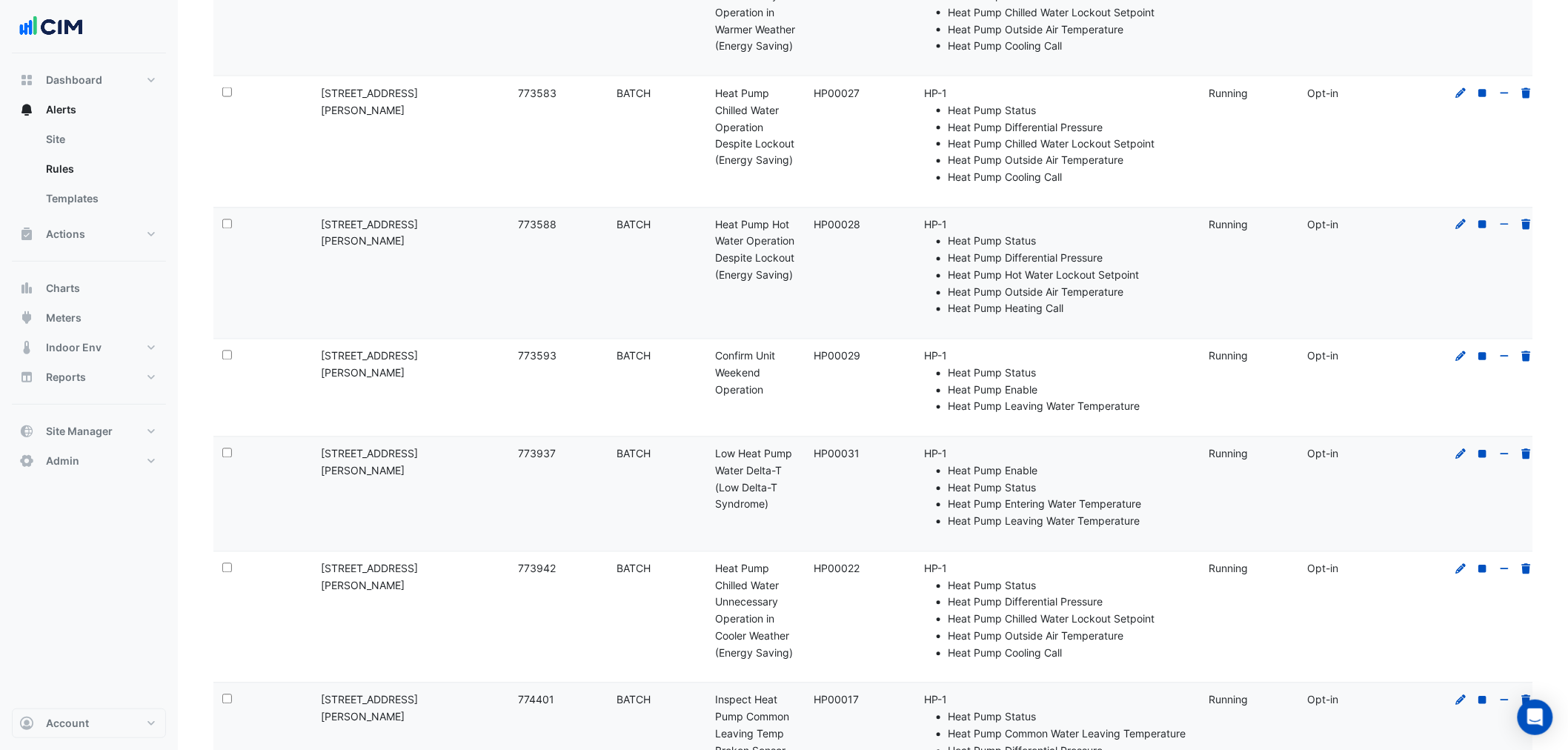
scroll to position [1101, 0]
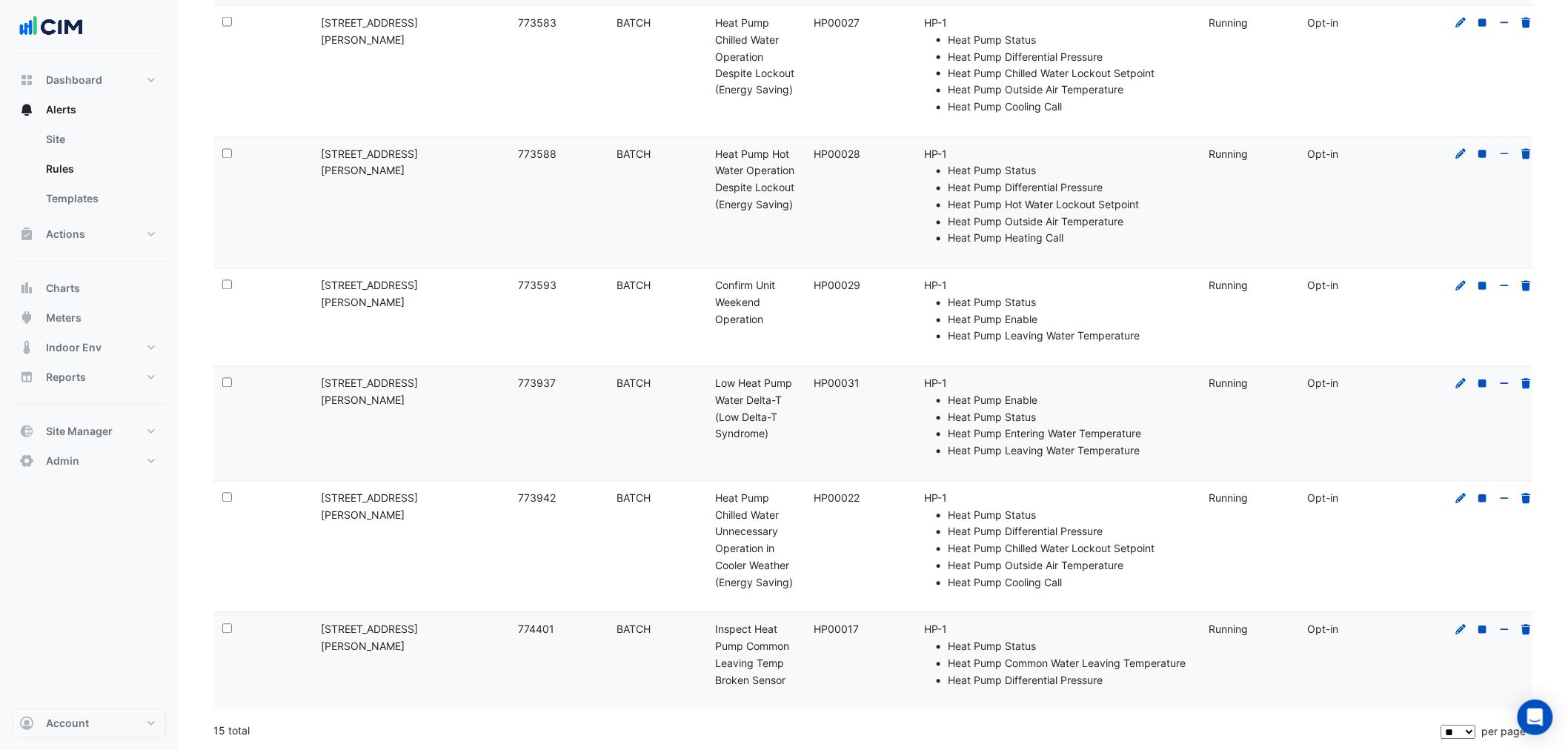
click at [843, 643] on datatable-body-cell "Template: HP00017" at bounding box center [855, 661] width 99 height 97
click at [843, 524] on datatable-body-cell "Template: HP00022" at bounding box center [855, 547] width 99 height 132
click at [836, 367] on datatable-body-cell "Template: HP00031" at bounding box center [855, 424] width 99 height 114
click at [852, 248] on datatable-body-cell "Template: HP00028" at bounding box center [855, 203] width 99 height 132
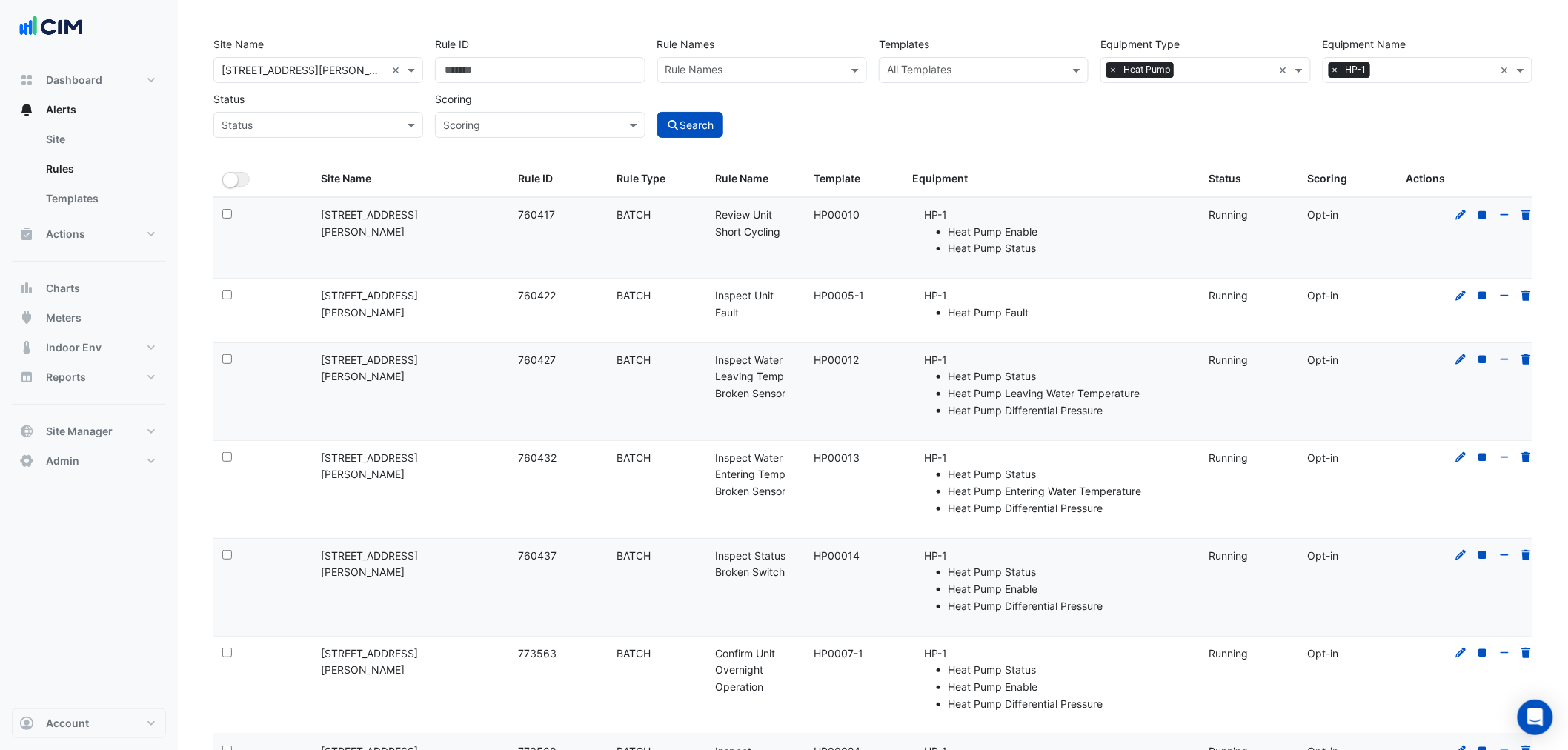
scroll to position [4, 0]
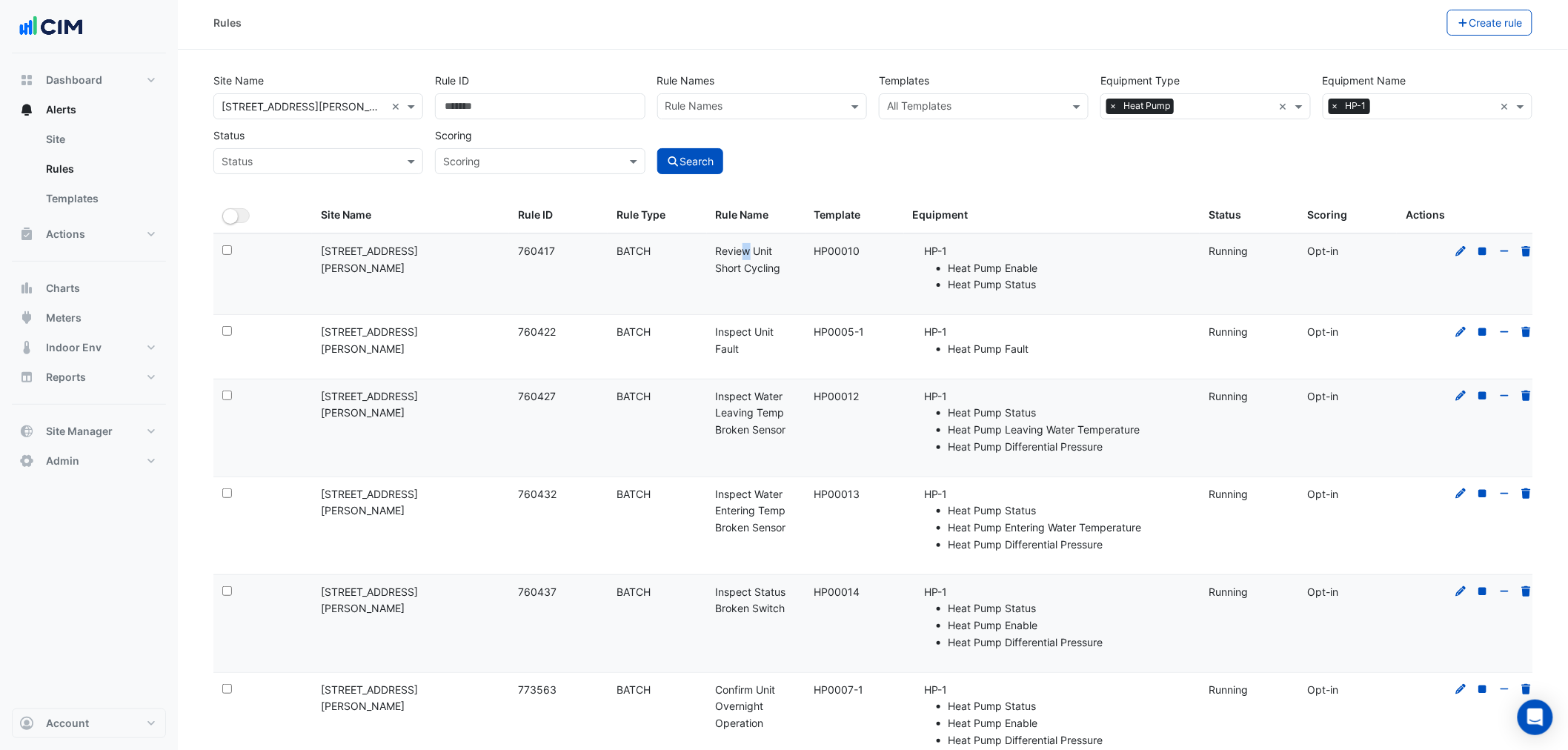
drag, startPoint x: 725, startPoint y: 256, endPoint x: 810, endPoint y: 299, distance: 95.3
click at [792, 269] on div "Rule Name: Review Unit Short Cycling" at bounding box center [756, 261] width 81 height 34
click at [736, 331] on div "Rule Name: Inspect Unit Fault" at bounding box center [756, 341] width 81 height 34
drag, startPoint x: 713, startPoint y: 332, endPoint x: 773, endPoint y: 384, distance: 79.4
click at [774, 360] on datatable-body-cell "Rule Name: Inspect Unit Fault" at bounding box center [756, 347] width 99 height 64
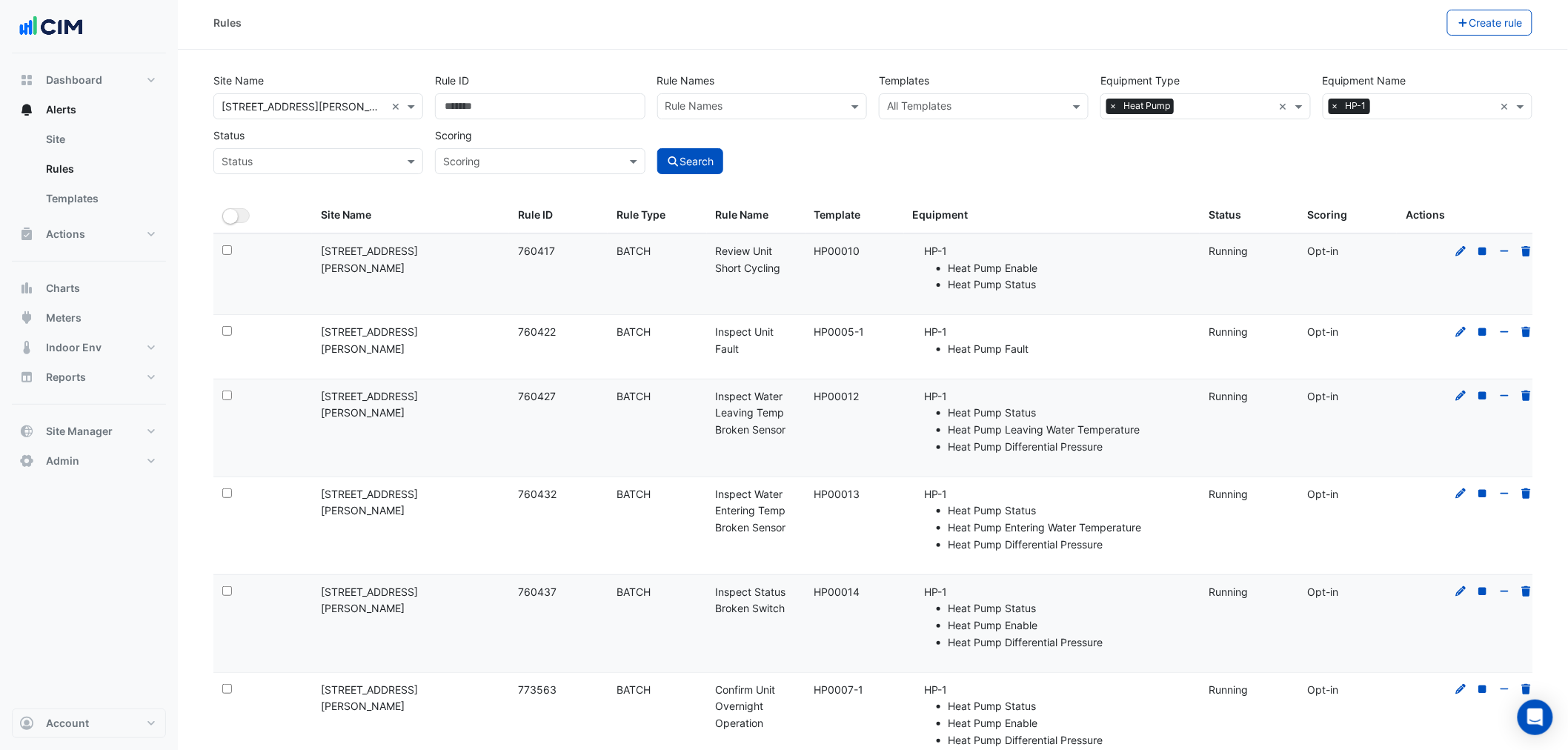
drag, startPoint x: 753, startPoint y: 415, endPoint x: 802, endPoint y: 453, distance: 62.0
click at [784, 430] on div "Rule Name: Inspect Water Leaving Temp Broken Sensor" at bounding box center [756, 413] width 81 height 51
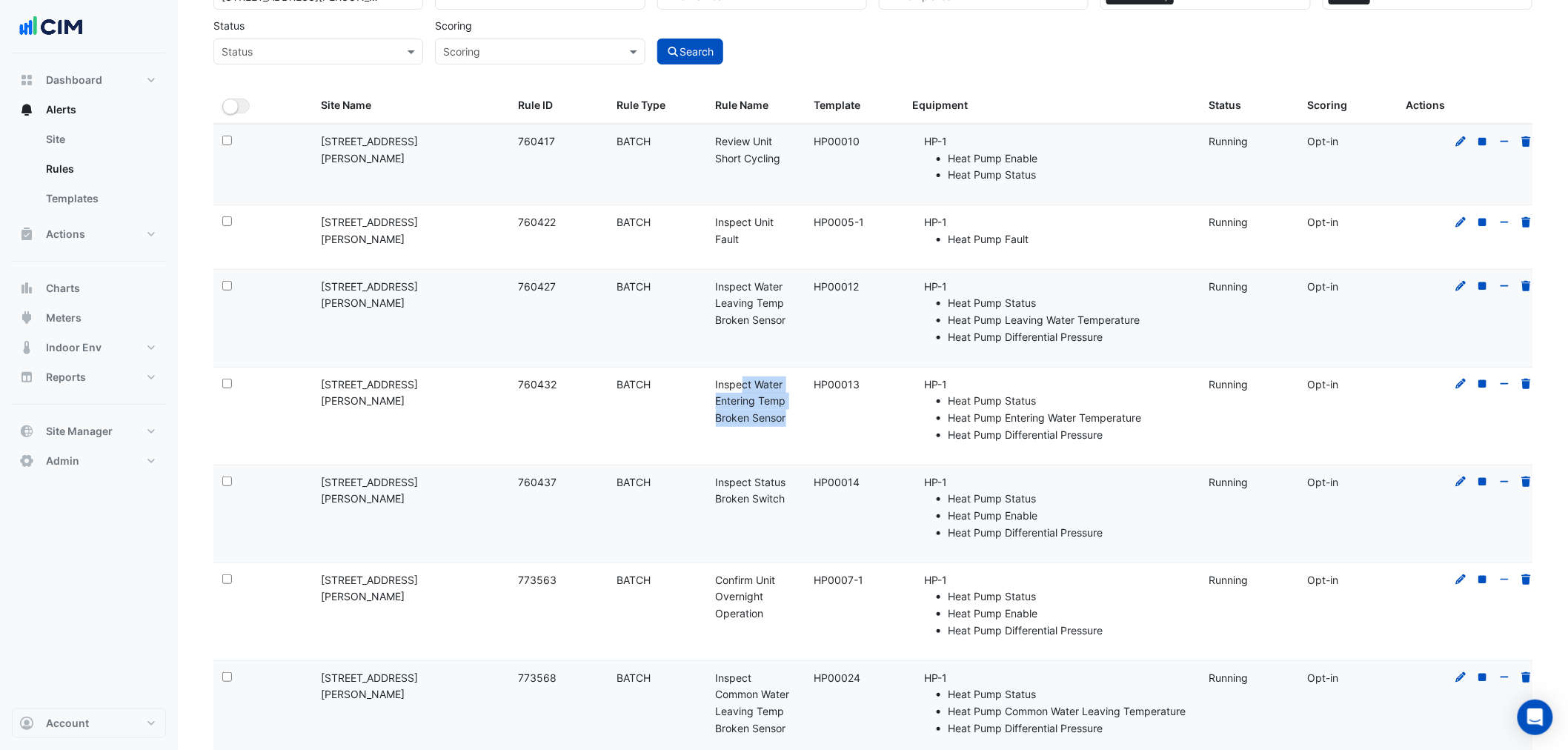
drag, startPoint x: 722, startPoint y: 386, endPoint x: 771, endPoint y: 444, distance: 75.9
click at [775, 431] on datatable-body-cell "Rule Name: Inspect Water Entering Temp Broken Sensor" at bounding box center [756, 416] width 99 height 97
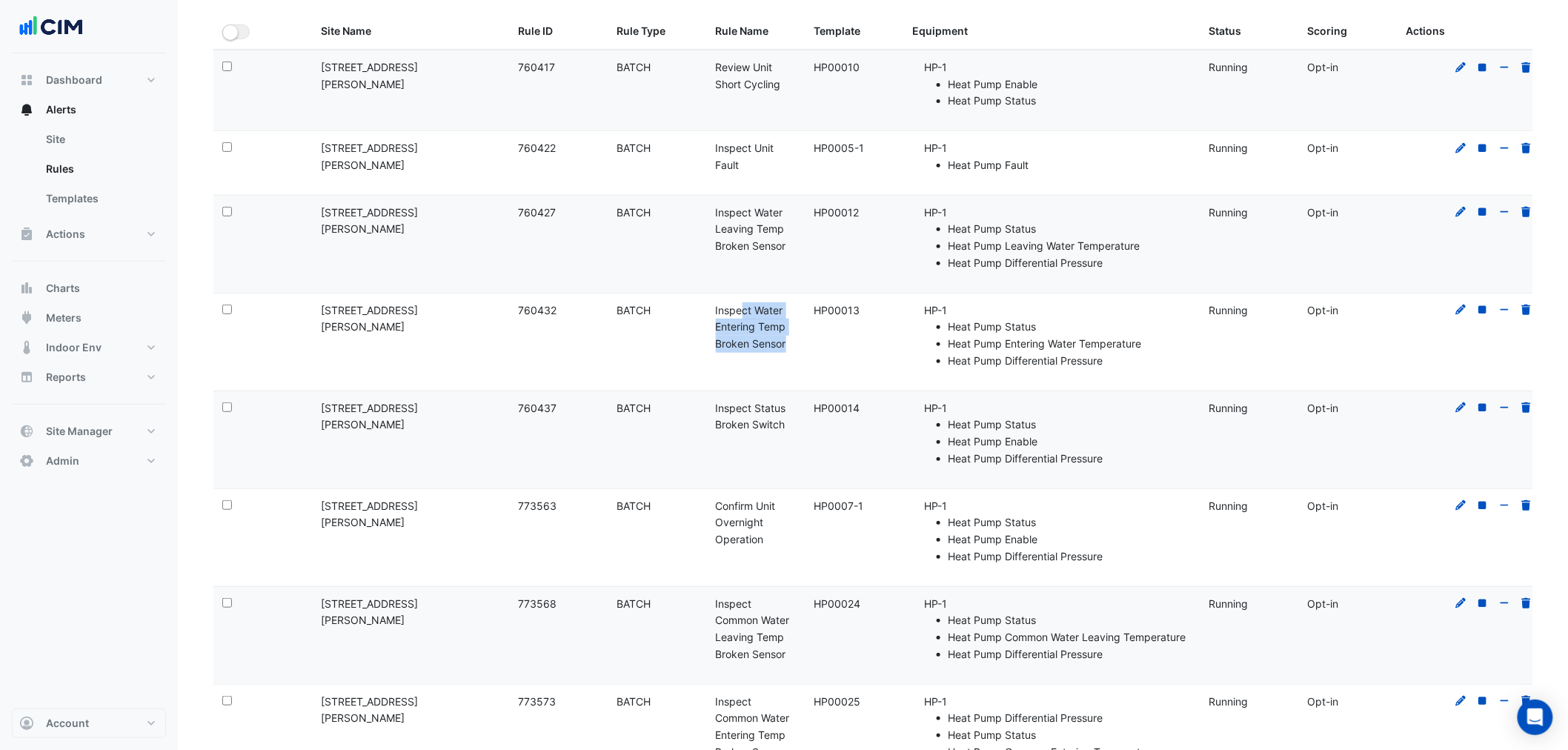
scroll to position [223, 0]
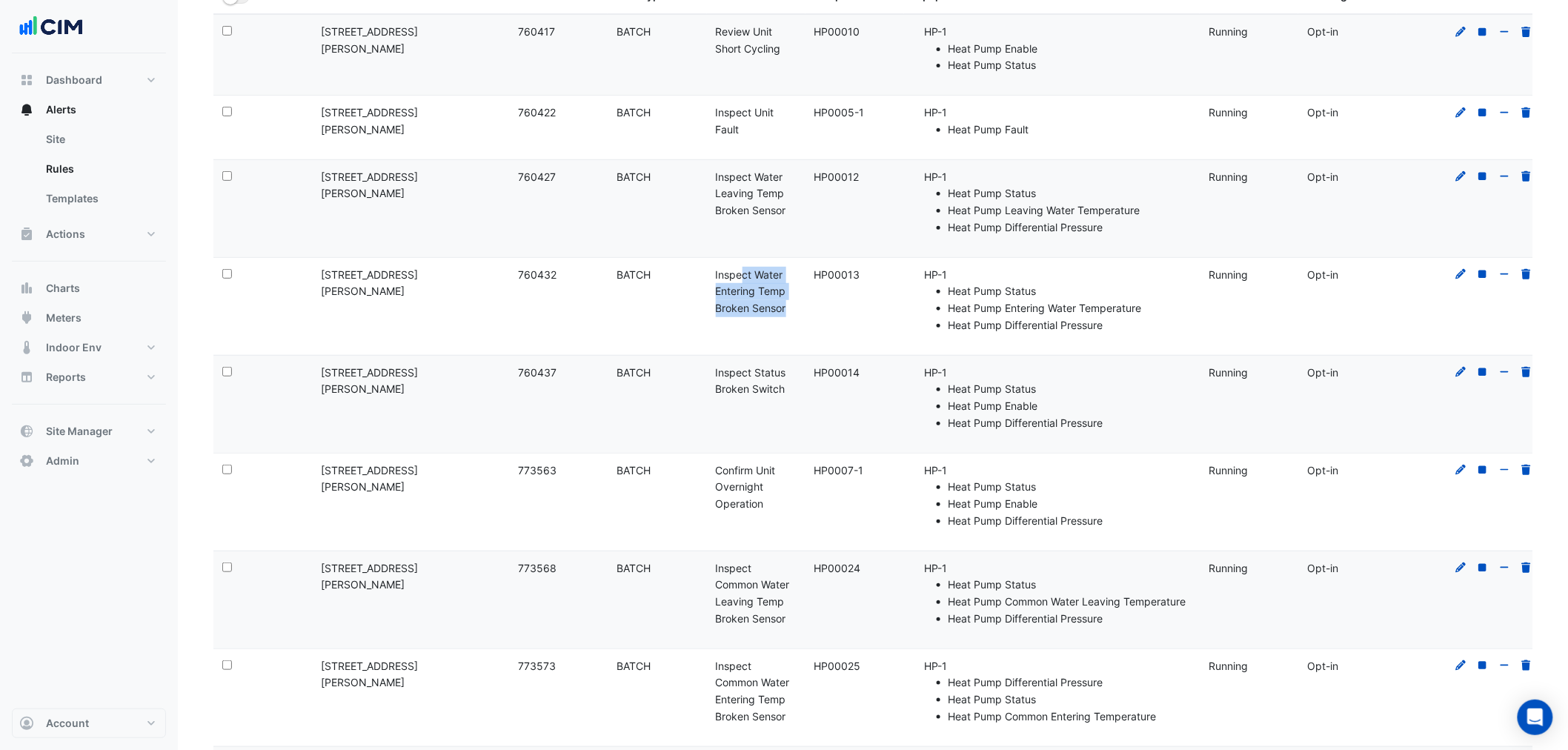
drag, startPoint x: 741, startPoint y: 376, endPoint x: 792, endPoint y: 398, distance: 55.5
click at [788, 387] on div "Rule Name: Inspect Status Broken Switch" at bounding box center [756, 382] width 81 height 34
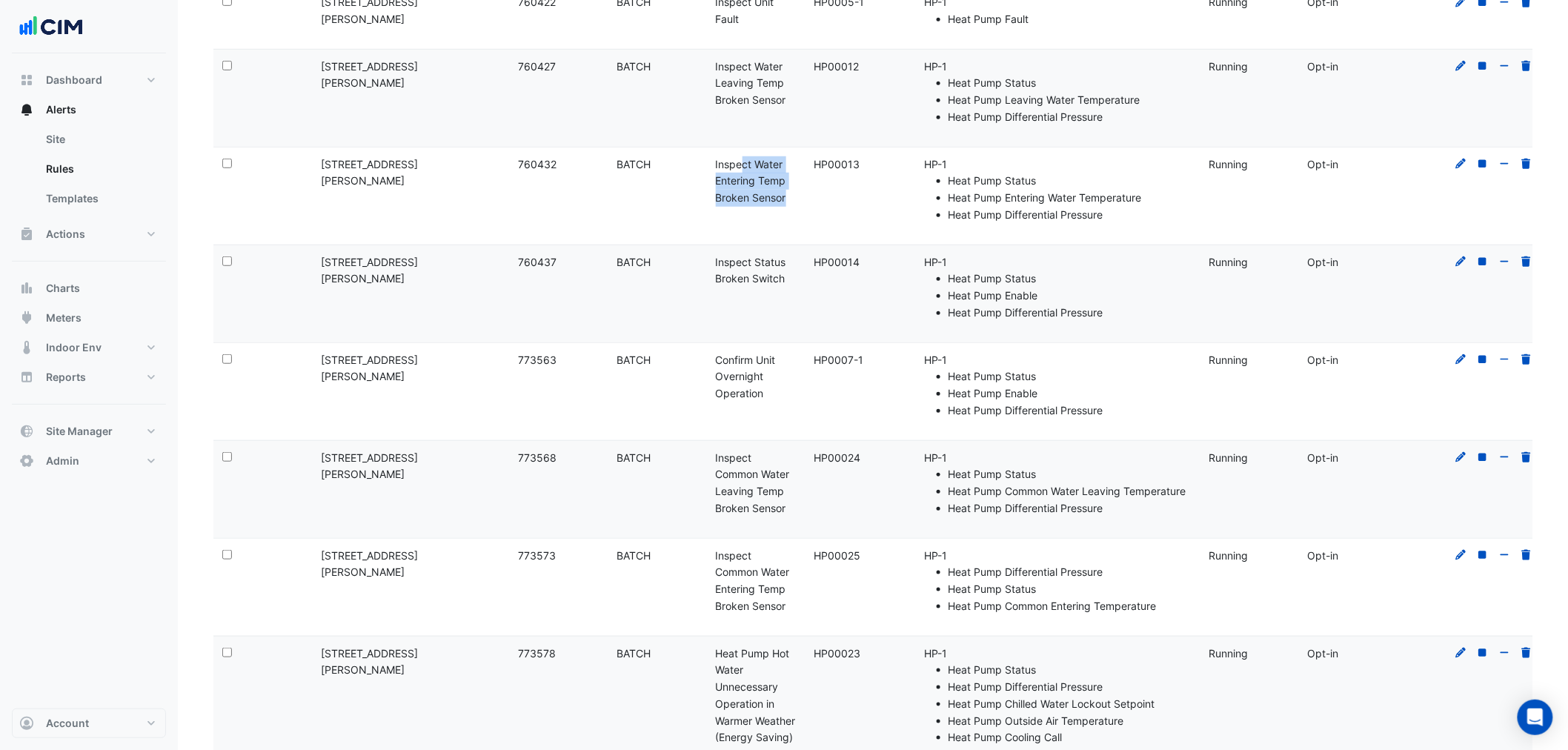
drag, startPoint x: 699, startPoint y: 371, endPoint x: 792, endPoint y: 432, distance: 111.2
click at [762, 377] on div "Select: Site Name: 39 Murray St Rule ID: 773563 Rule Type: BATCH Rule Name: Con…" at bounding box center [879, 391] width 1332 height 97
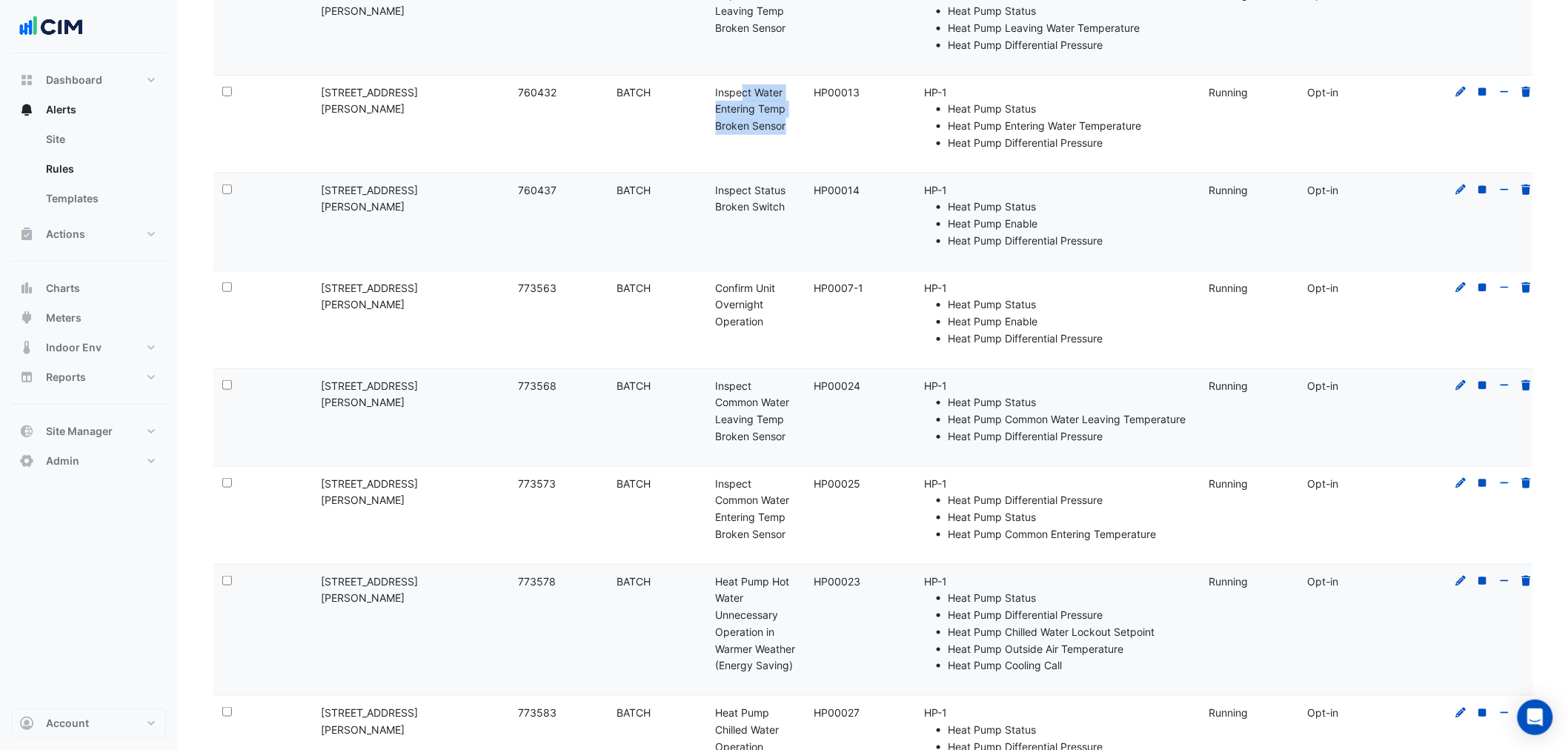
scroll to position [443, 0]
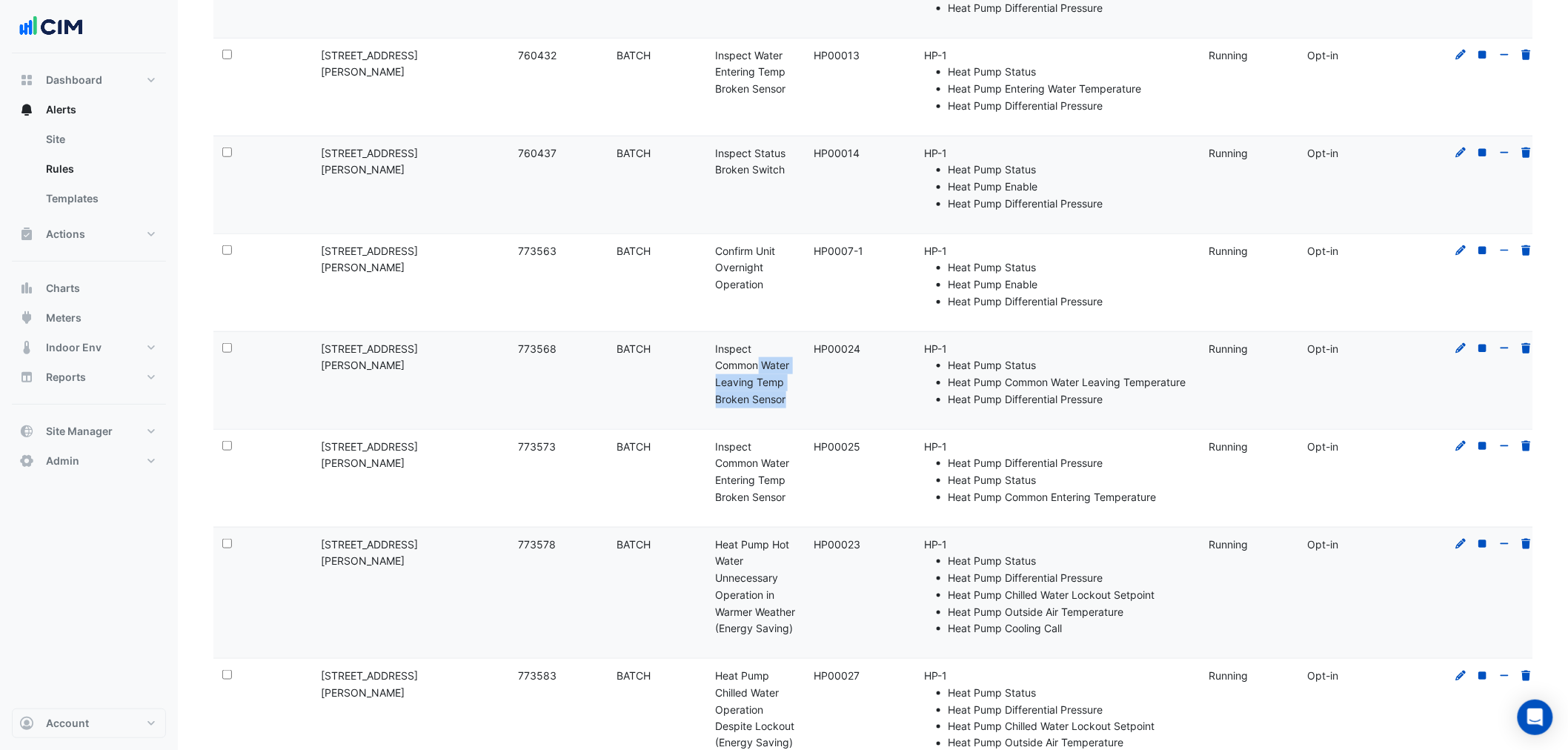
drag, startPoint x: 739, startPoint y: 367, endPoint x: 783, endPoint y: 419, distance: 68.1
click at [772, 417] on datatable-body-cell "Rule Name: Inspect Common Water Leaving Temp Broken Sensor" at bounding box center [756, 380] width 99 height 97
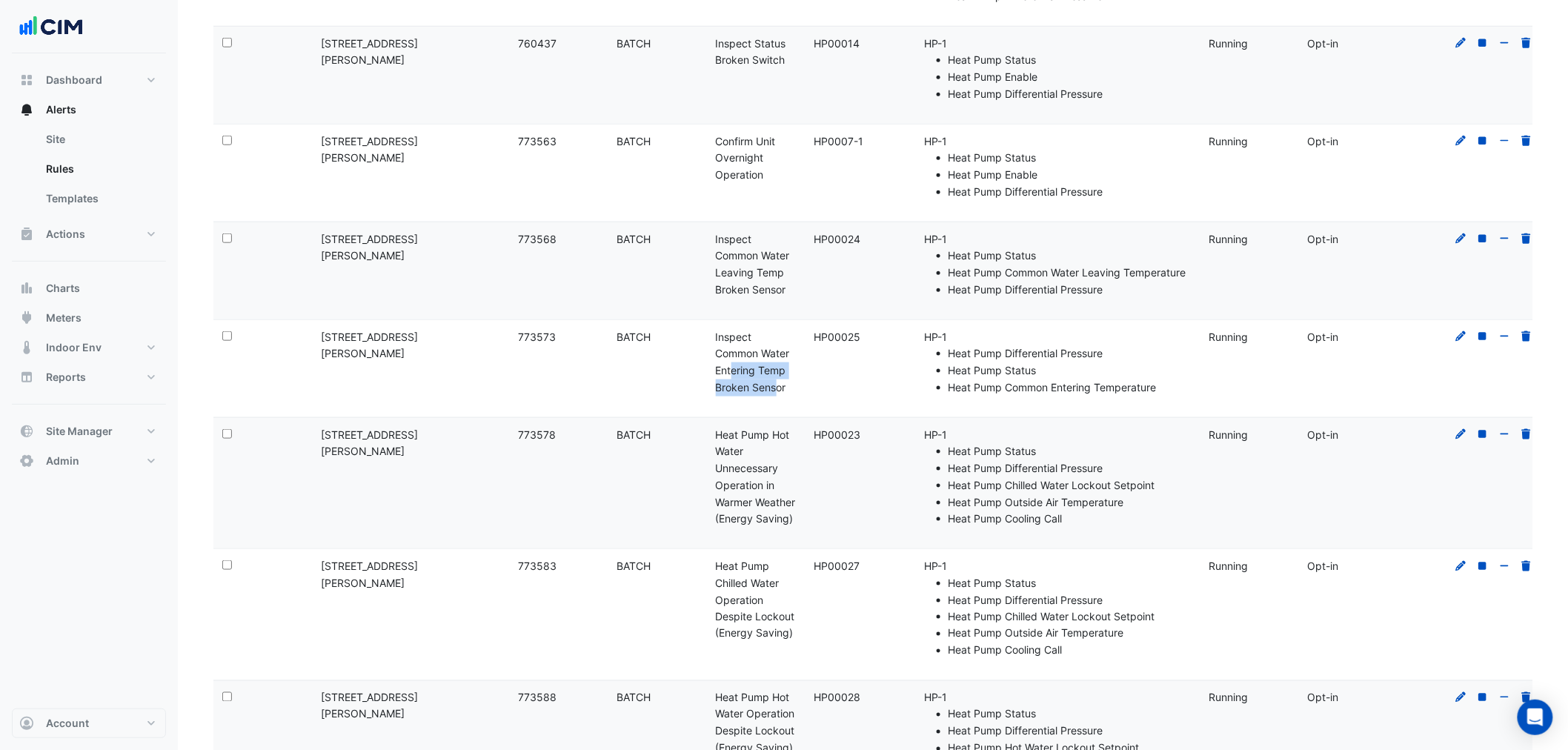
drag, startPoint x: 716, startPoint y: 379, endPoint x: 761, endPoint y: 404, distance: 51.5
click at [761, 398] on datatable-body-cell "Rule Name: Inspect Common Water Entering Temp Broken Sensor" at bounding box center [756, 368] width 99 height 97
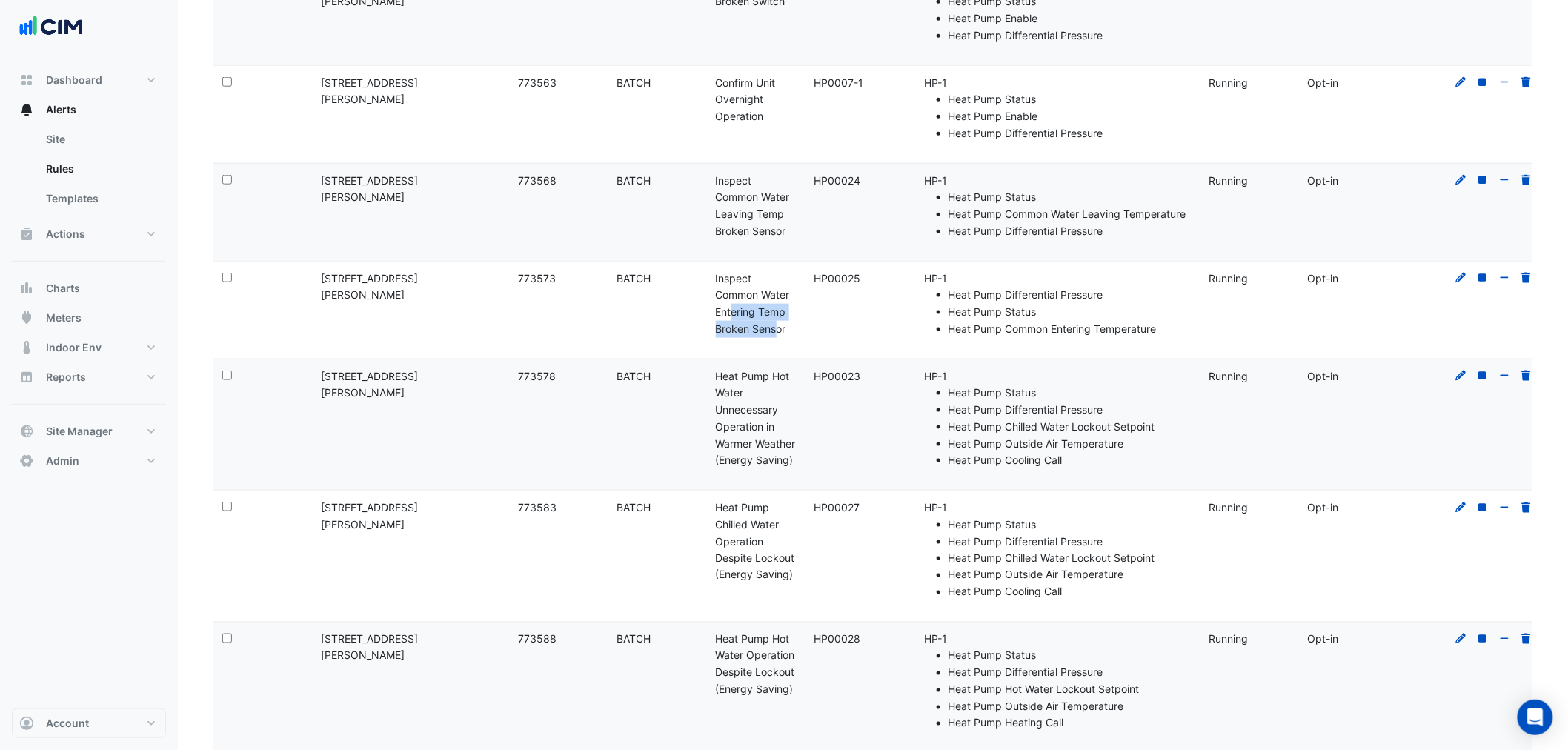
scroll to position [663, 0]
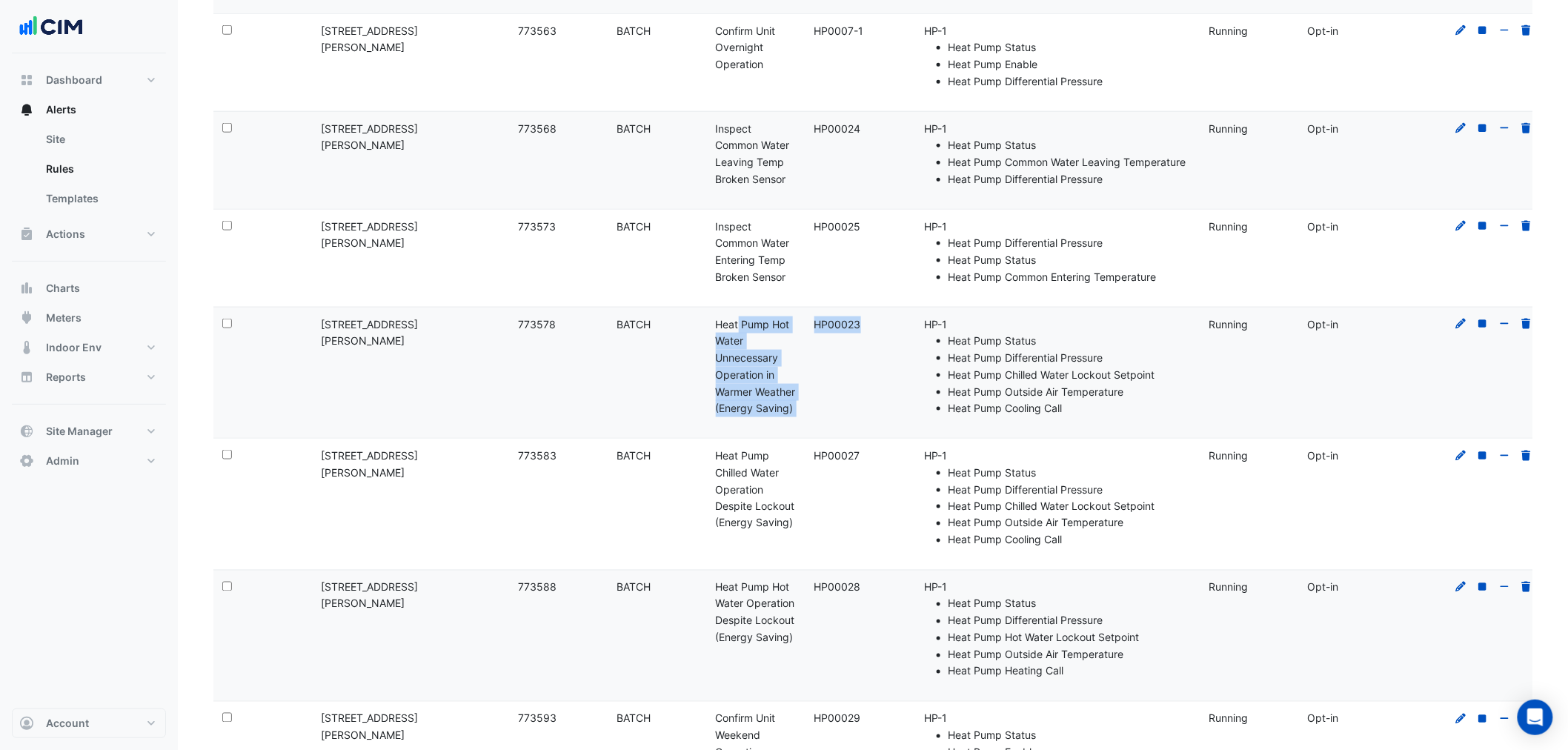
drag, startPoint x: 723, startPoint y: 328, endPoint x: 842, endPoint y: 426, distance: 154.2
click at [842, 426] on div "Select: Site Name: 39 Murray St Rule ID: 773578 Rule Type: BATCH Rule Name: Hea…" at bounding box center [879, 373] width 1332 height 132
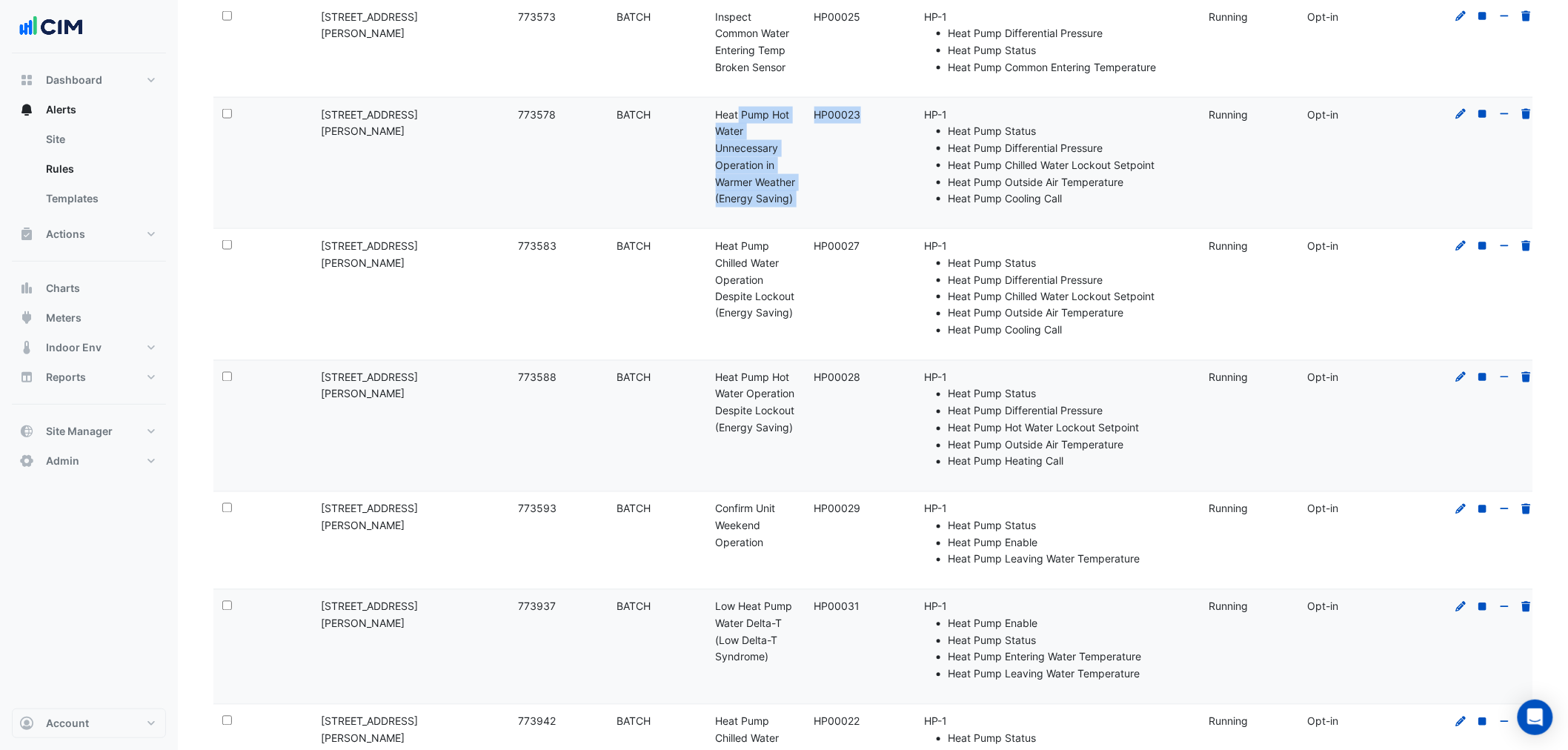
scroll to position [882, 0]
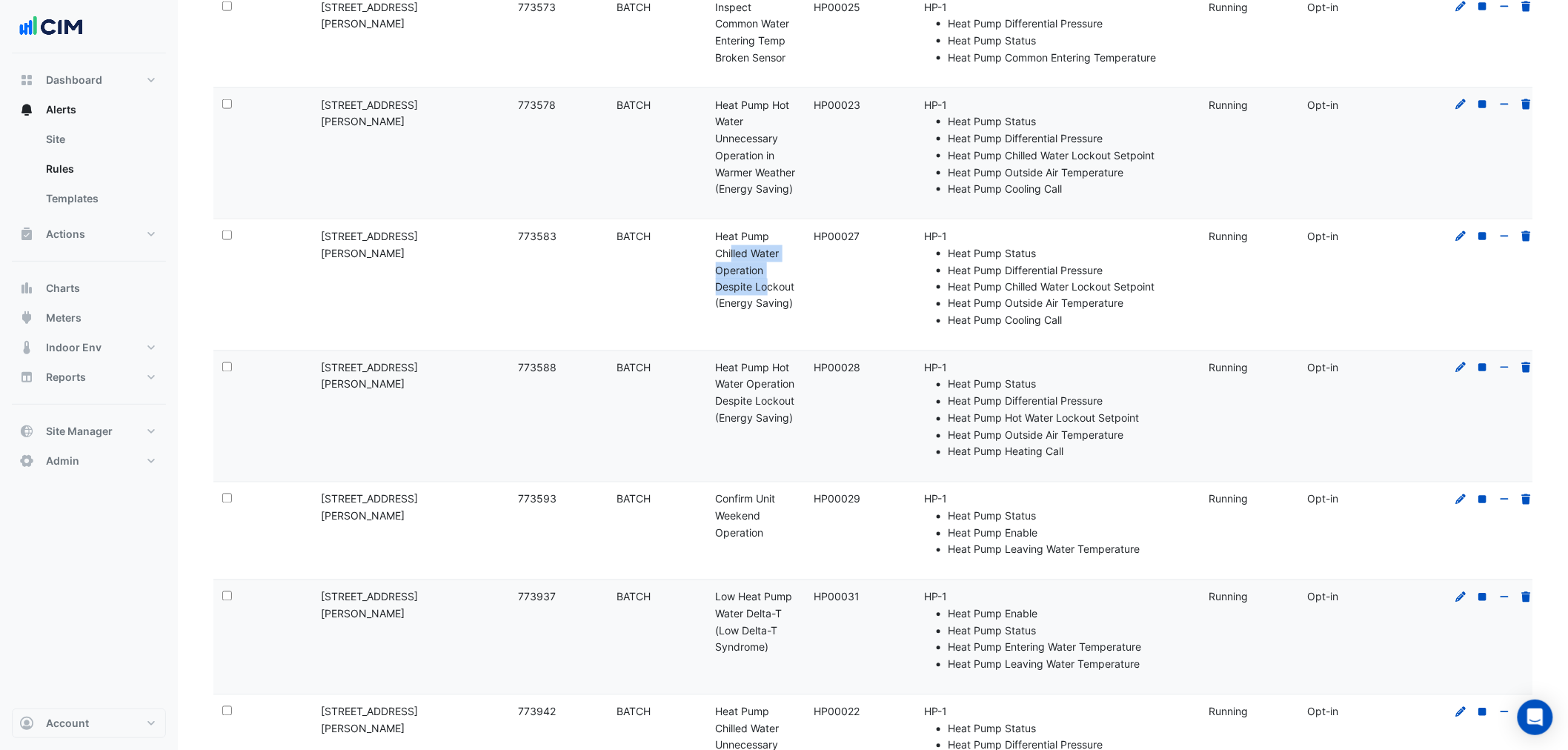
drag, startPoint x: 716, startPoint y: 250, endPoint x: 759, endPoint y: 310, distance: 73.8
click at [758, 301] on div "Rule Name: Heat Pump Chilled Water Operation Despite Lockout (Energy Saving)" at bounding box center [756, 270] width 81 height 84
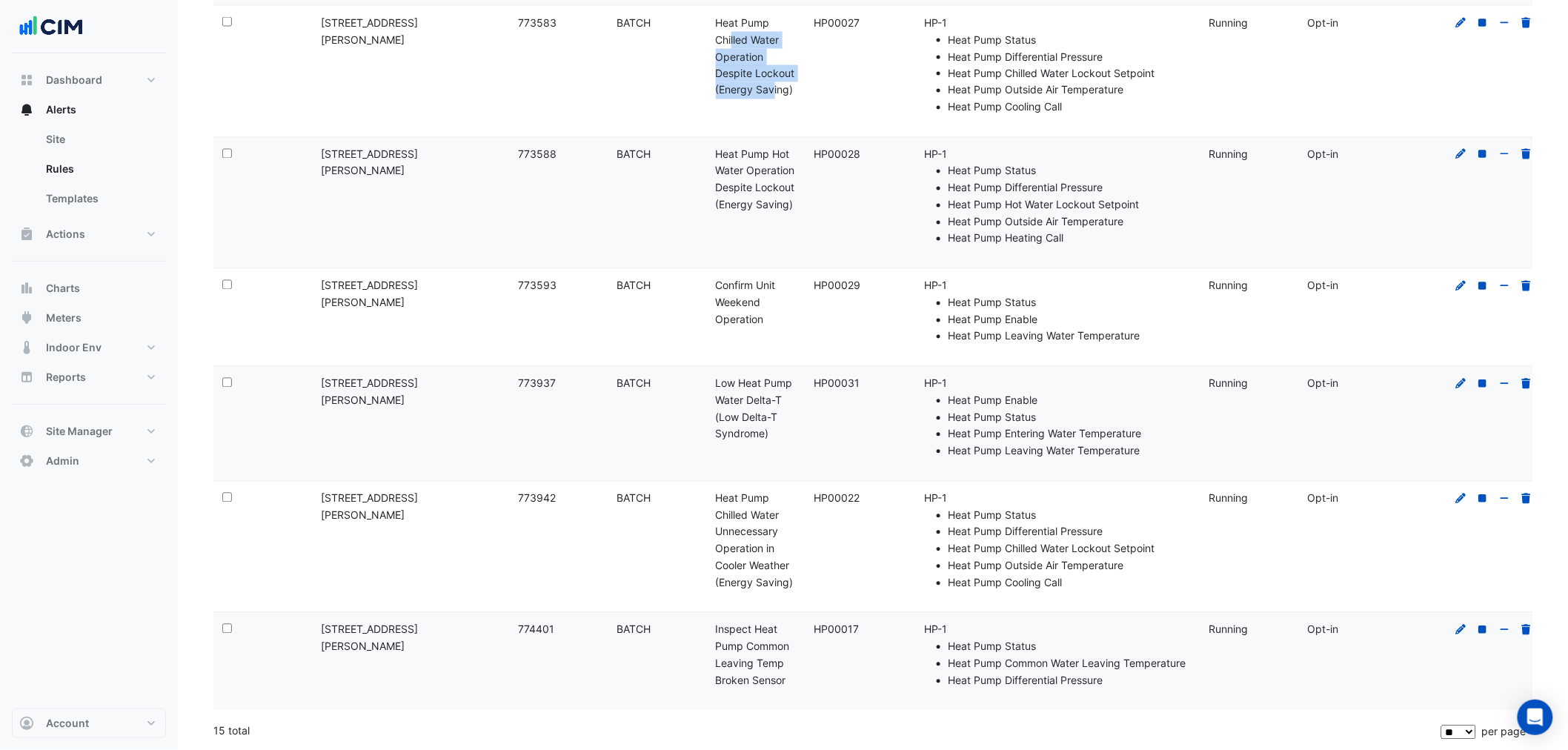
scroll to position [1101, 0]
drag, startPoint x: 739, startPoint y: 154, endPoint x: 833, endPoint y: 220, distance: 114.9
click at [833, 210] on div "Select: Site Name: 39 Murray St Rule ID: 773588 Rule Type: BATCH Rule Name: Hea…" at bounding box center [879, 203] width 1332 height 132
click at [762, 299] on div "Rule Name: Confirm Unit Weekend Operation" at bounding box center [756, 303] width 81 height 51
drag, startPoint x: 724, startPoint y: 398, endPoint x: 820, endPoint y: 480, distance: 126.3
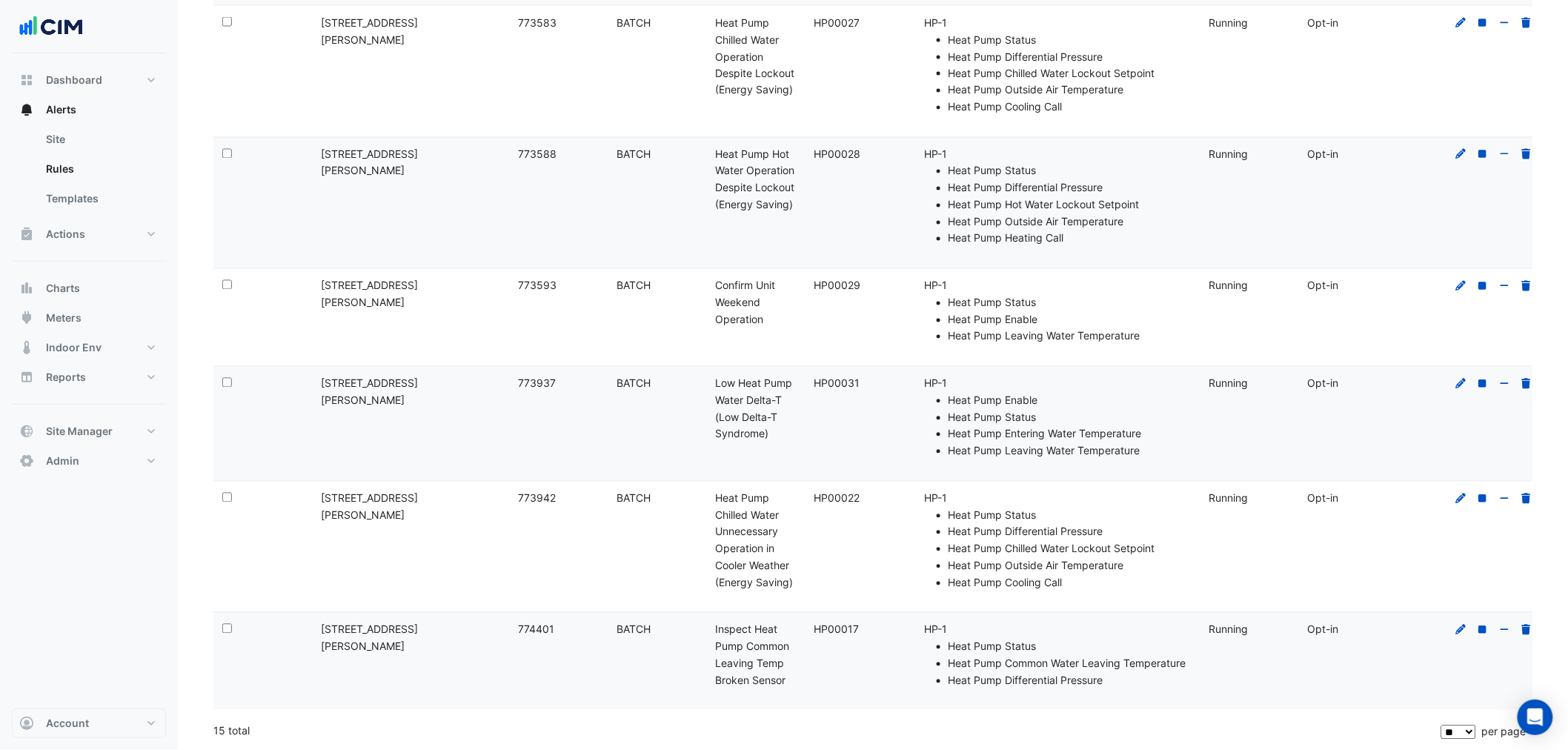
click at [820, 449] on div "Select: Site Name: 39 Murray St Rule ID: 773937 Rule Type: BATCH Rule Name: Low…" at bounding box center [879, 424] width 1332 height 114
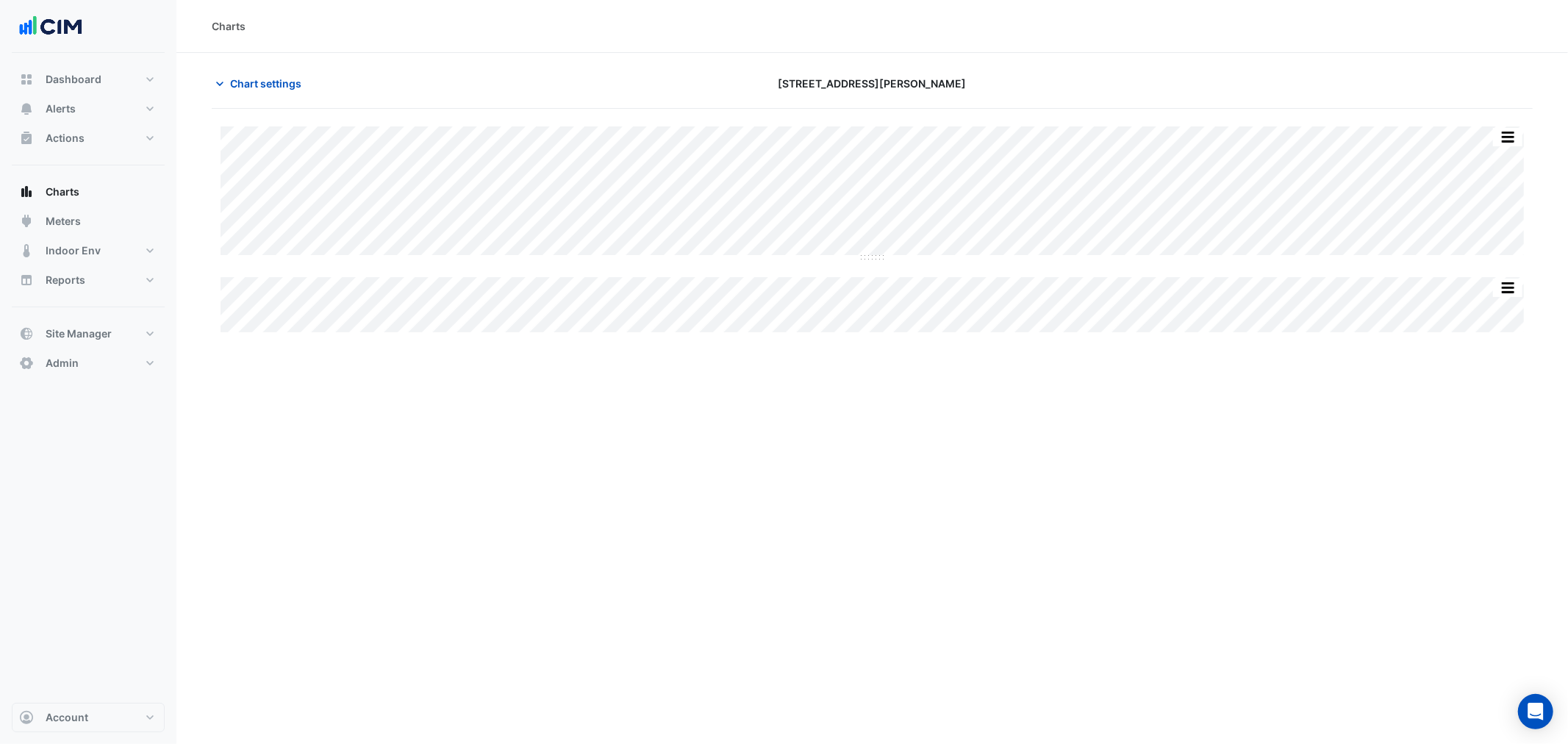
click at [105, 314] on div "Dashboard Portfolio Ratings Performance Alerts Site Rules Templates Actions Sit…" at bounding box center [88, 221] width 153 height 313
click at [112, 336] on button "Site Manager" at bounding box center [88, 334] width 153 height 29
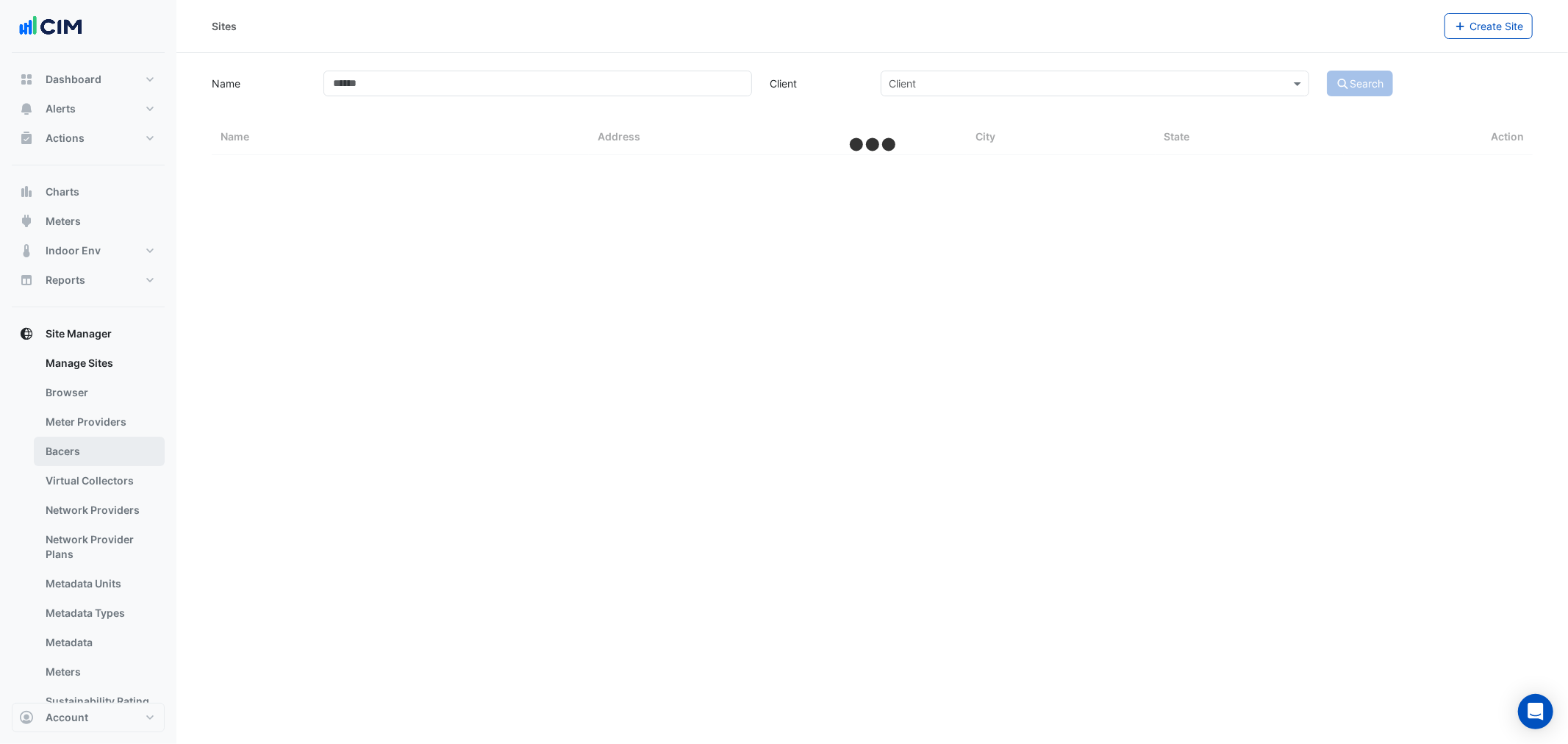
click at [67, 449] on link "Bacers" at bounding box center [99, 451] width 130 height 29
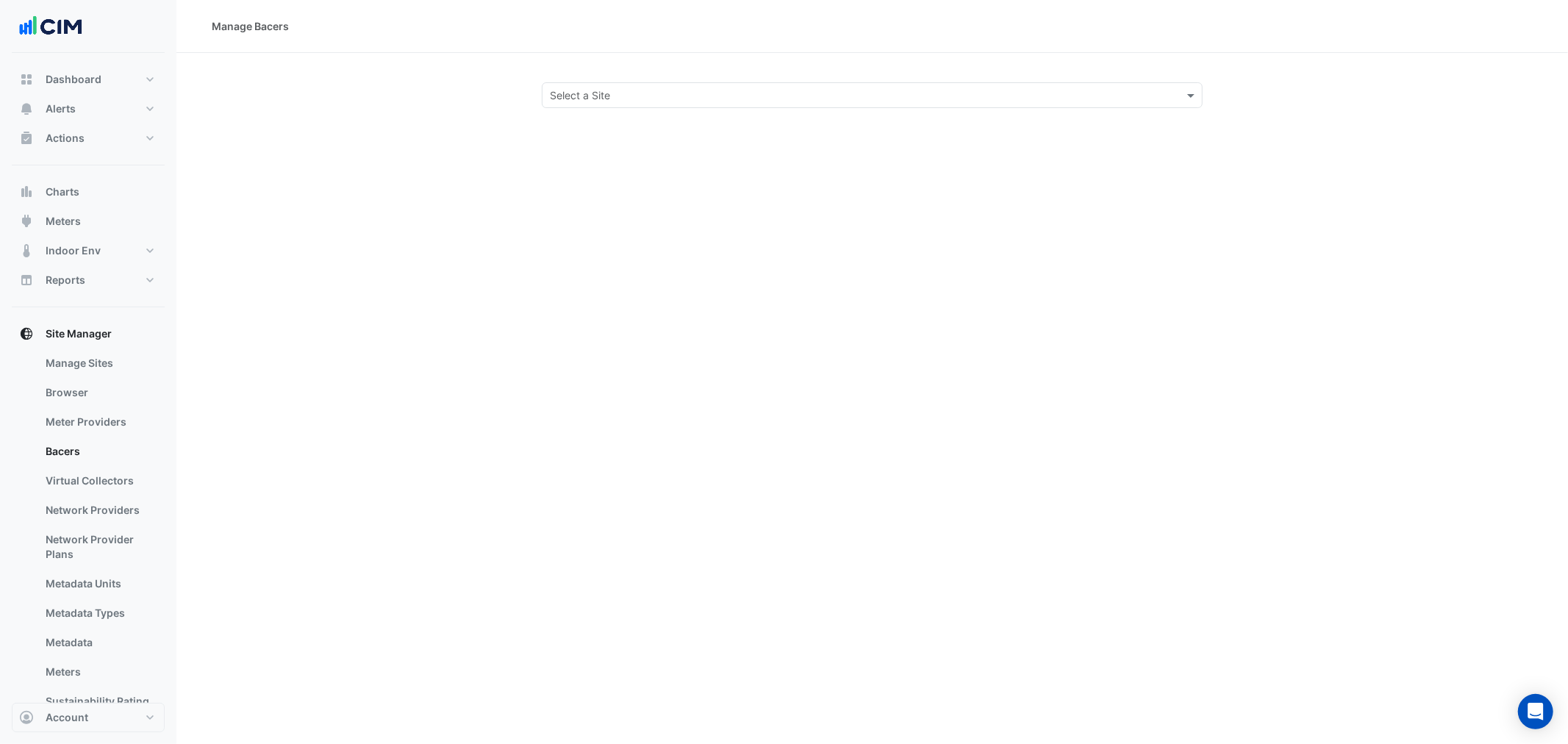
click at [606, 103] on div "Select a Site" at bounding box center [873, 96] width 661 height 26
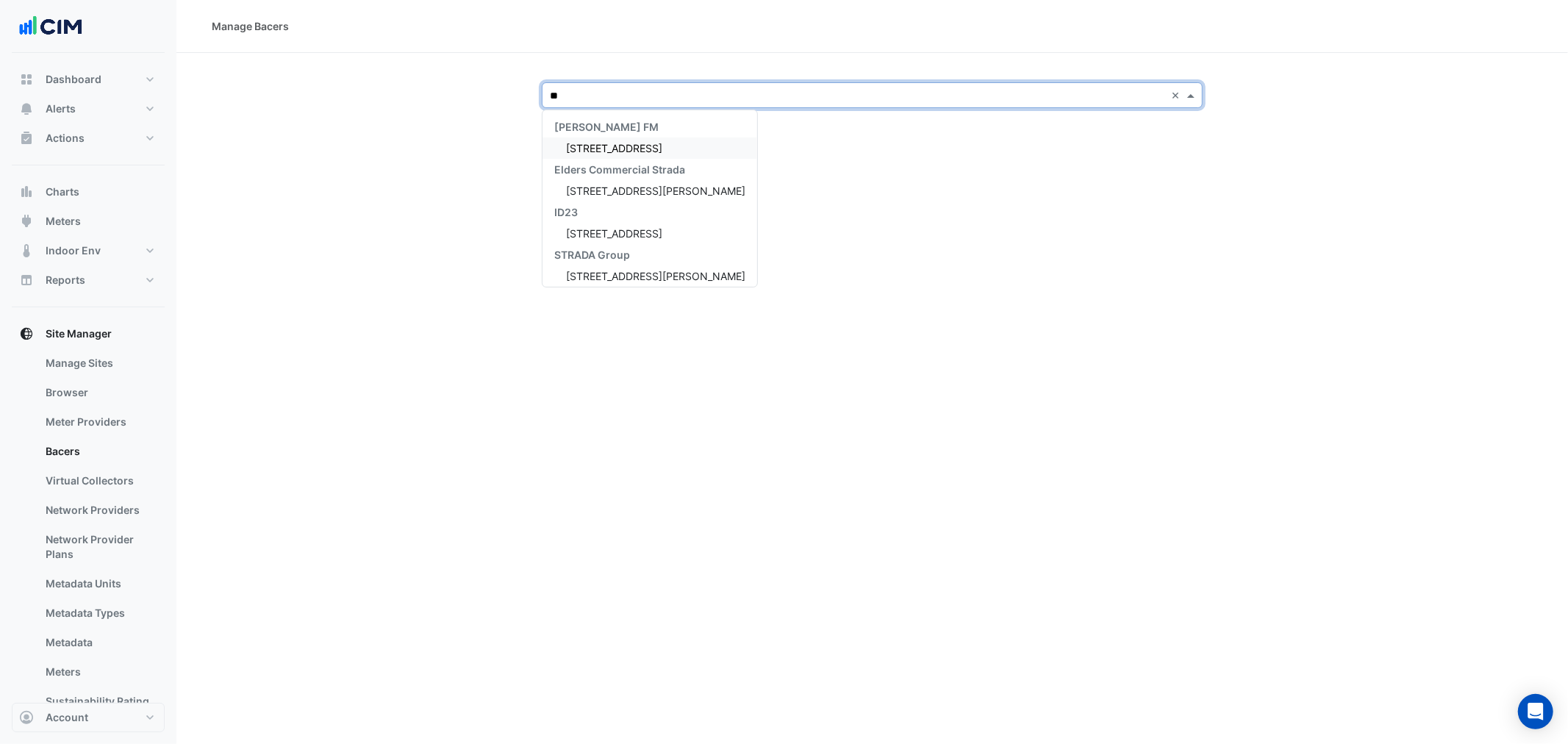
type input "*"
type input "****"
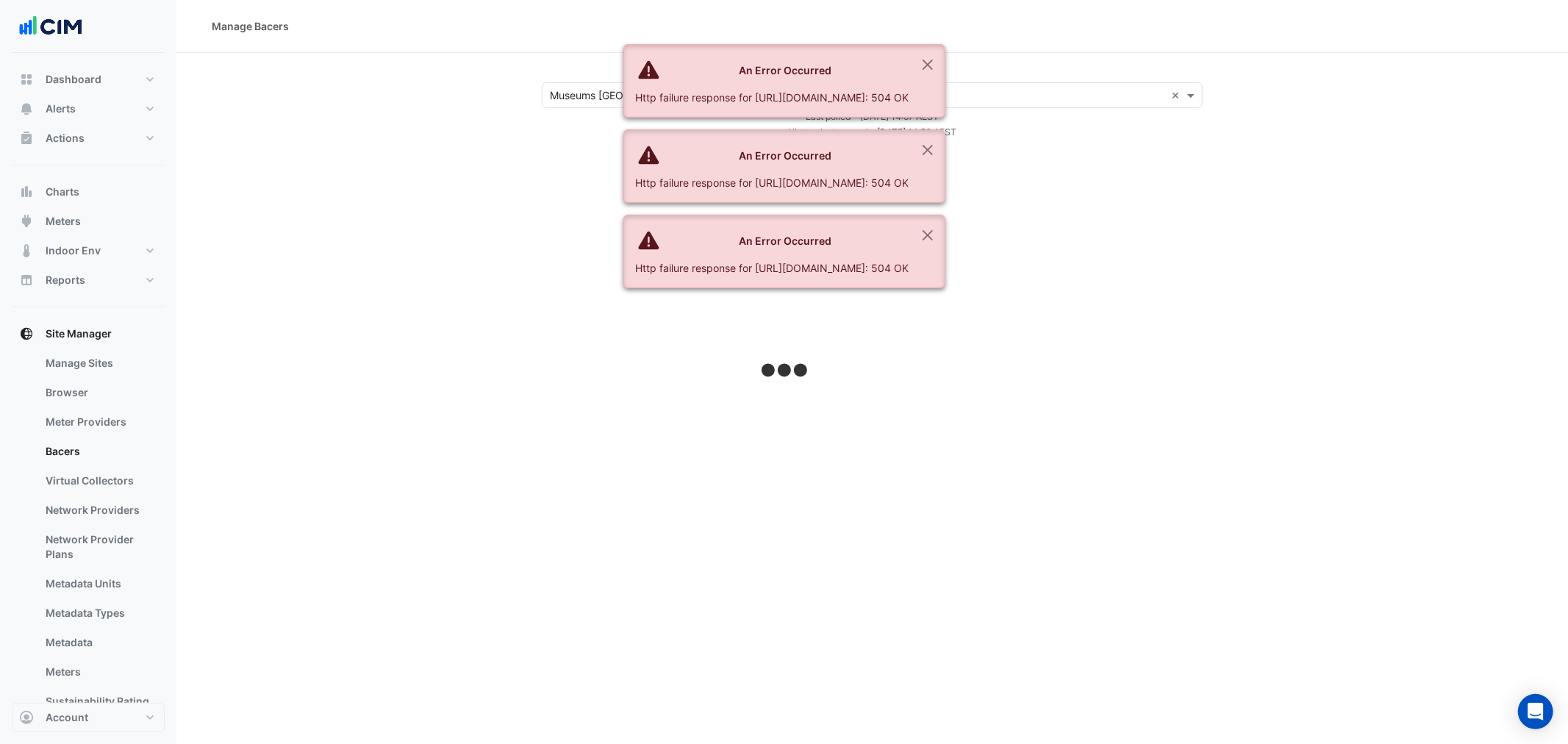
click at [946, 81] on ngb-alert "An Error Occurred Http failure response for https://ace.cimenviro.com/api/graph…" at bounding box center [784, 80] width 322 height 74
click at [945, 76] on button "Close" at bounding box center [928, 64] width 34 height 40
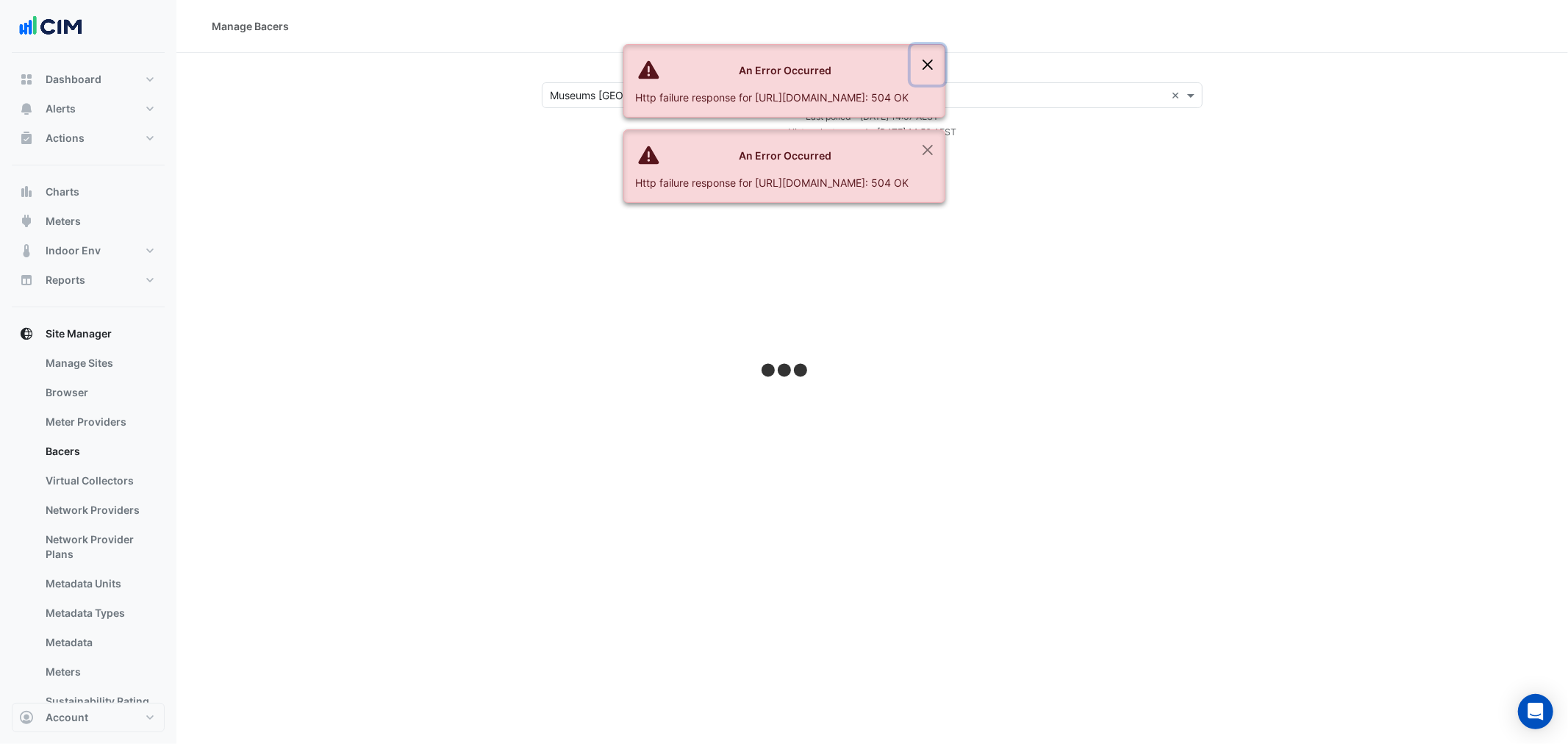
click at [945, 74] on button "Close" at bounding box center [928, 64] width 34 height 40
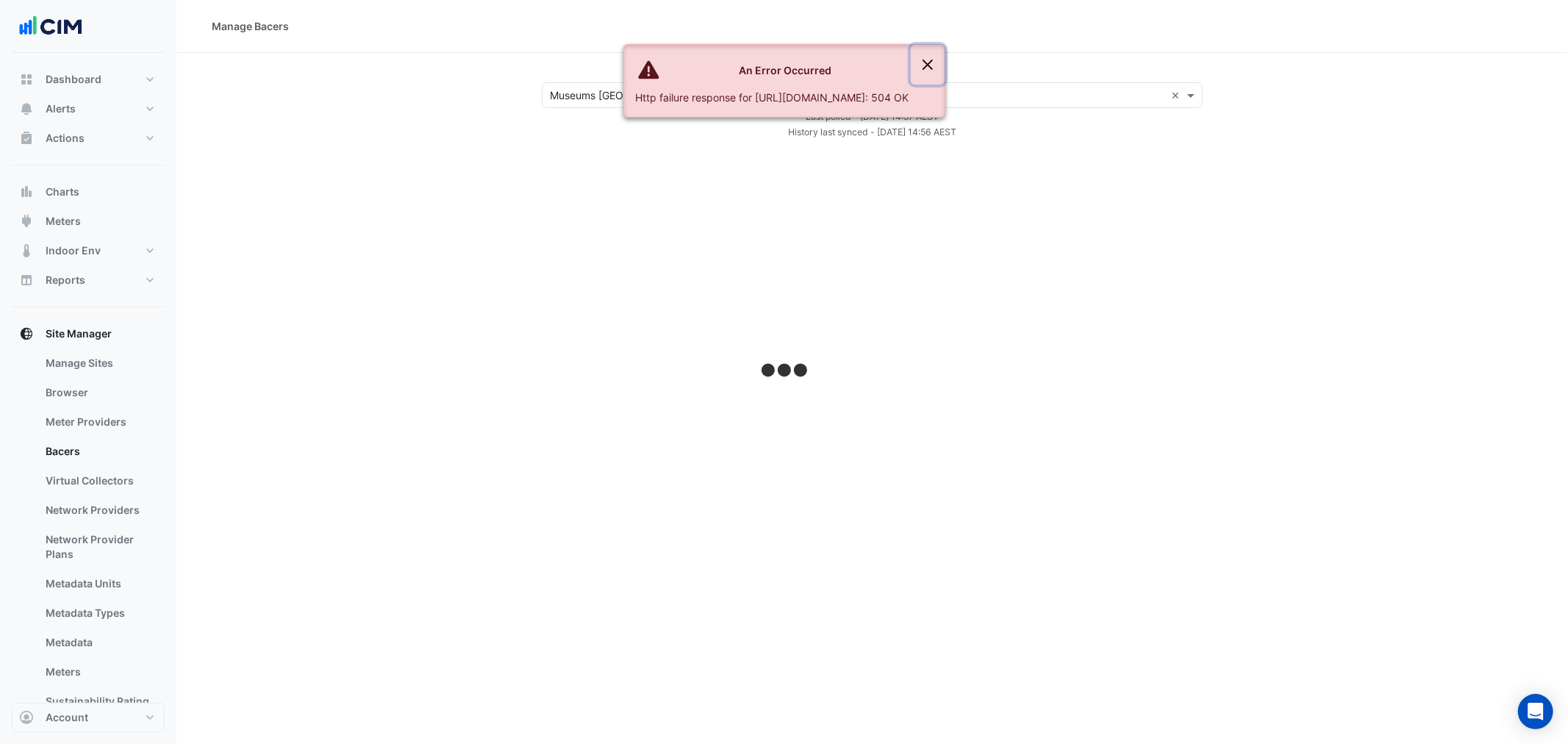
click at [945, 72] on button "Close" at bounding box center [928, 64] width 34 height 40
drag, startPoint x: 1018, startPoint y: 72, endPoint x: 989, endPoint y: 74, distance: 29.1
click at [945, 74] on button "Close" at bounding box center [928, 64] width 34 height 40
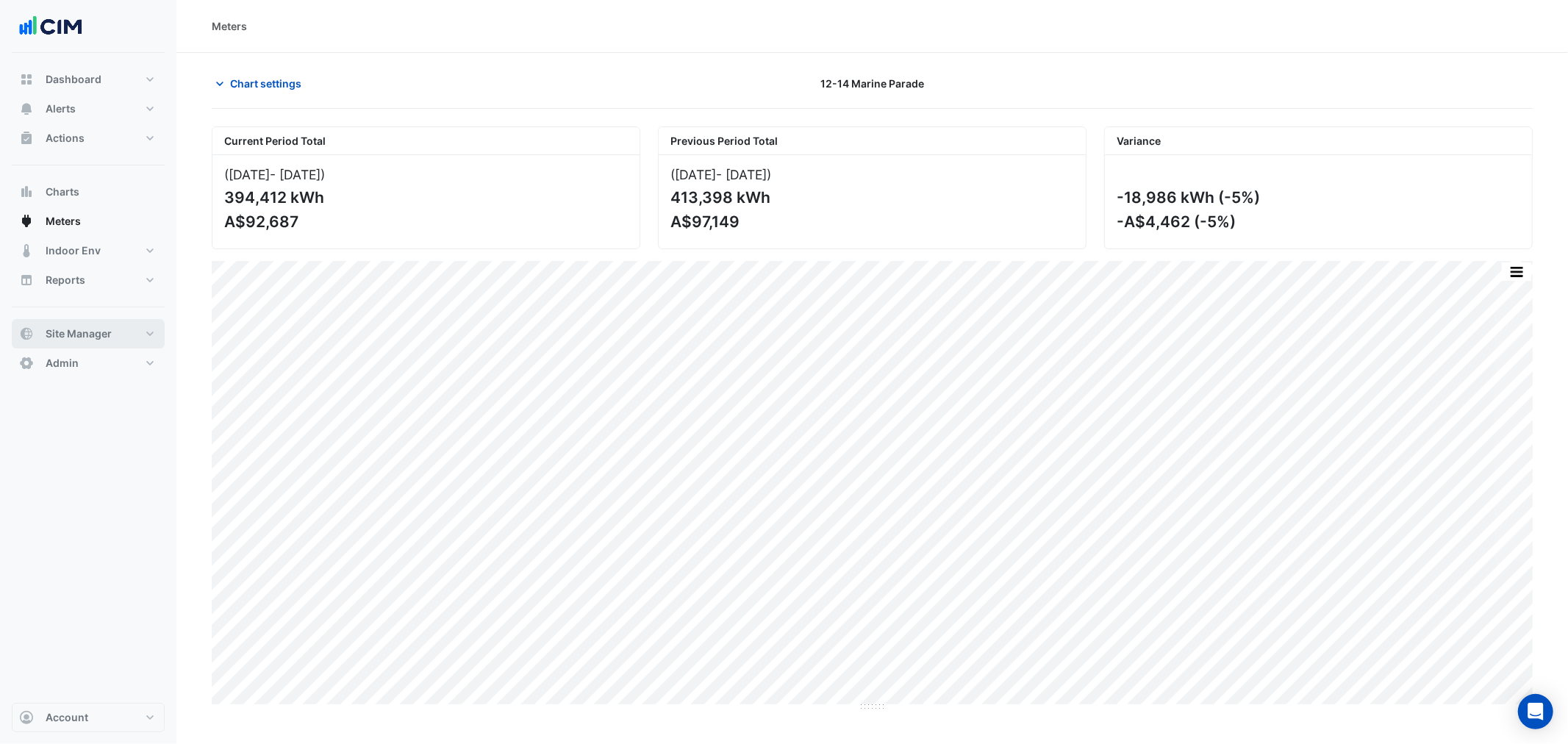
click at [67, 331] on span "Site Manager" at bounding box center [79, 334] width 66 height 15
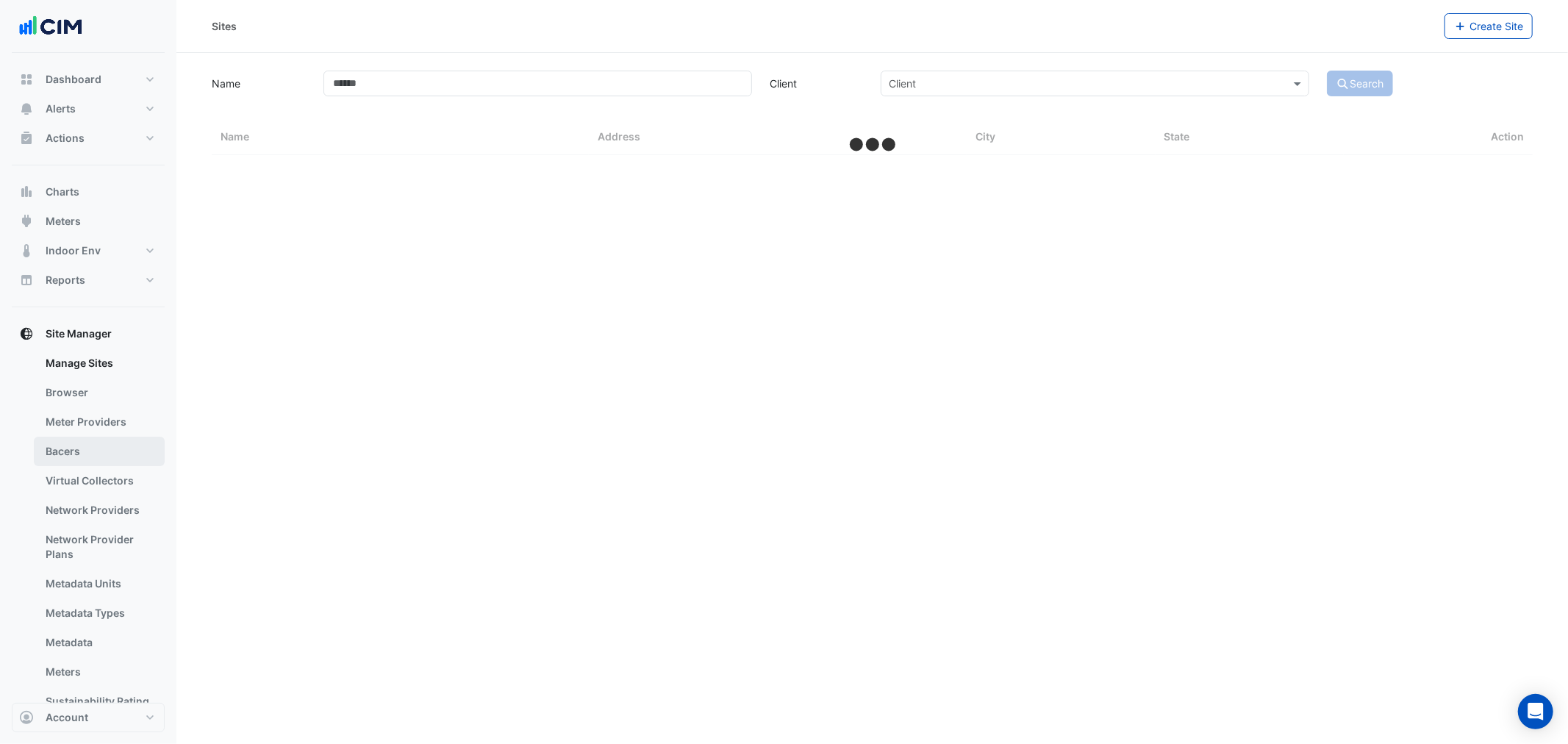
click at [81, 451] on link "Bacers" at bounding box center [99, 451] width 130 height 29
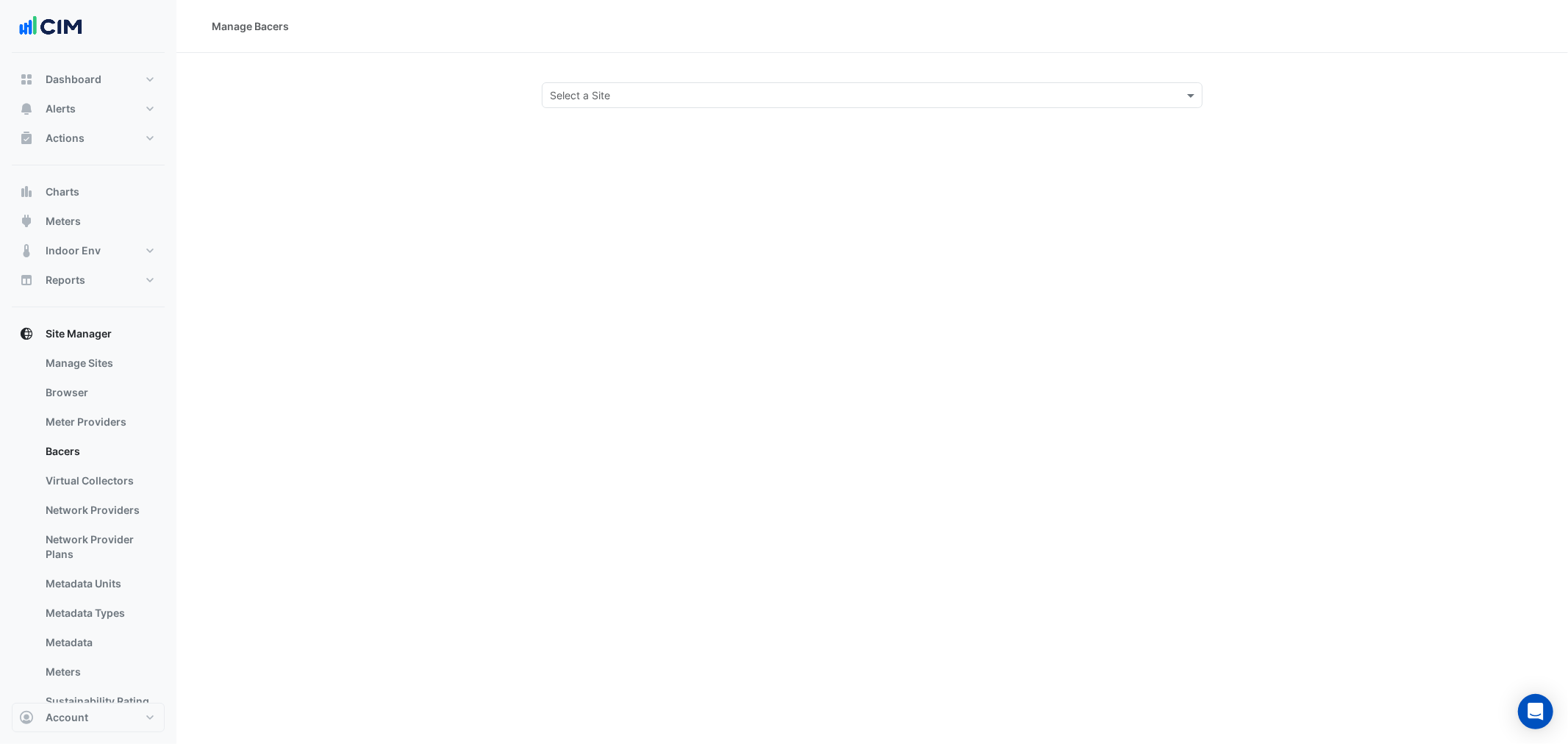
click at [844, 99] on input "text" at bounding box center [857, 96] width 615 height 15
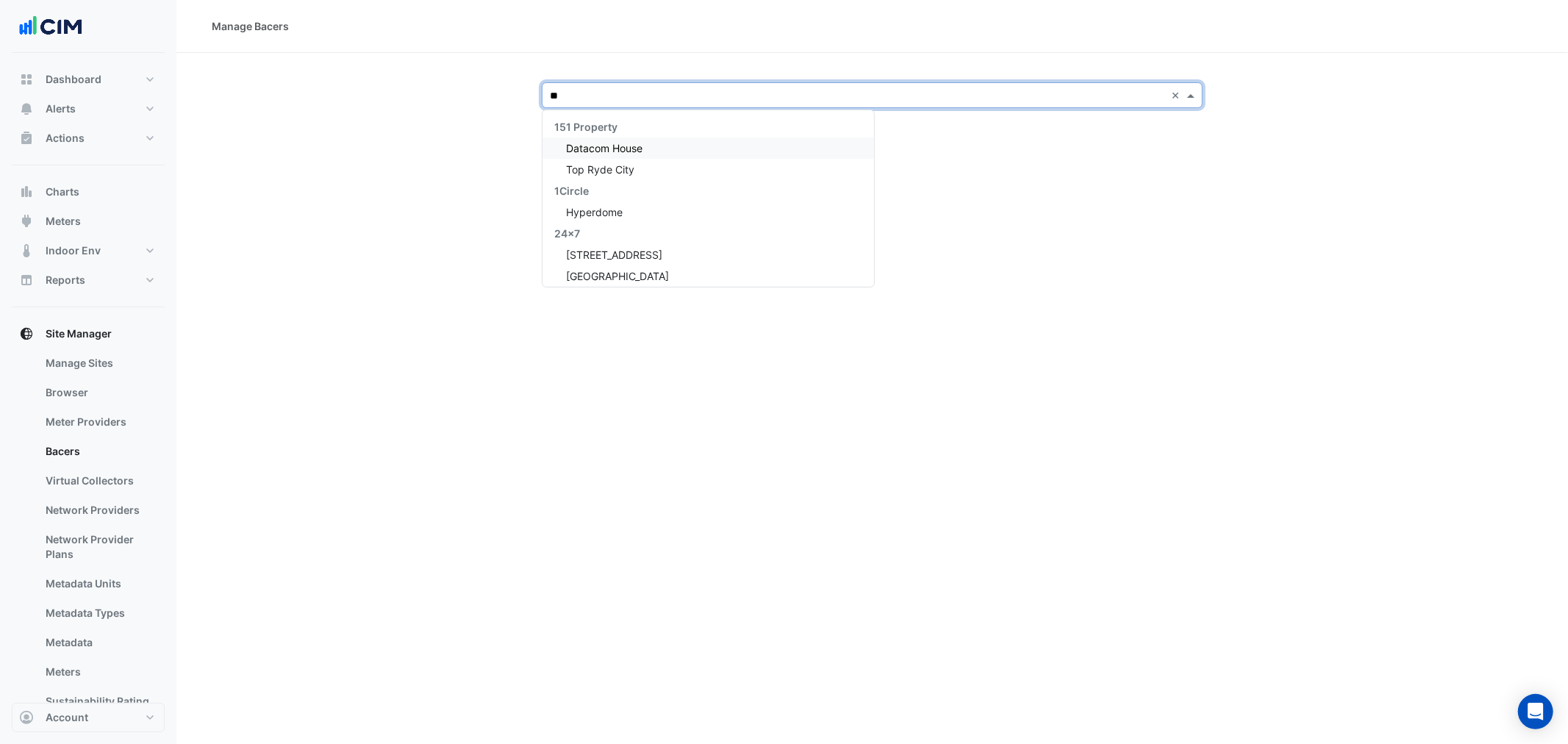
type input "***"
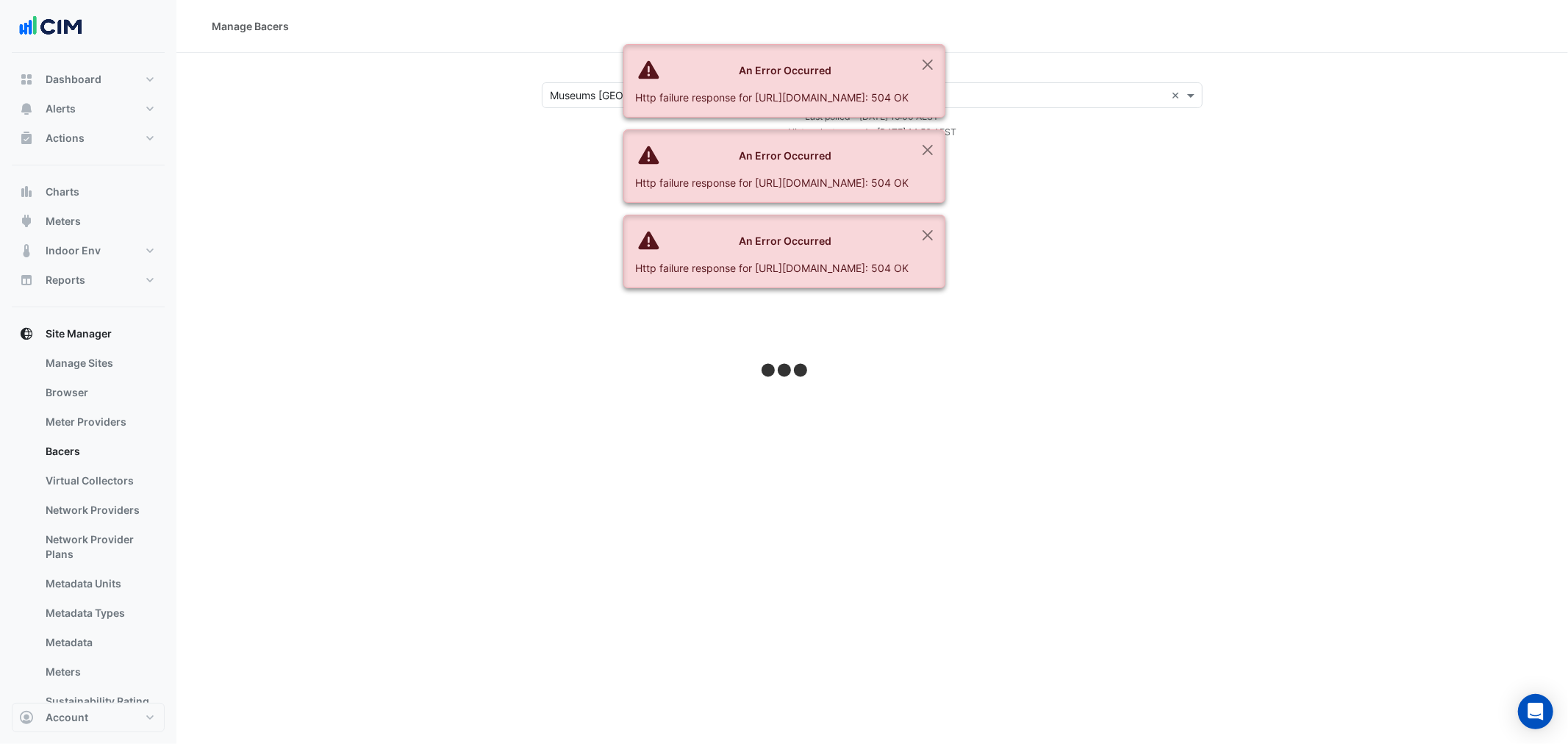
select select "**"
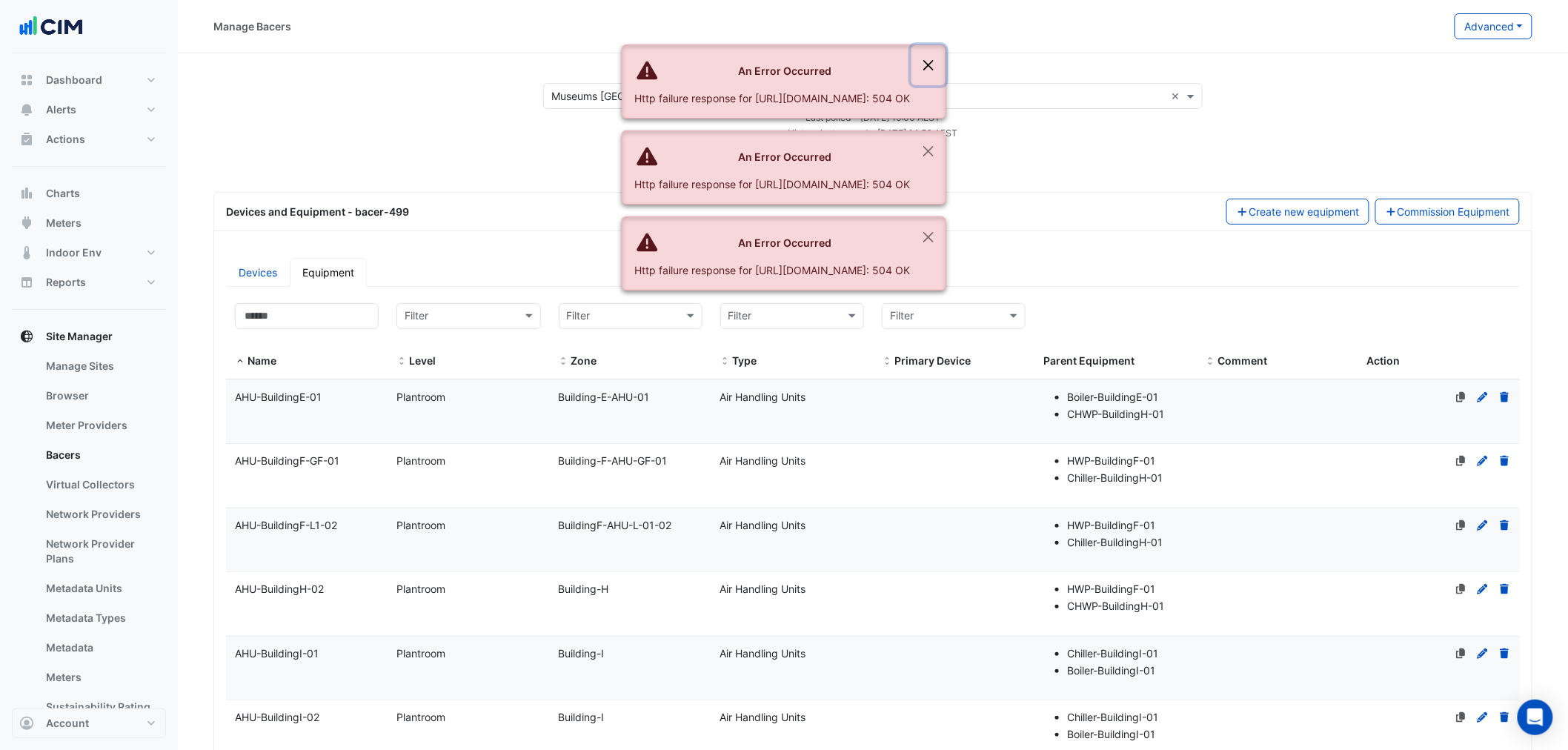
click at [945, 68] on button "Close" at bounding box center [929, 65] width 34 height 40
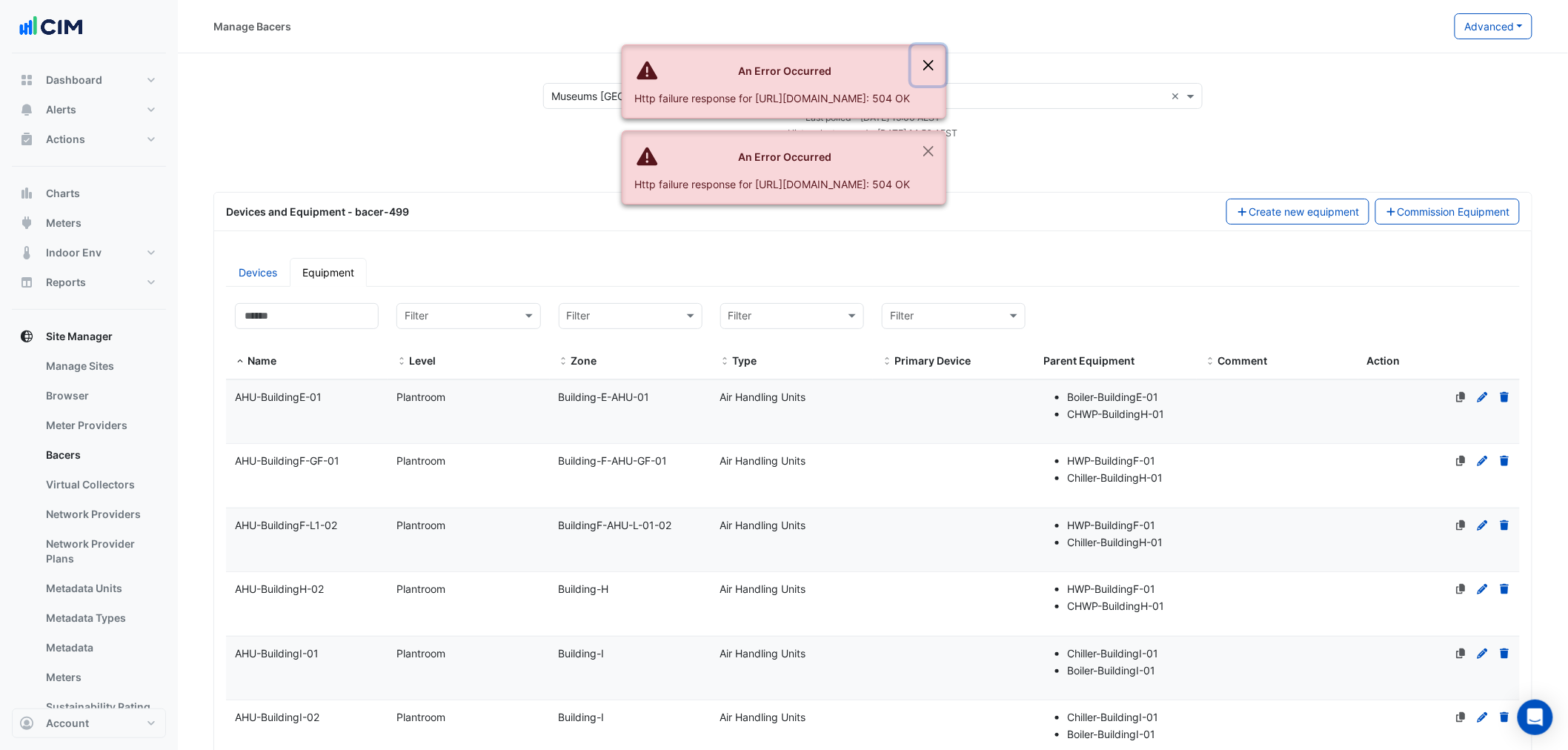
click at [945, 70] on button "Close" at bounding box center [929, 65] width 34 height 40
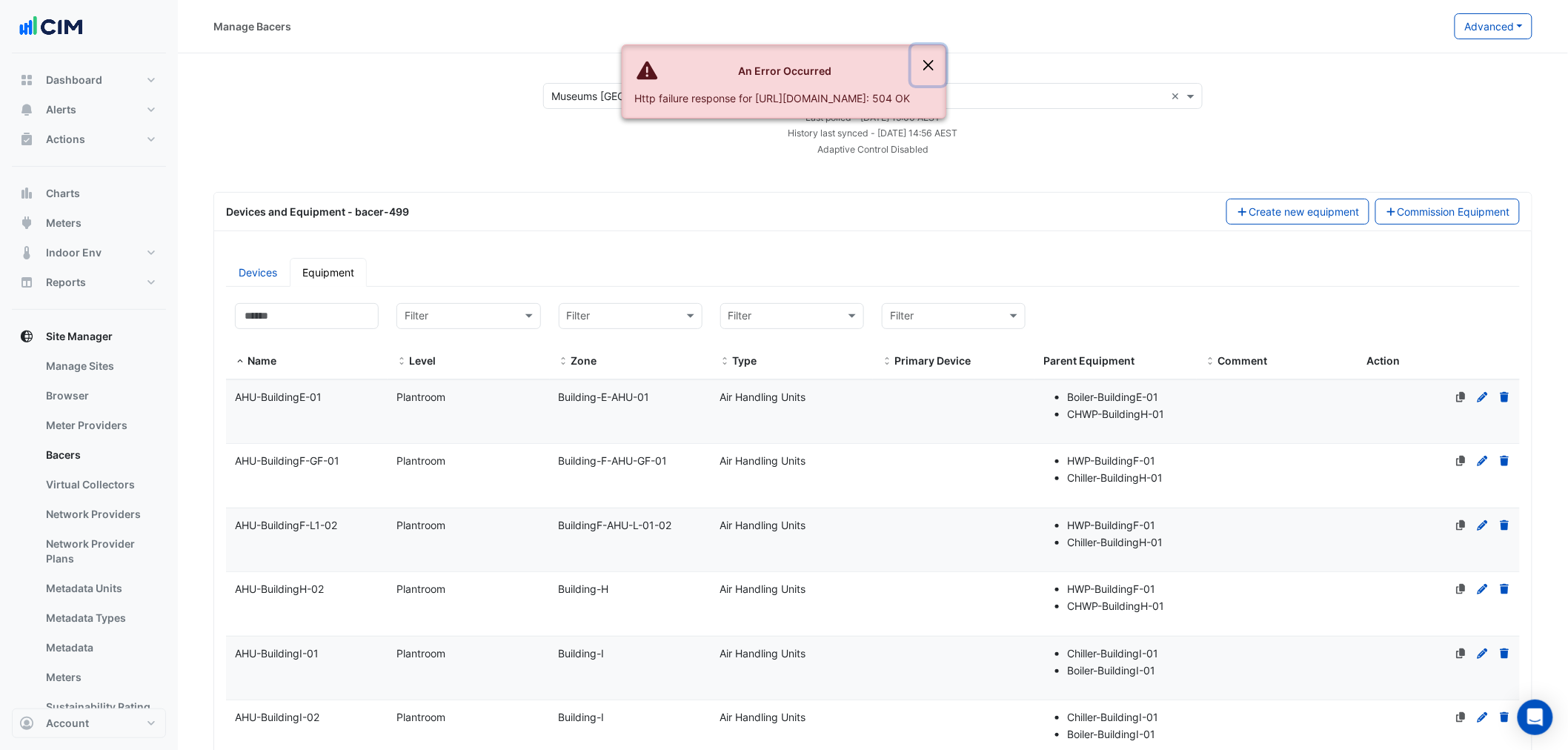
click at [945, 67] on button "Close" at bounding box center [929, 65] width 34 height 40
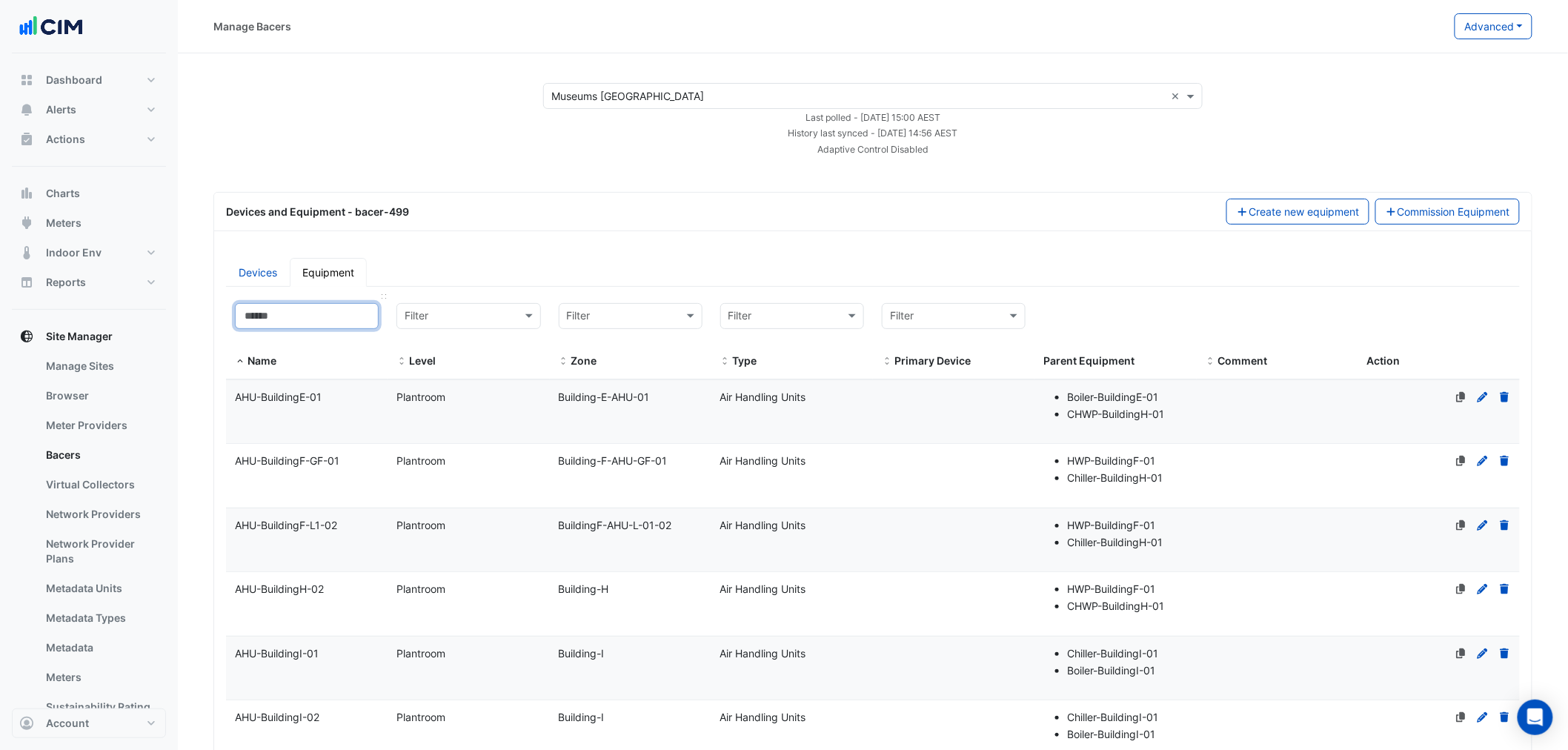
click at [306, 312] on input at bounding box center [307, 316] width 144 height 26
click at [305, 319] on input at bounding box center [307, 316] width 144 height 26
click at [781, 320] on input "text" at bounding box center [778, 316] width 98 height 17
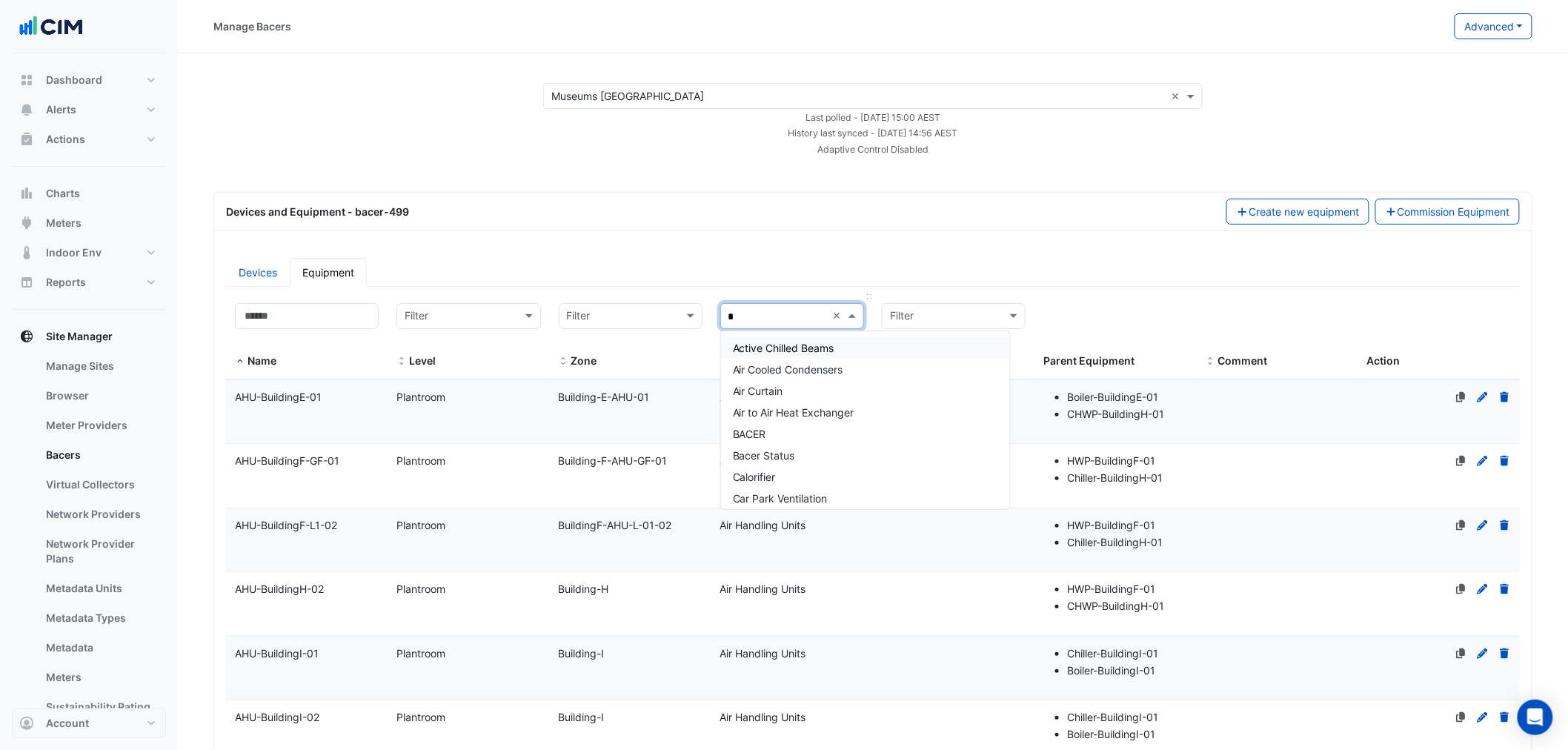
type input "**"
click at [804, 395] on div "Chiller" at bounding box center [866, 391] width 289 height 21
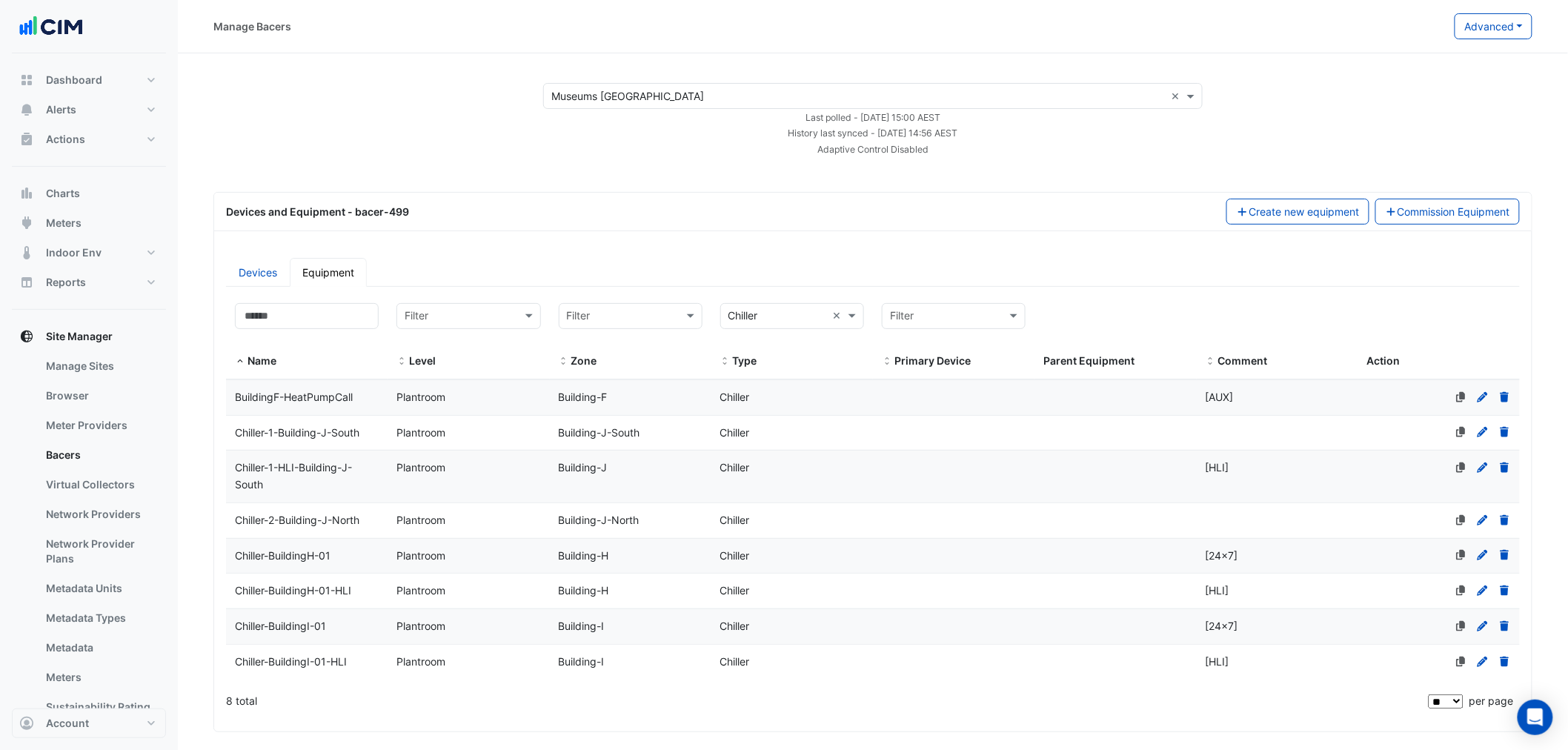
click at [818, 225] on div "Devices and Equipment - bacer-499 Create new equipment Commission Equipment" at bounding box center [873, 212] width 1318 height 38
